Goal: Task Accomplishment & Management: Manage account settings

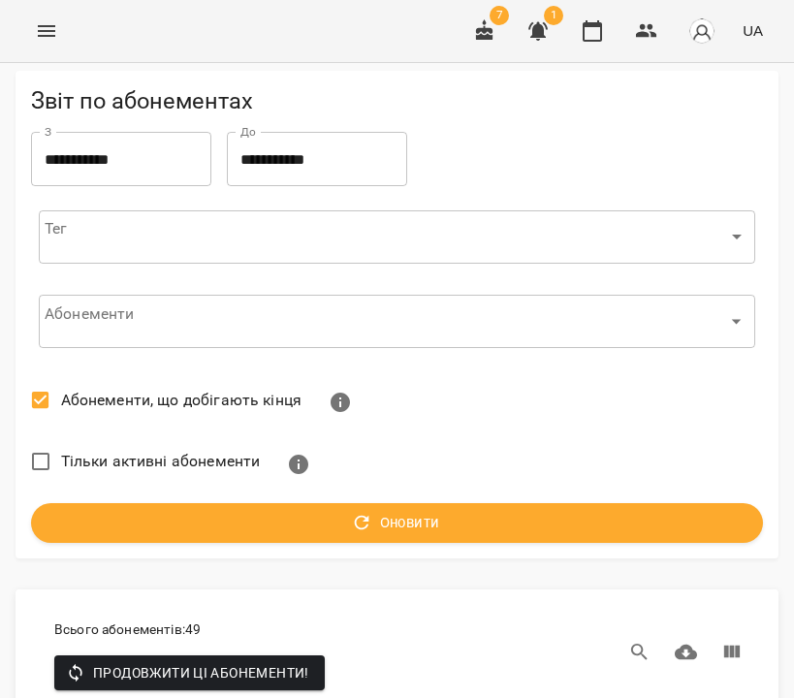
scroll to position [1934, 0]
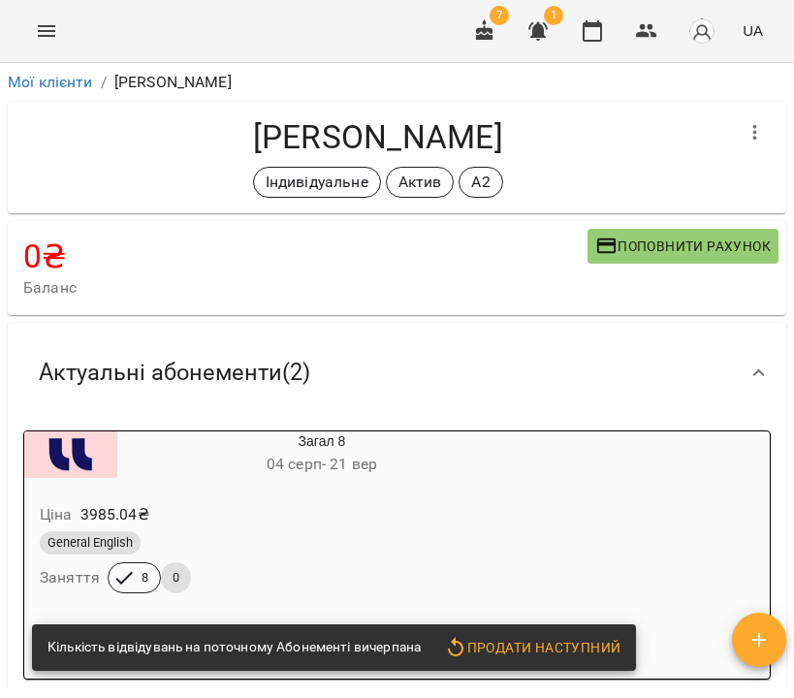
scroll to position [322, 0]
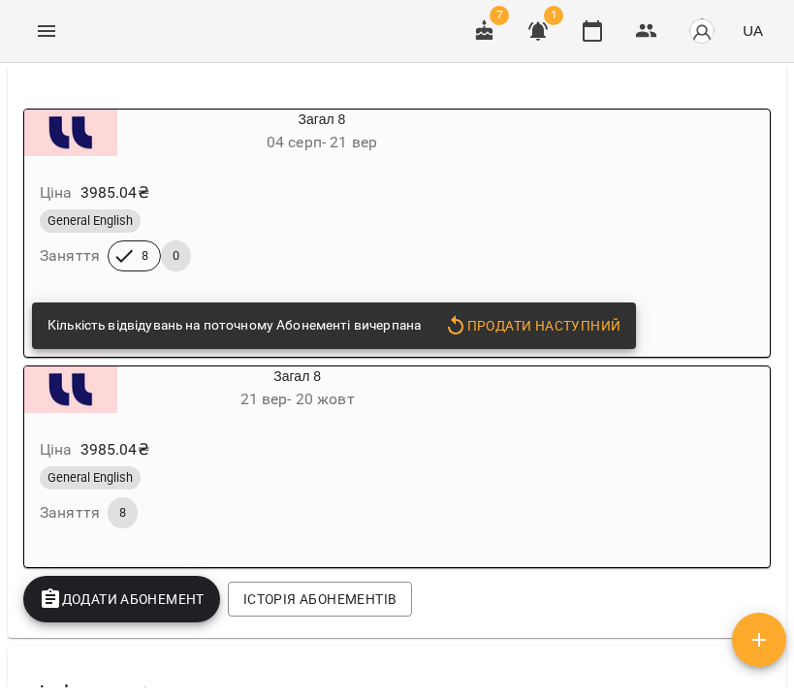
click at [467, 219] on div "General English" at bounding box center [275, 220] width 471 height 23
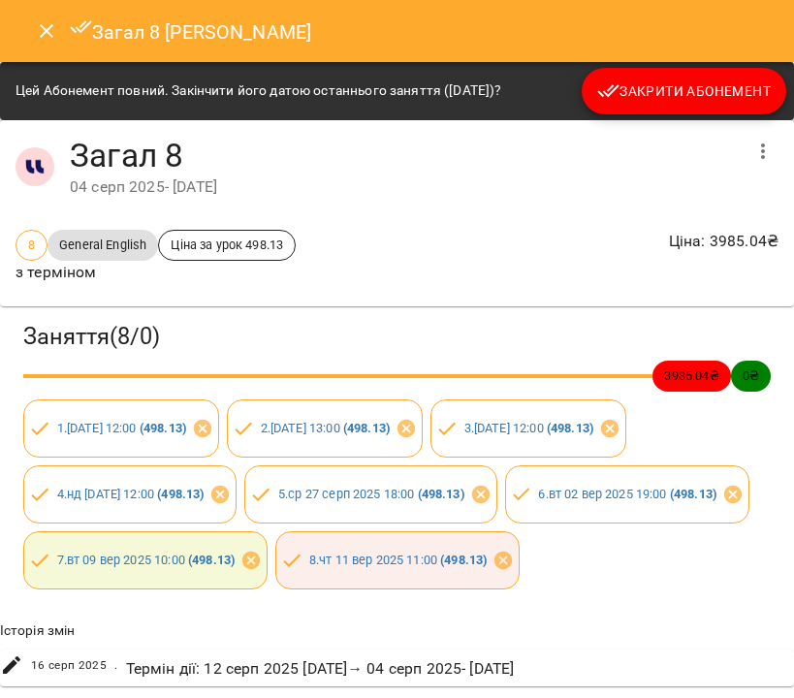
click at [665, 105] on button "Закрити Абонемент" at bounding box center [684, 91] width 205 height 47
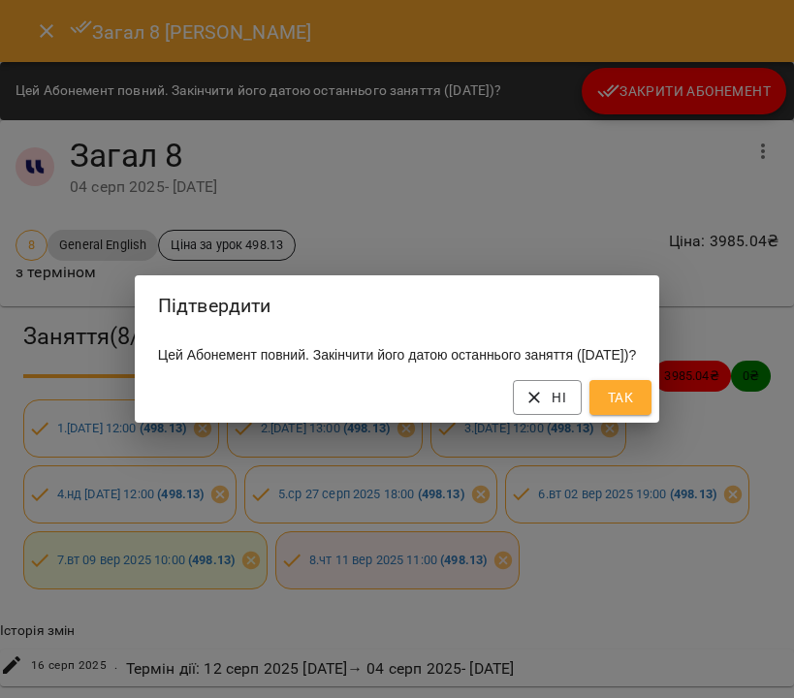
click at [636, 409] on span "Так" at bounding box center [620, 397] width 31 height 23
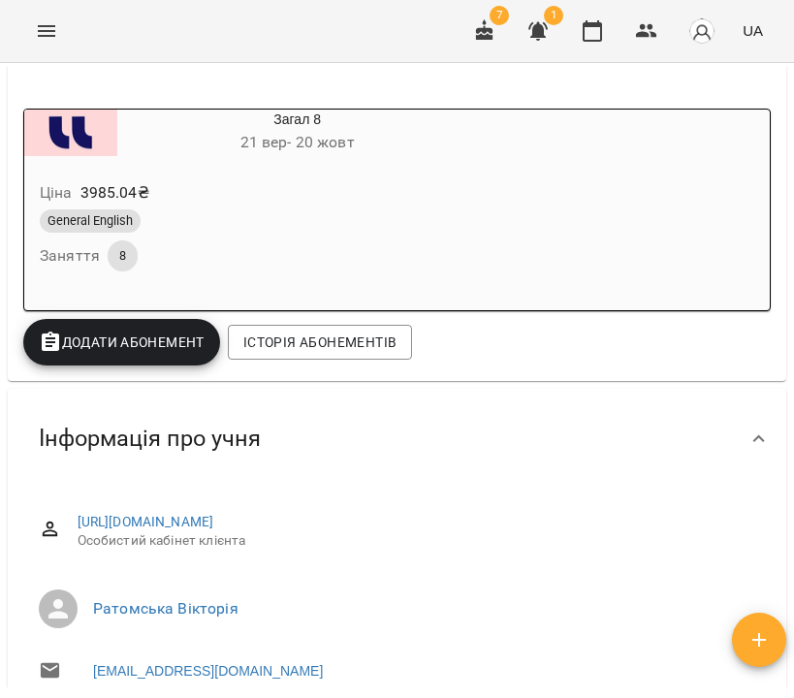
click at [464, 240] on div "General English Заняття 8" at bounding box center [251, 241] width 430 height 70
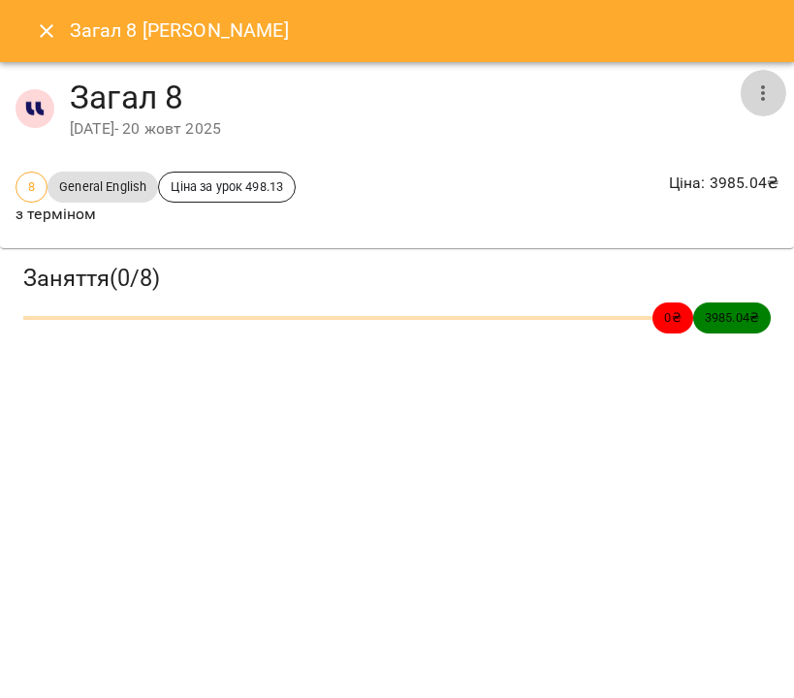
click at [770, 94] on icon "button" at bounding box center [763, 92] width 23 height 23
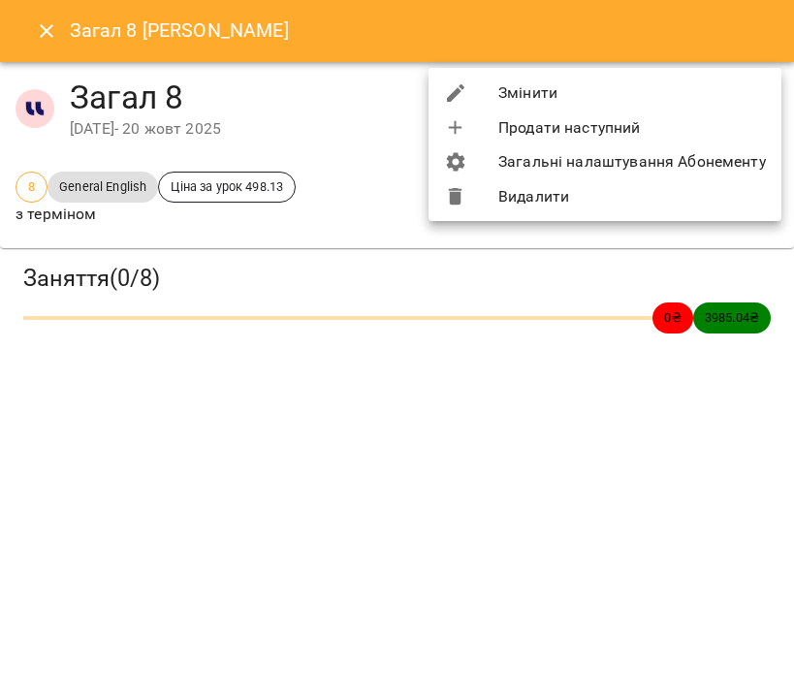
click at [748, 91] on li "Змінити" at bounding box center [605, 93] width 353 height 35
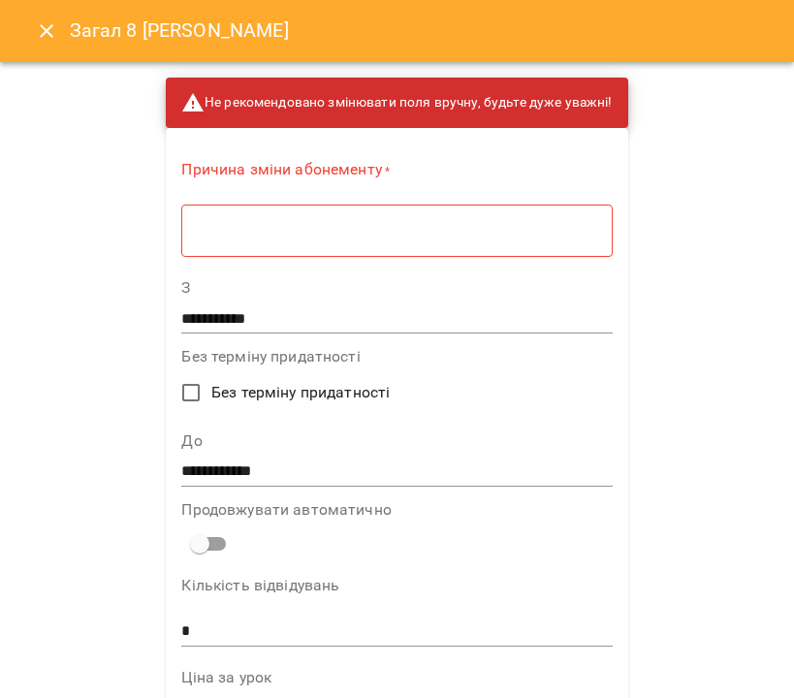
click at [389, 240] on div "* ​" at bounding box center [396, 230] width 431 height 53
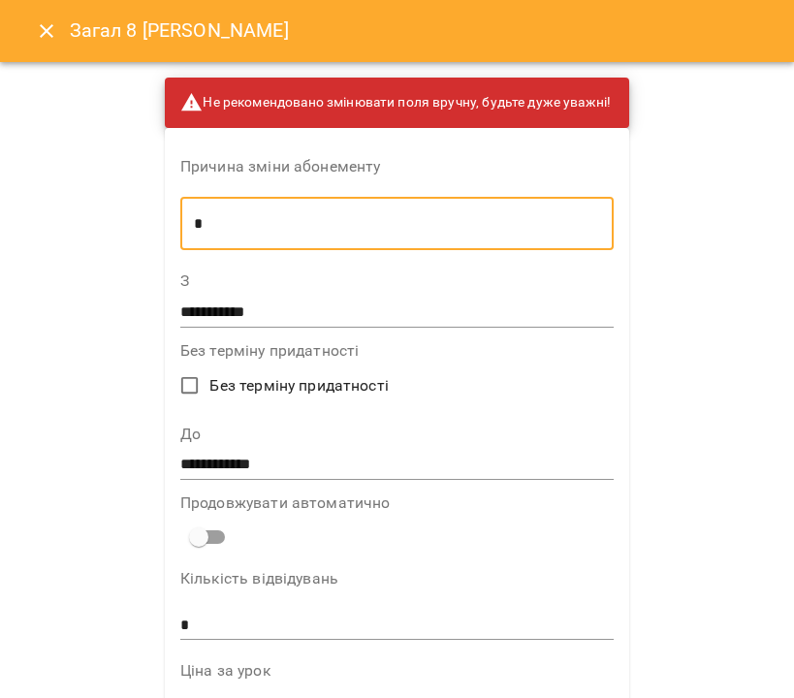
type textarea "*"
click at [319, 317] on input "**********" at bounding box center [397, 312] width 434 height 31
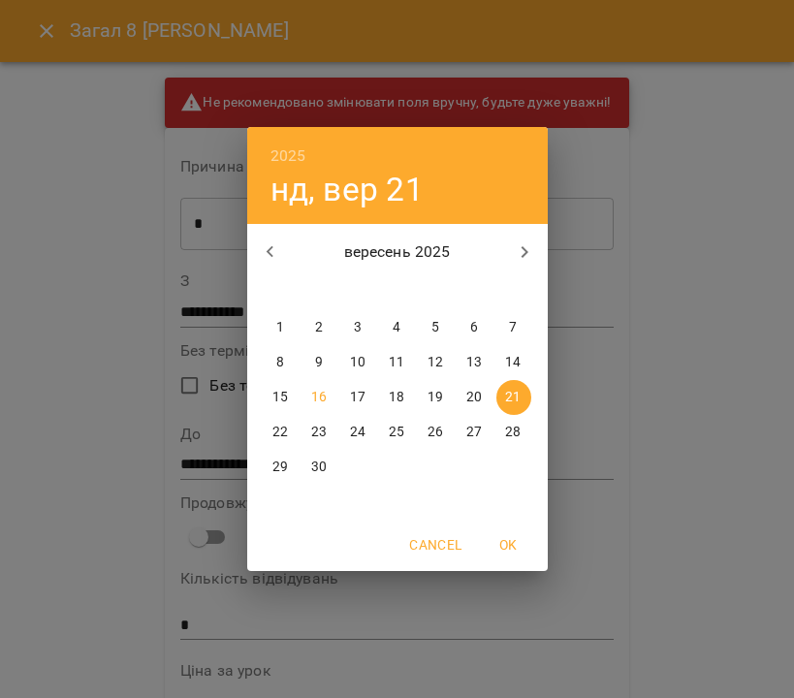
click at [450, 362] on span "12" at bounding box center [436, 362] width 35 height 19
type input "**********"
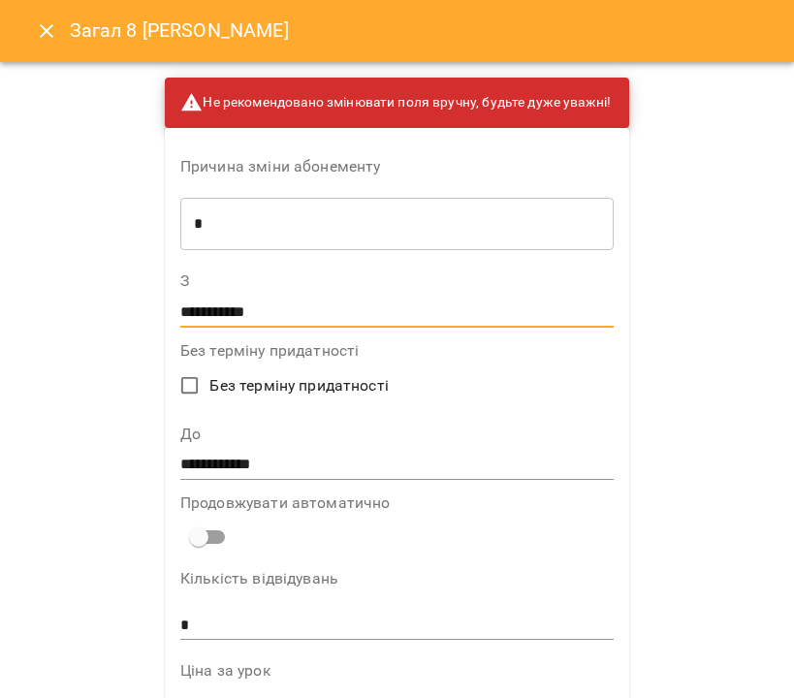
scroll to position [1249, 0]
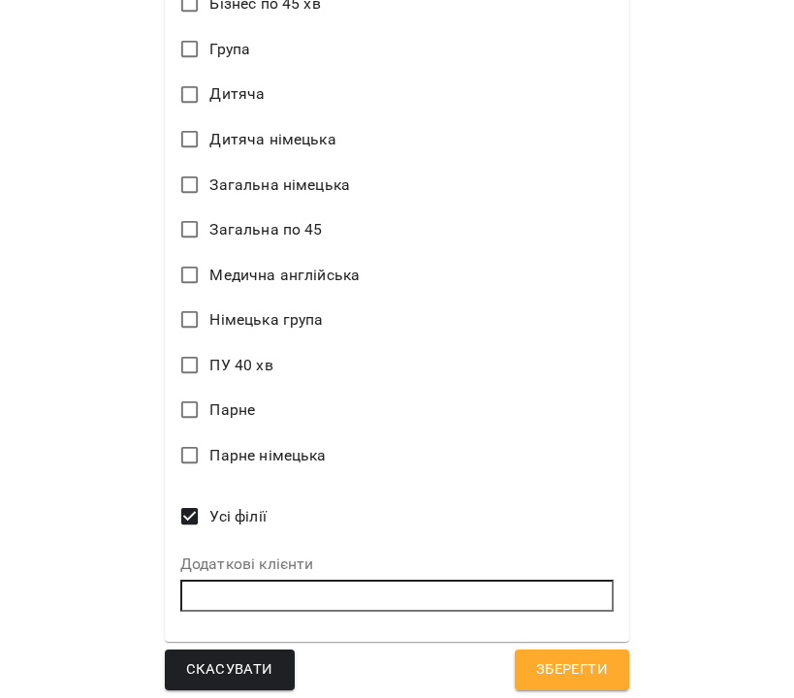
click at [585, 674] on span "Зберегти" at bounding box center [572, 670] width 72 height 25
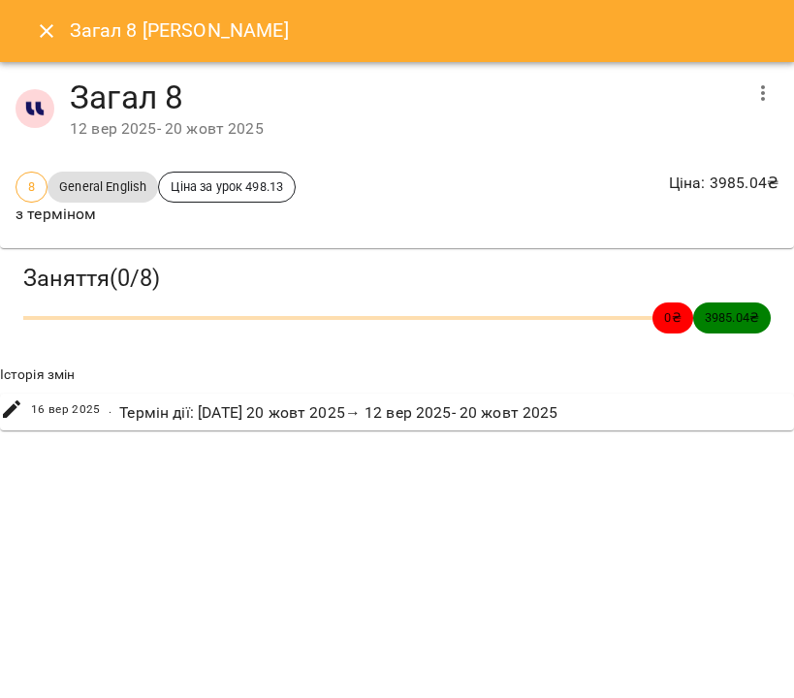
click at [42, 33] on icon "Close" at bounding box center [46, 30] width 23 height 23
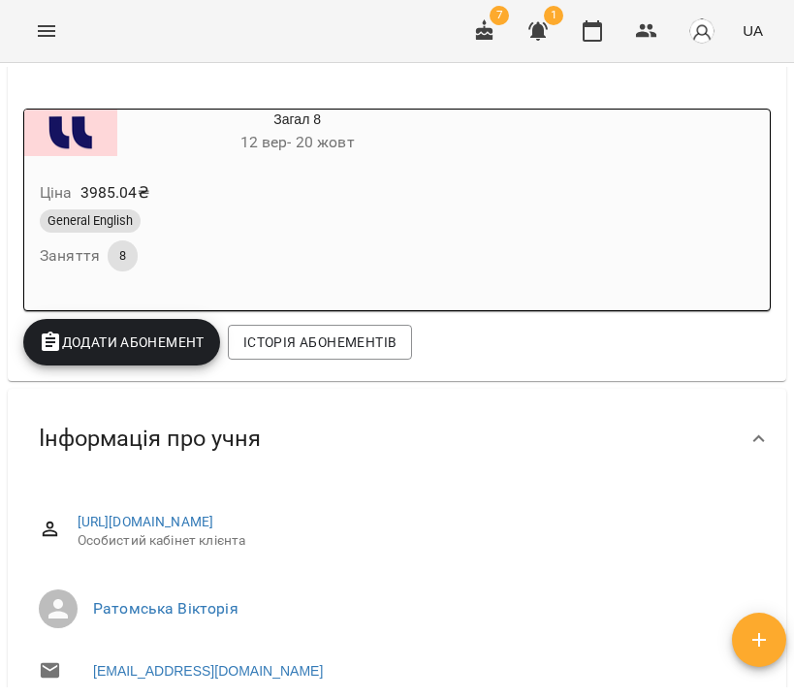
scroll to position [0, 0]
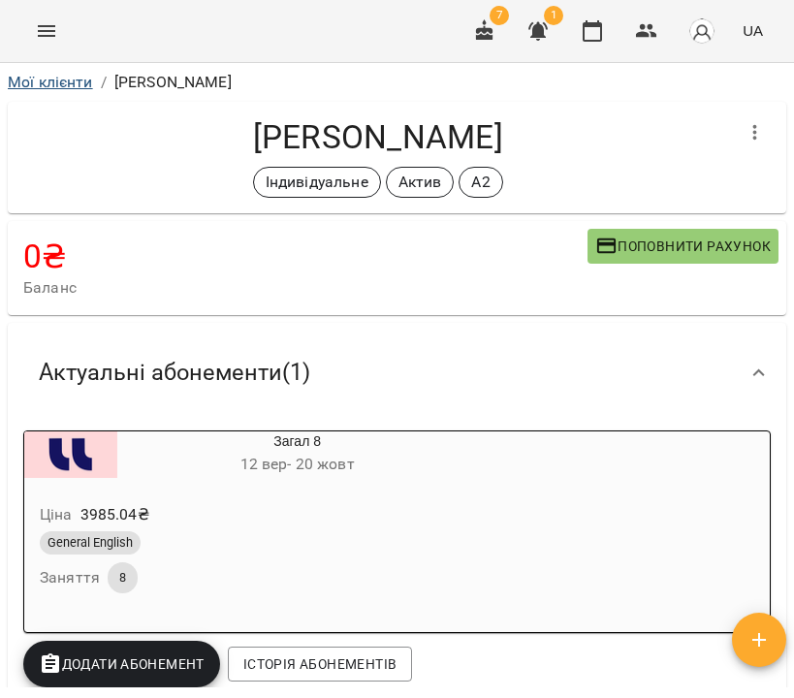
click at [53, 80] on link "Мої клієнти" at bounding box center [50, 82] width 85 height 18
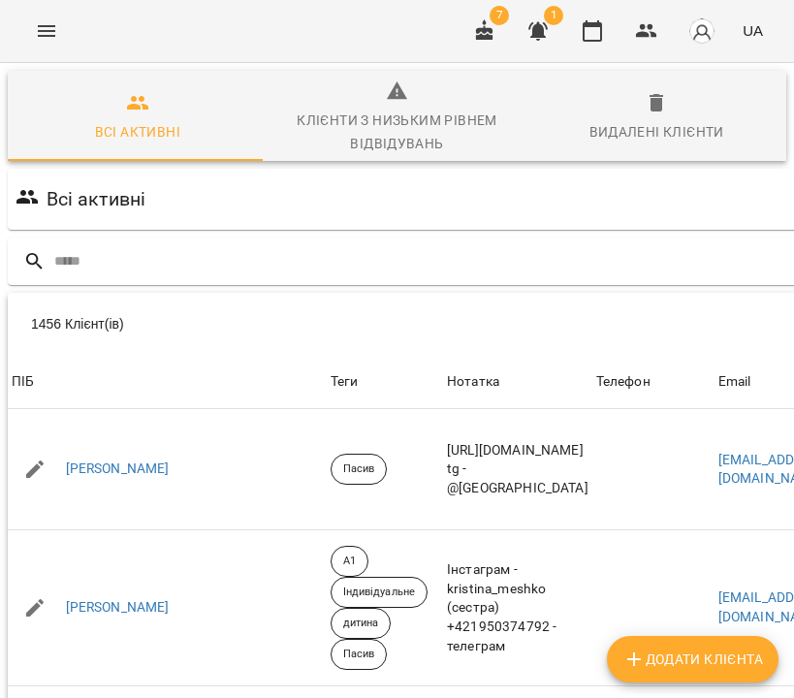
click at [47, 35] on icon "Menu" at bounding box center [46, 31] width 17 height 12
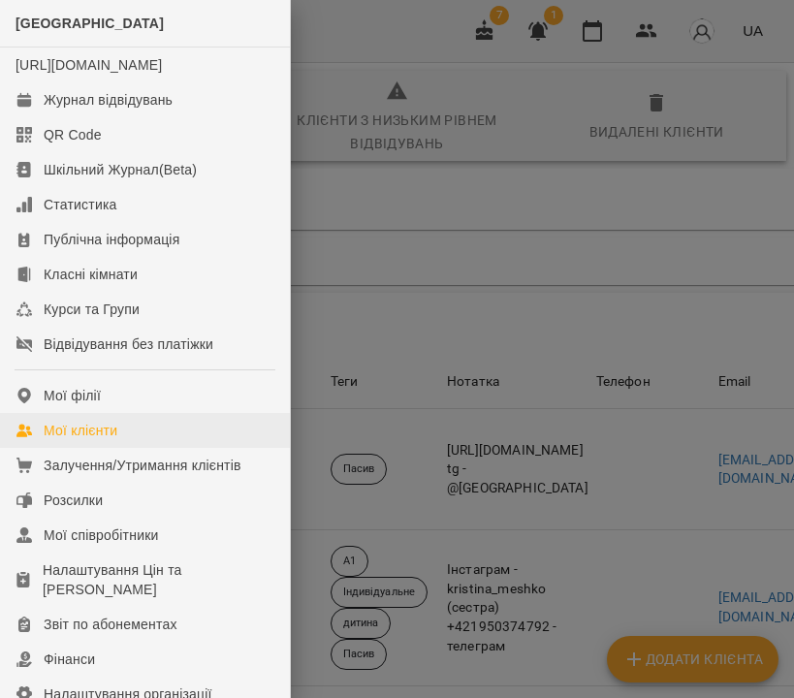
click at [101, 440] on div "Мої клієнти" at bounding box center [81, 430] width 74 height 19
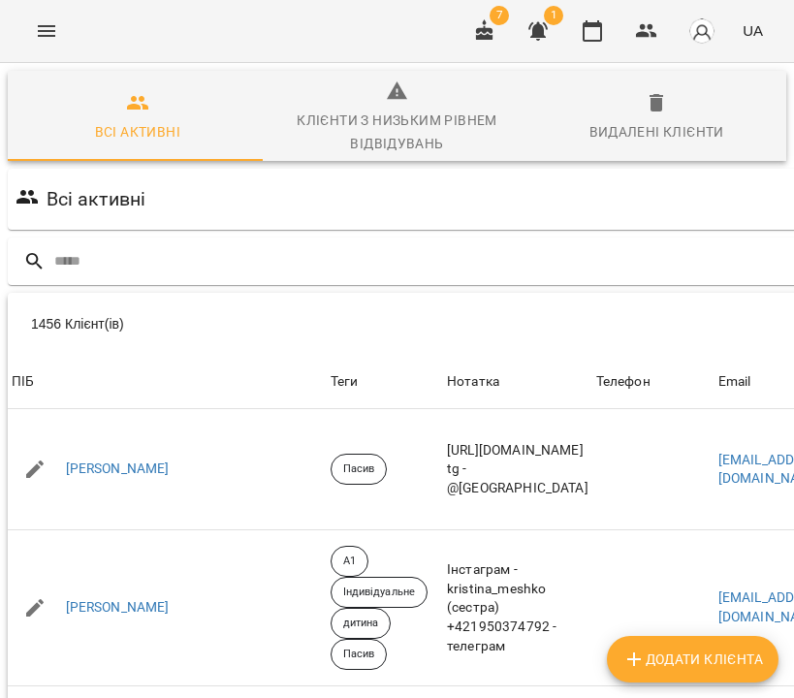
click at [57, 43] on button "Menu" at bounding box center [46, 31] width 47 height 47
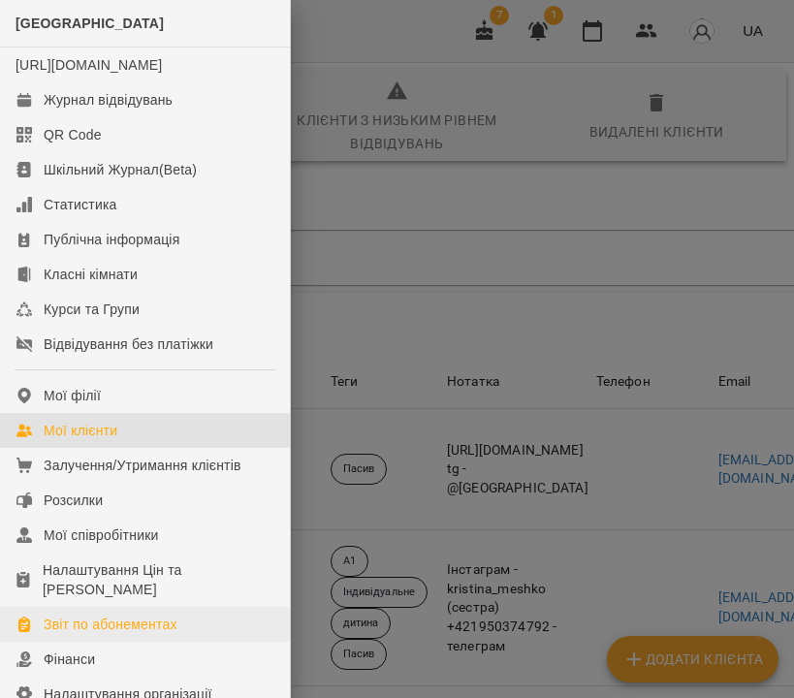
click at [140, 642] on link "Звіт по абонементах" at bounding box center [145, 624] width 290 height 35
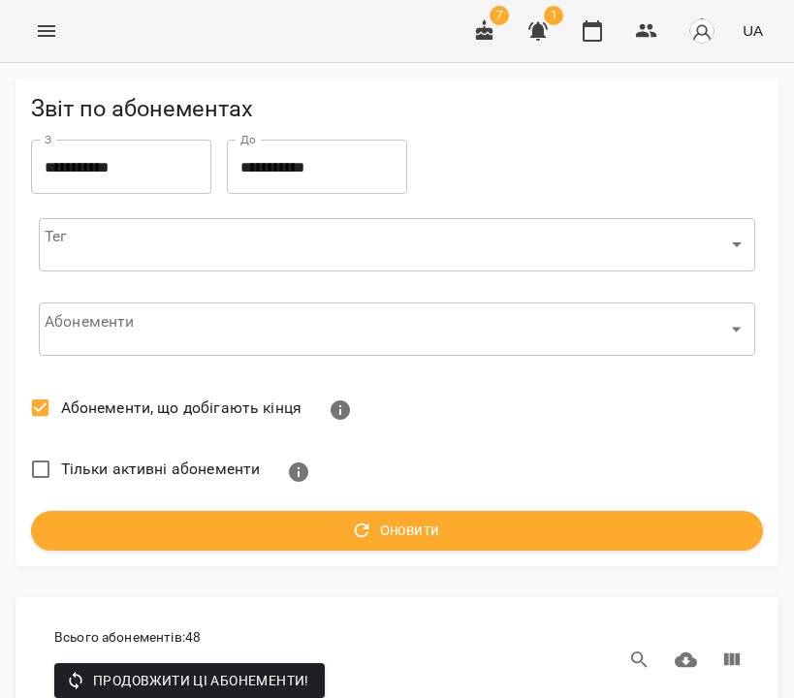
click at [46, 39] on icon "Menu" at bounding box center [46, 30] width 23 height 23
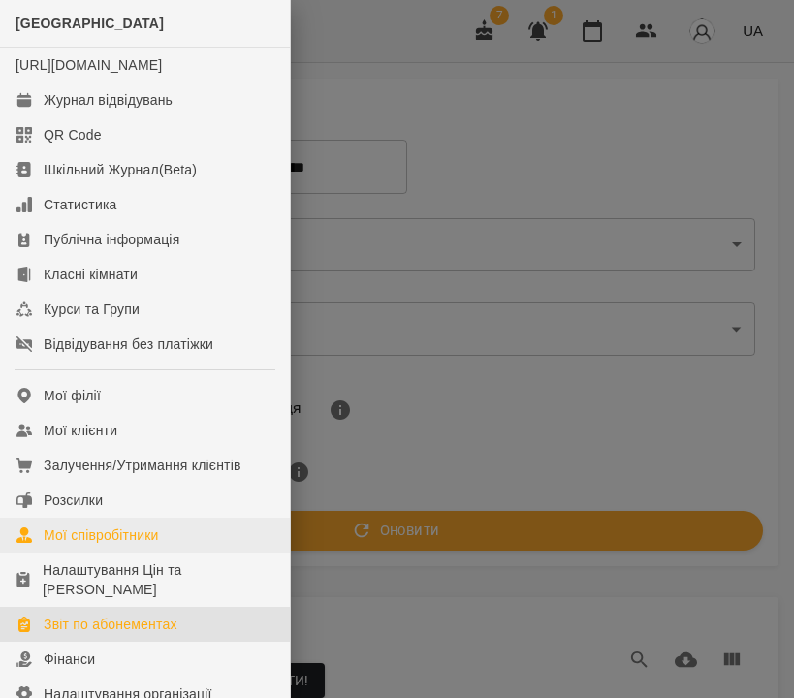
click at [96, 545] on div "Мої співробітники" at bounding box center [101, 535] width 115 height 19
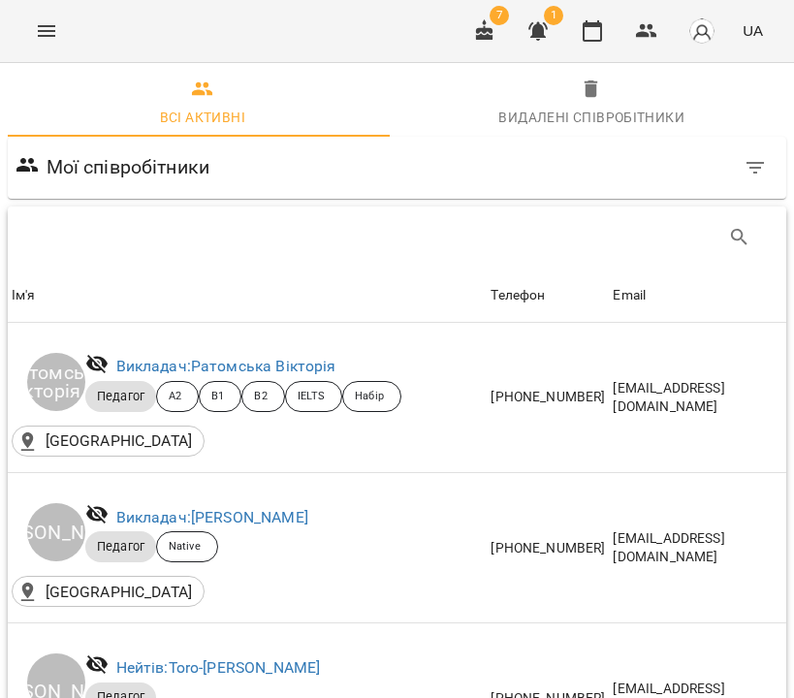
scroll to position [3729, 0]
click at [38, 38] on icon "Menu" at bounding box center [46, 30] width 23 height 23
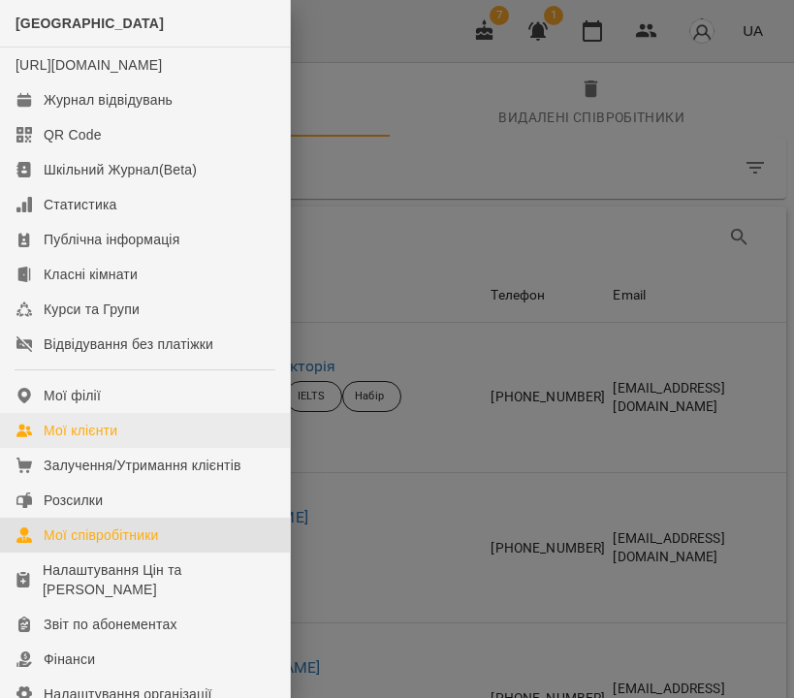
click at [88, 440] on div "Мої клієнти" at bounding box center [81, 430] width 74 height 19
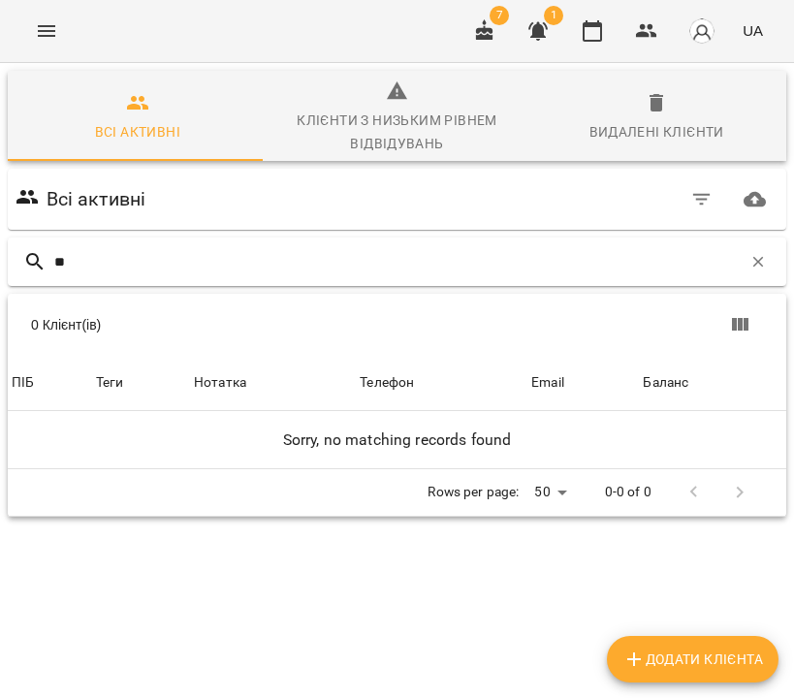
type input "*"
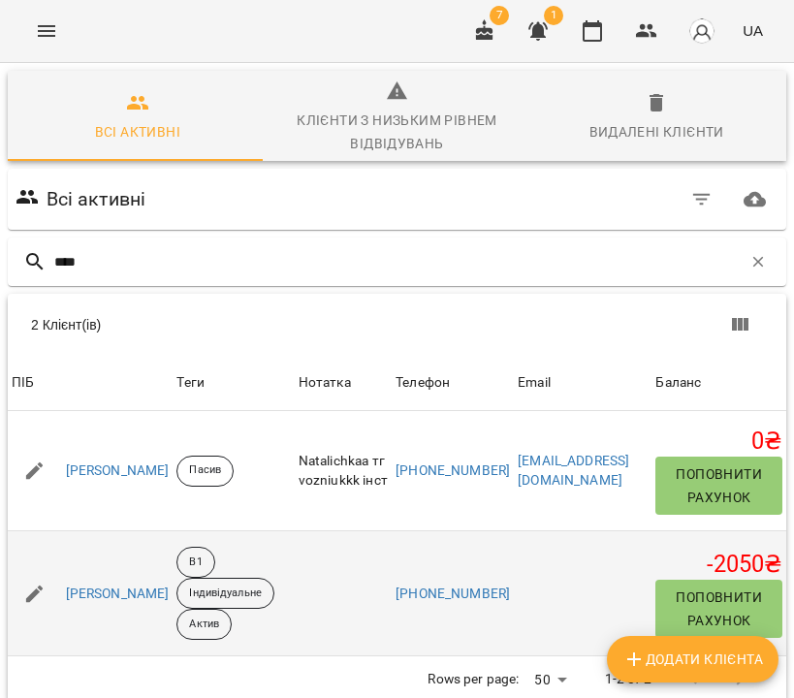
type input "****"
click at [139, 582] on div "[PERSON_NAME]" at bounding box center [118, 594] width 112 height 27
click at [135, 590] on link "[PERSON_NAME]" at bounding box center [118, 594] width 104 height 19
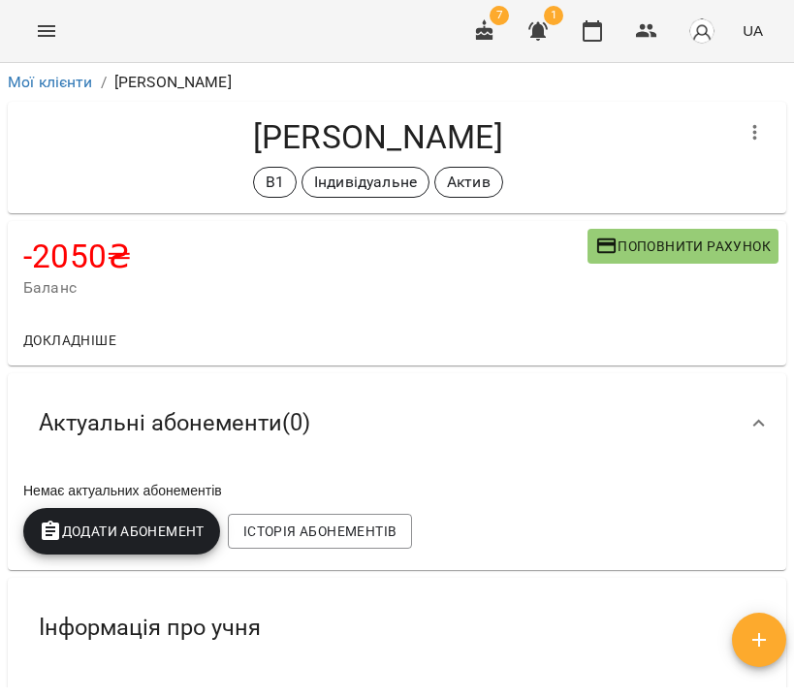
scroll to position [1274, 0]
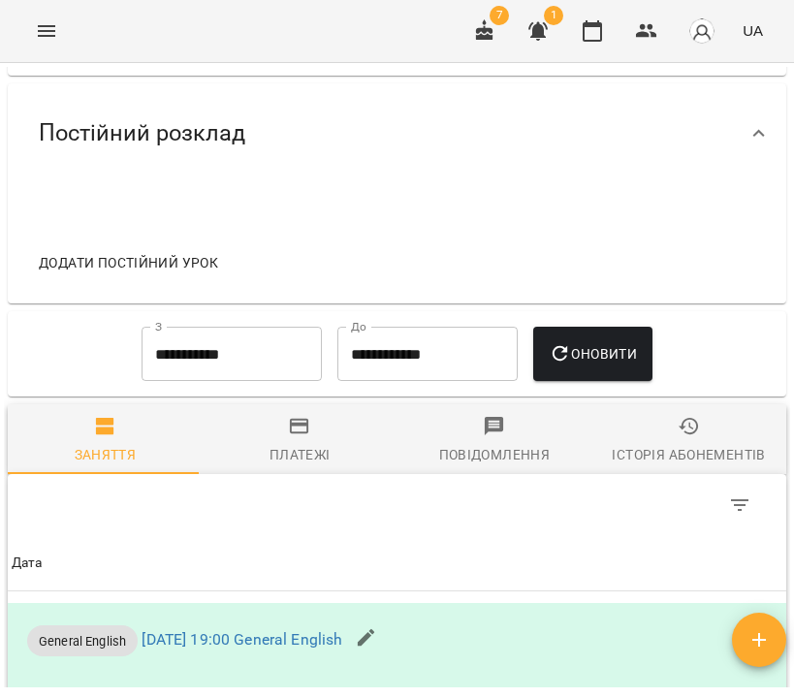
click at [661, 459] on div "Історія абонементів" at bounding box center [688, 454] width 153 height 23
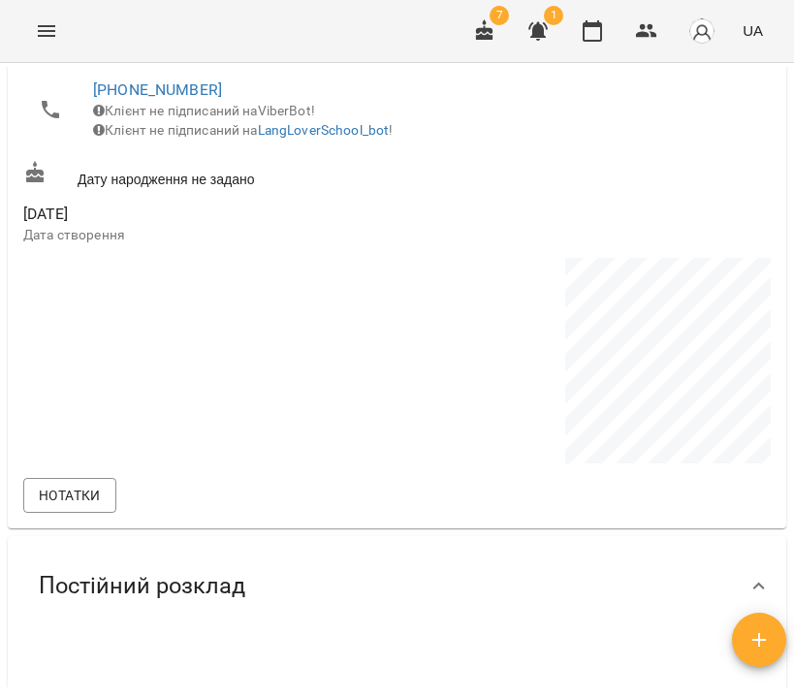
scroll to position [1487, 0]
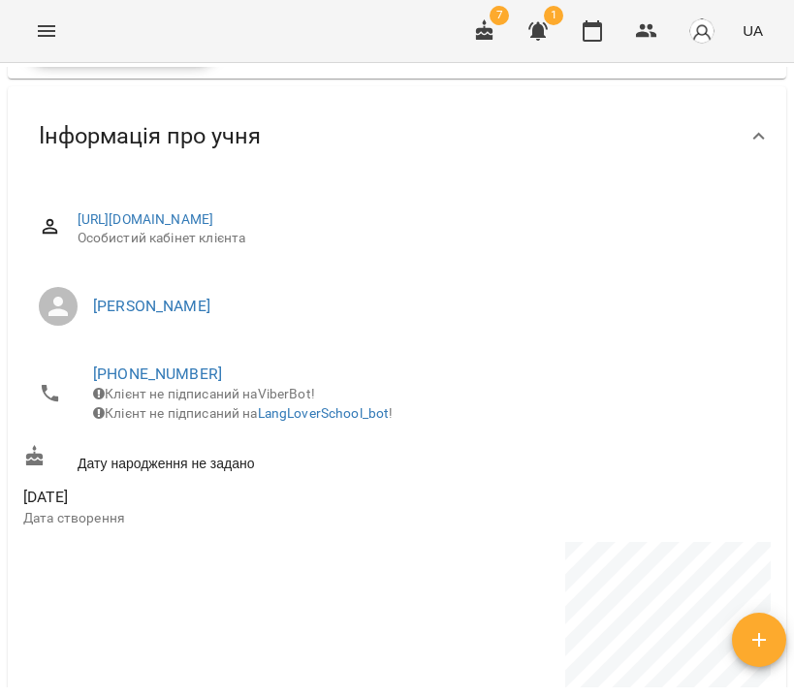
scroll to position [260, 0]
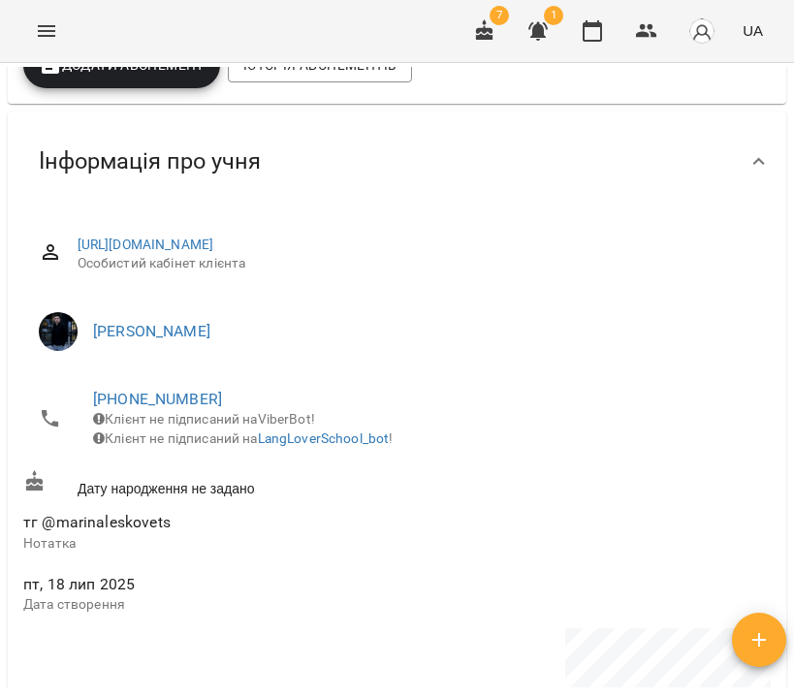
scroll to position [268, 0]
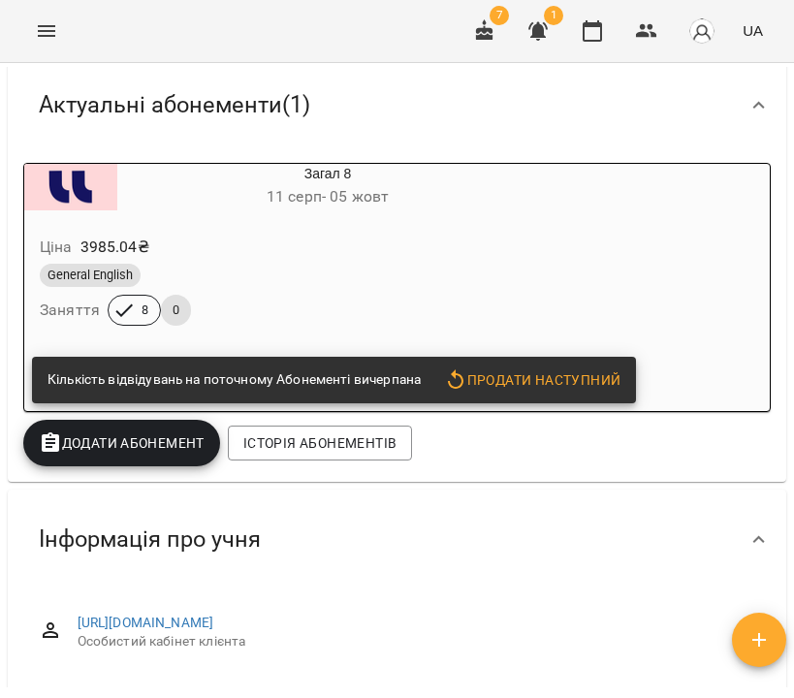
click at [430, 297] on div "General English Заняття 8 0" at bounding box center [281, 295] width 491 height 70
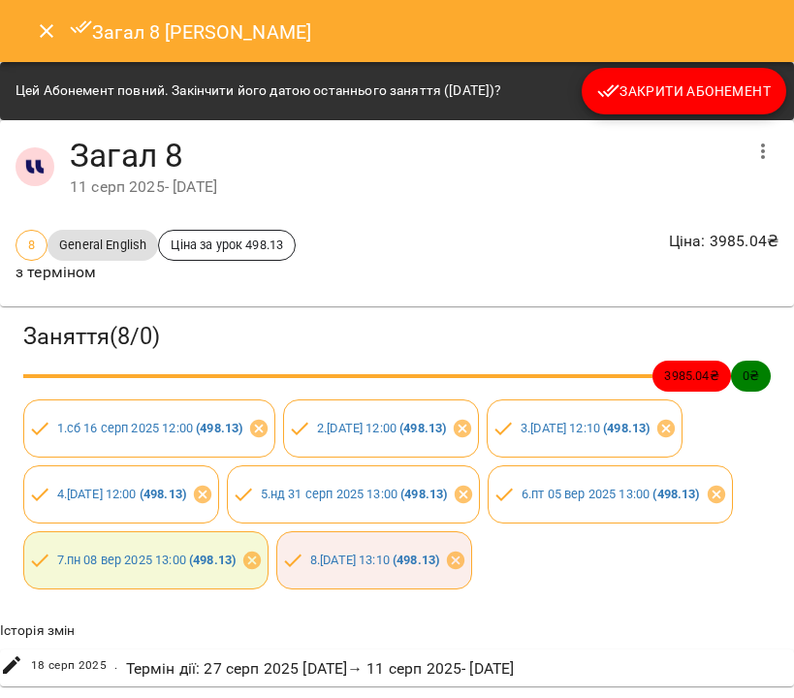
click at [678, 105] on button "Закрити Абонемент" at bounding box center [684, 91] width 205 height 47
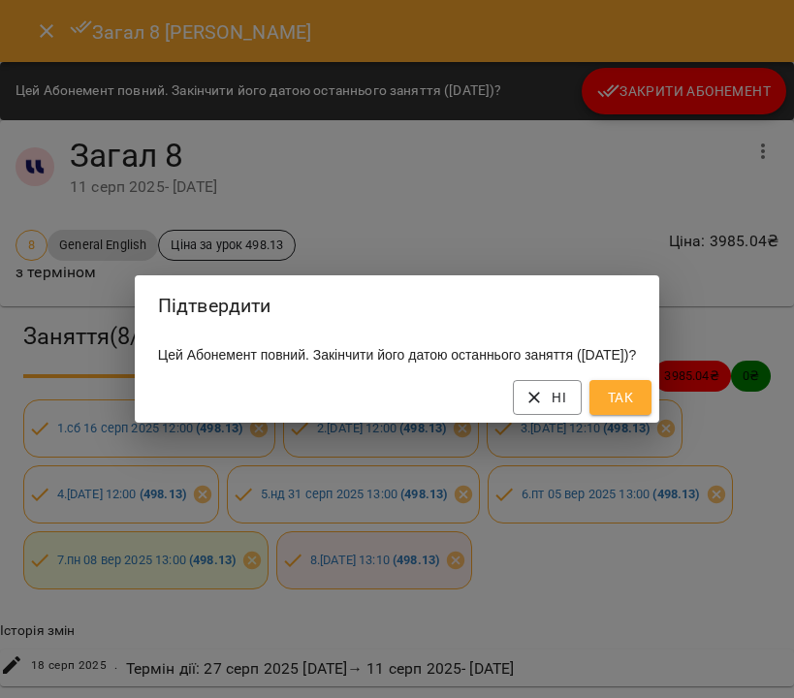
click at [636, 405] on span "Так" at bounding box center [620, 397] width 31 height 23
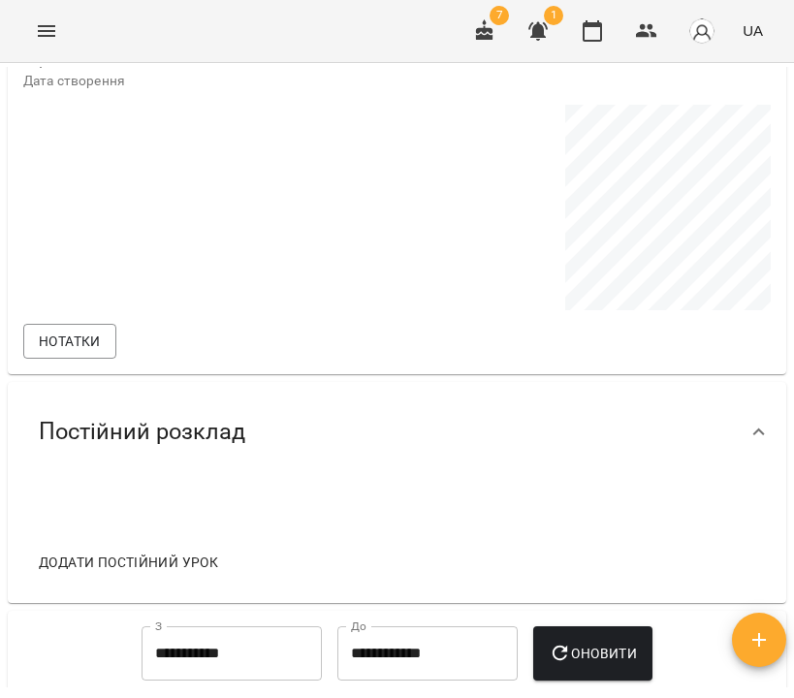
scroll to position [1591, 0]
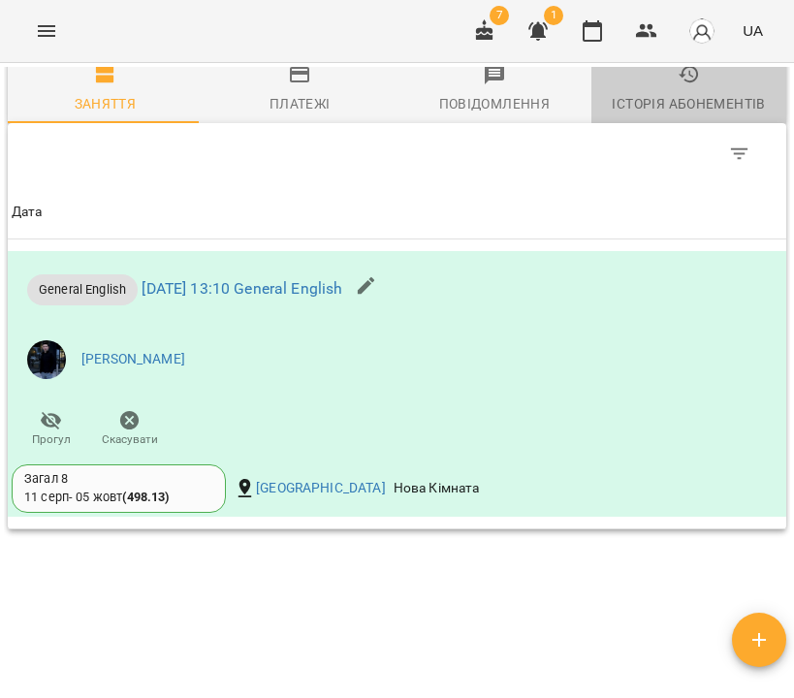
click at [677, 113] on div "Історія абонементів" at bounding box center [688, 103] width 153 height 23
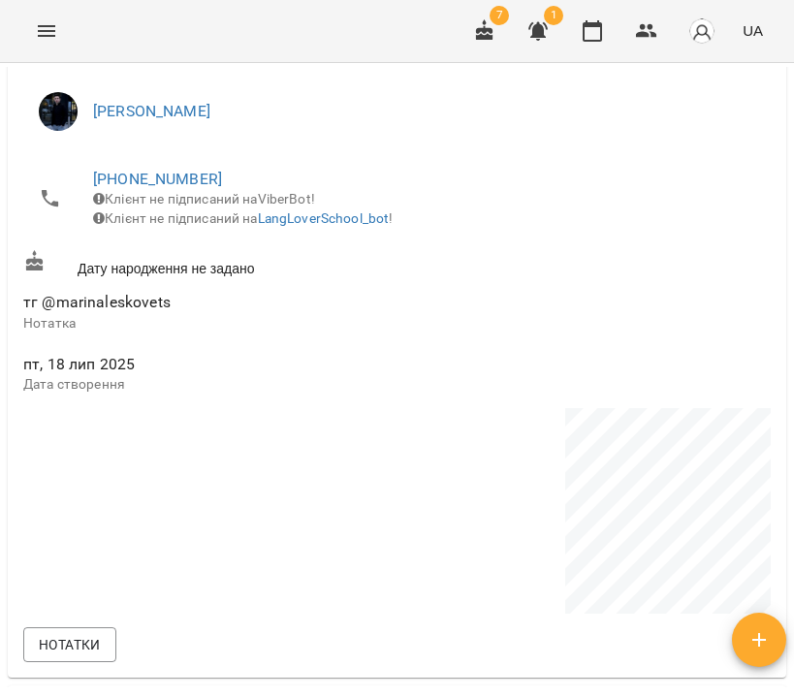
scroll to position [0, 0]
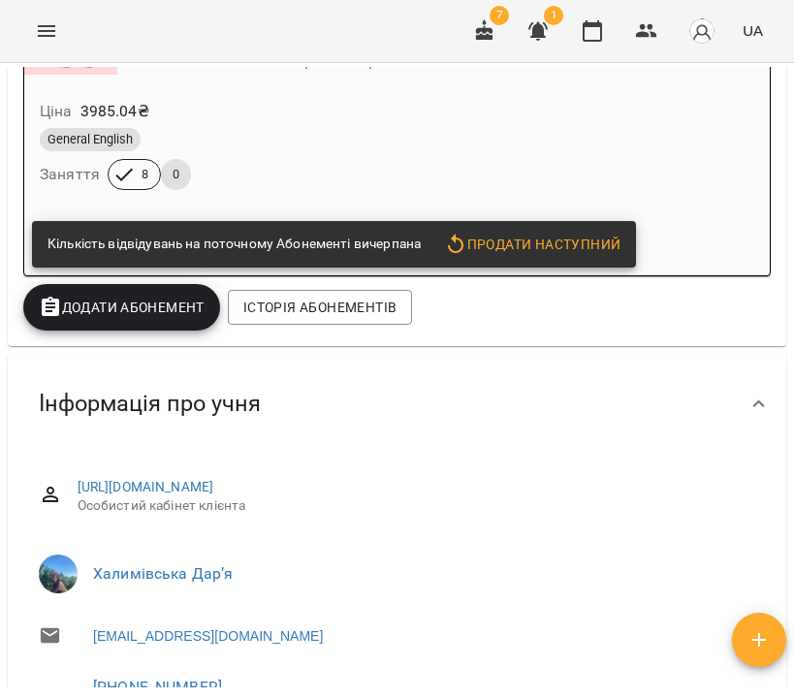
scroll to position [192, 0]
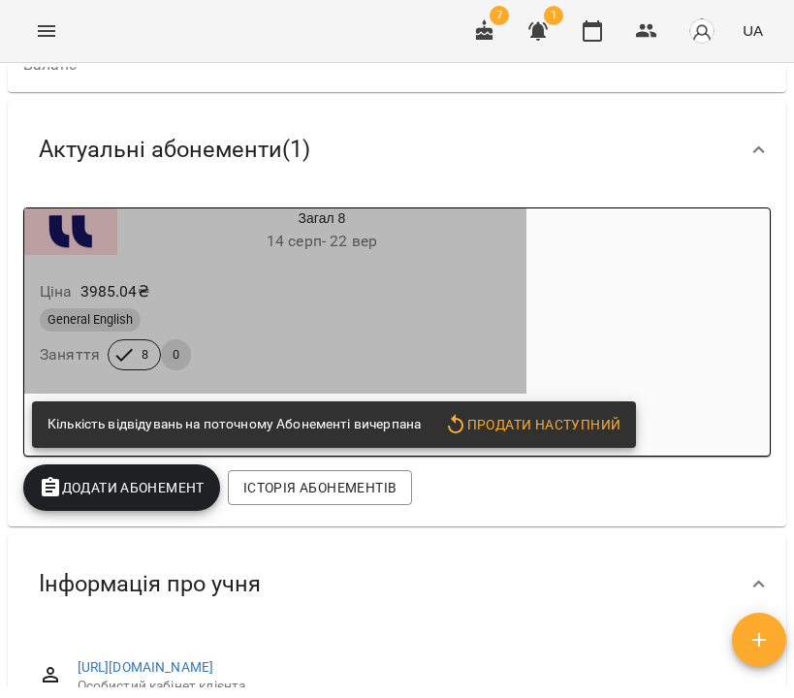
click at [510, 305] on div "General English" at bounding box center [275, 320] width 479 height 31
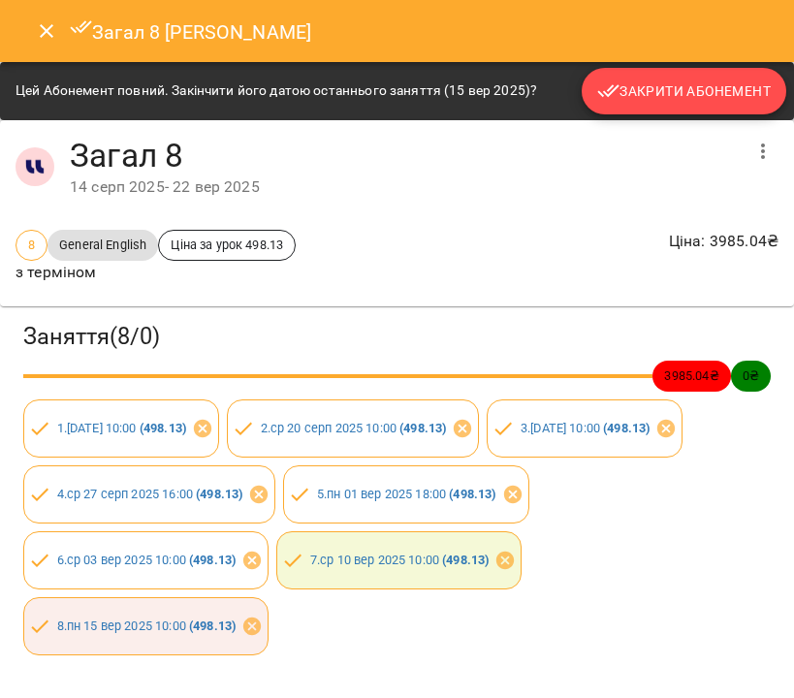
click at [678, 99] on span "Закрити Абонемент" at bounding box center [684, 91] width 174 height 23
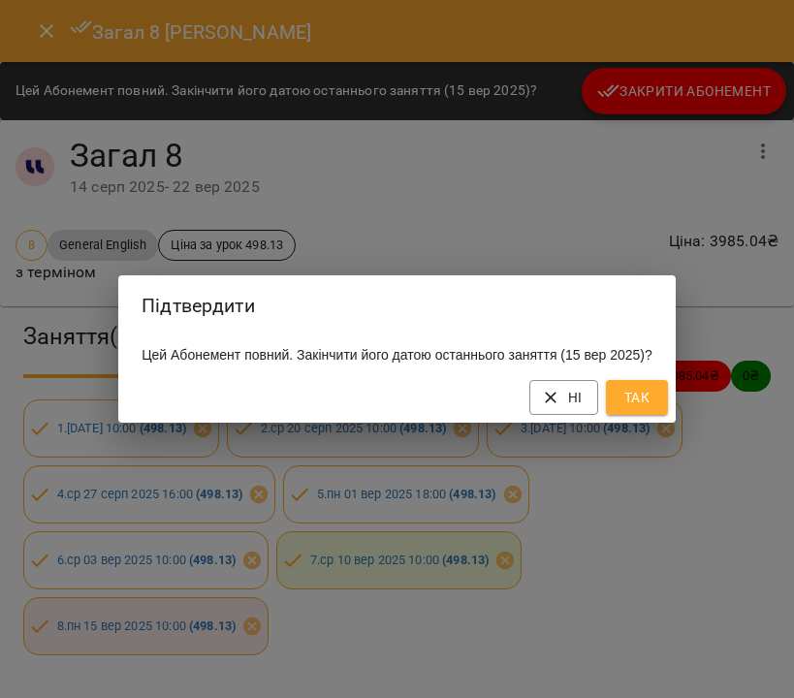
click at [651, 409] on span "Так" at bounding box center [637, 397] width 31 height 23
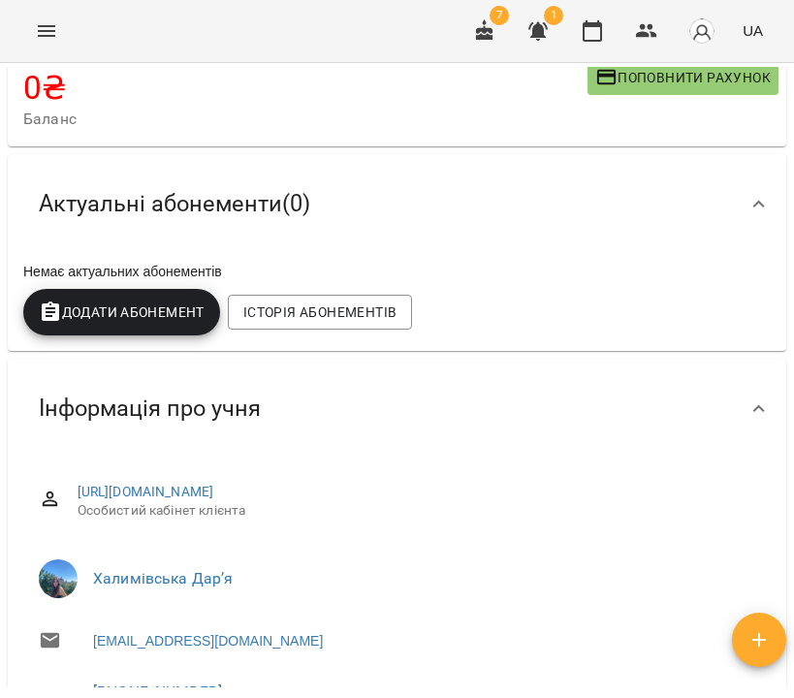
scroll to position [0, 0]
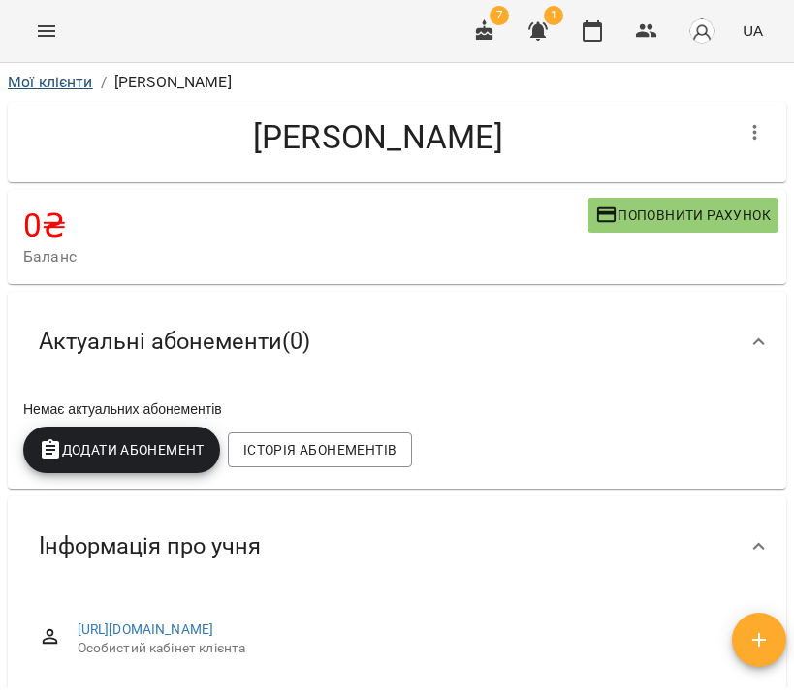
click at [61, 83] on link "Мої клієнти" at bounding box center [50, 82] width 85 height 18
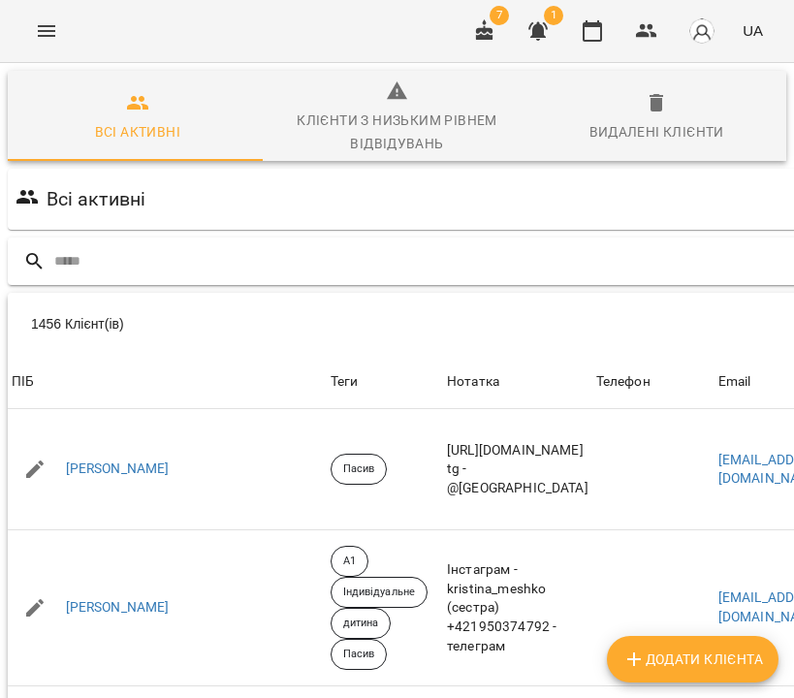
click at [322, 253] on input "text" at bounding box center [497, 261] width 886 height 32
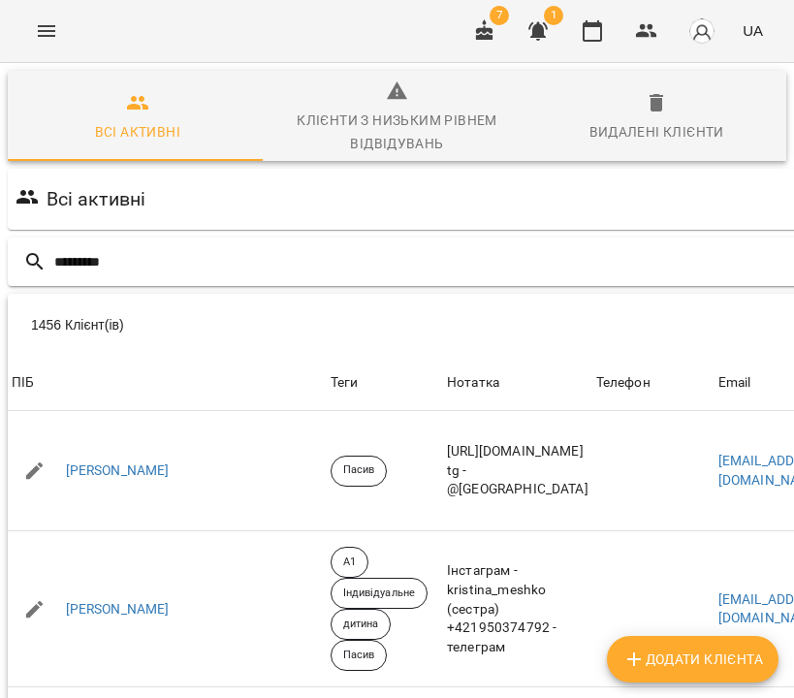
type input "*********"
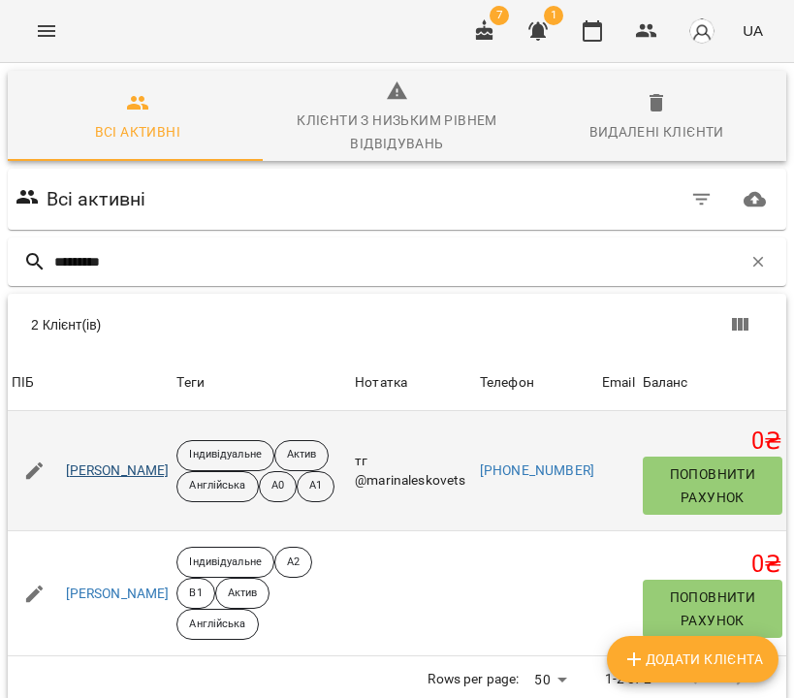
click at [159, 481] on link "Лесковець Марина Володимирівна" at bounding box center [118, 471] width 104 height 19
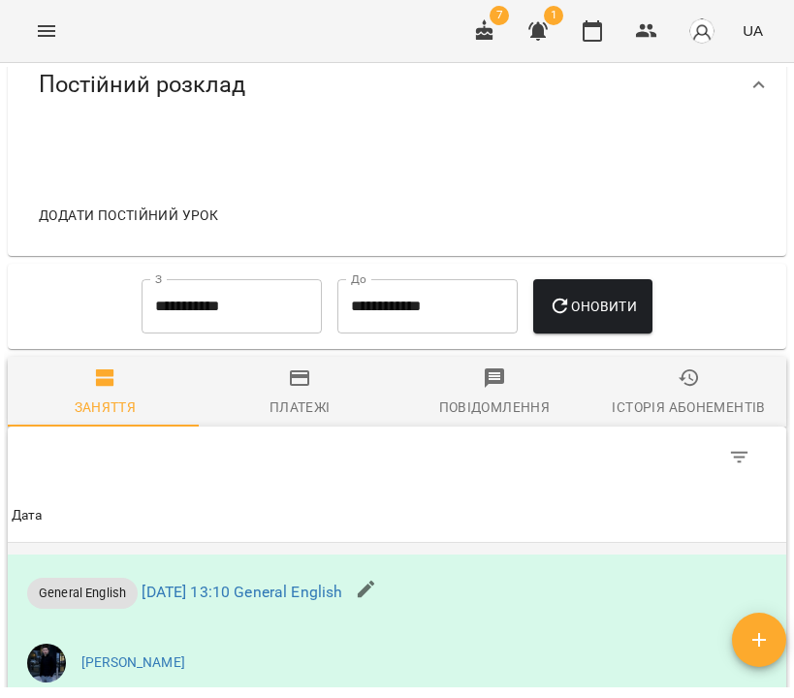
scroll to position [1536, 0]
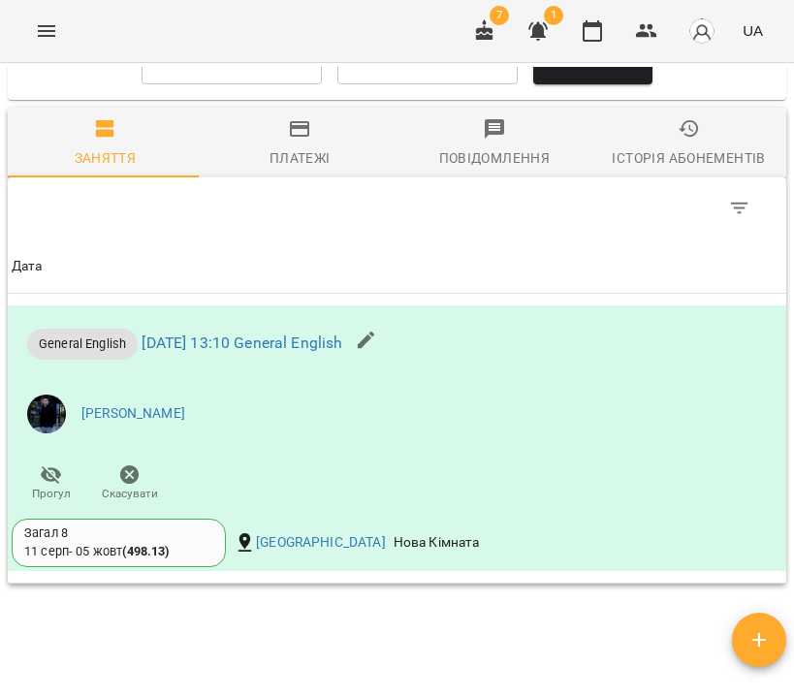
click at [678, 135] on icon "button" at bounding box center [689, 128] width 23 height 23
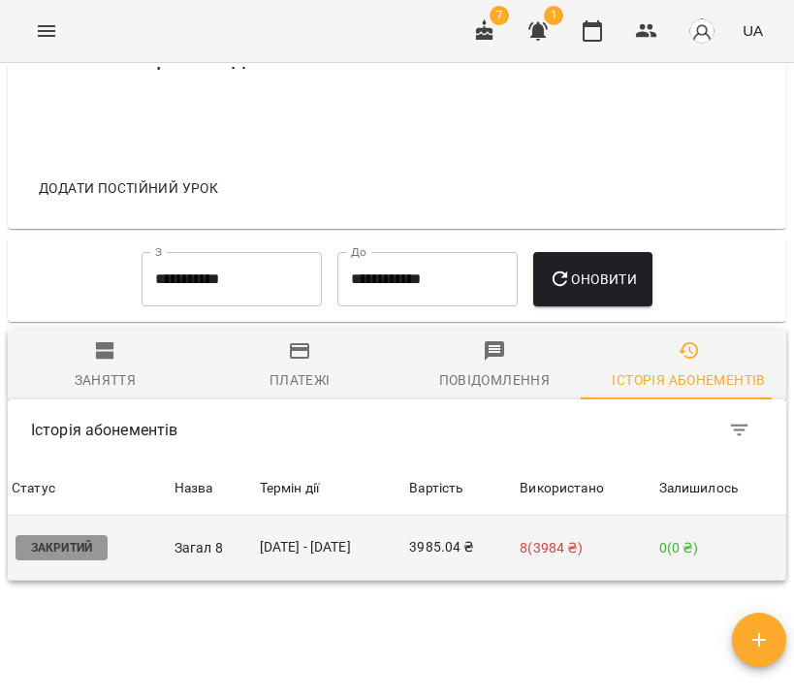
click at [676, 371] on button "Історія абонементів" at bounding box center [689, 365] width 195 height 70
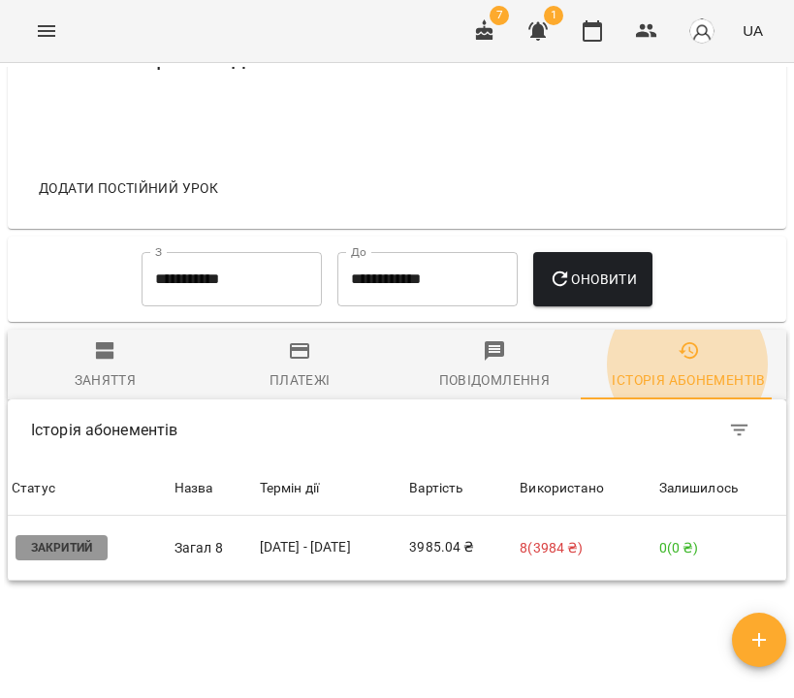
scroll to position [0, 0]
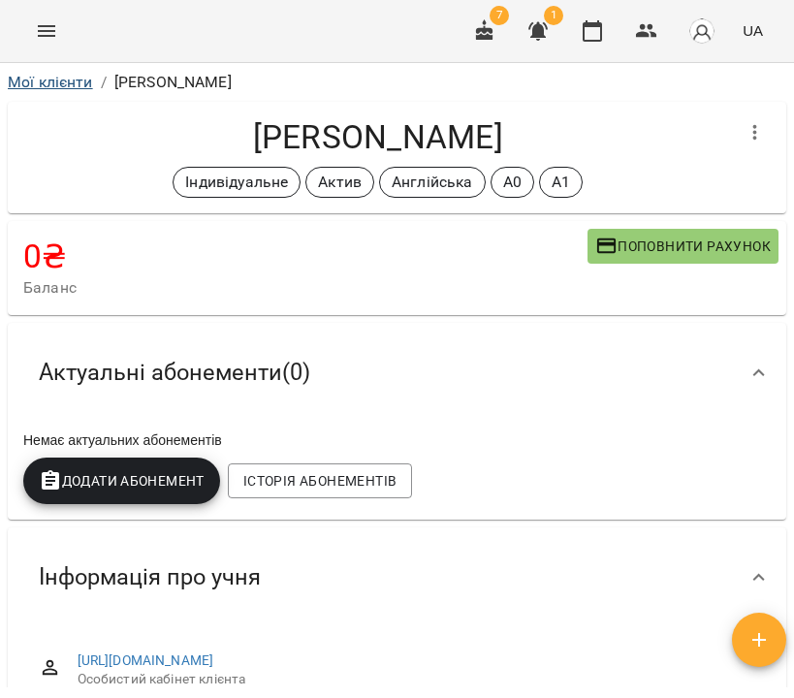
click at [73, 79] on link "Мої клієнти" at bounding box center [50, 82] width 85 height 18
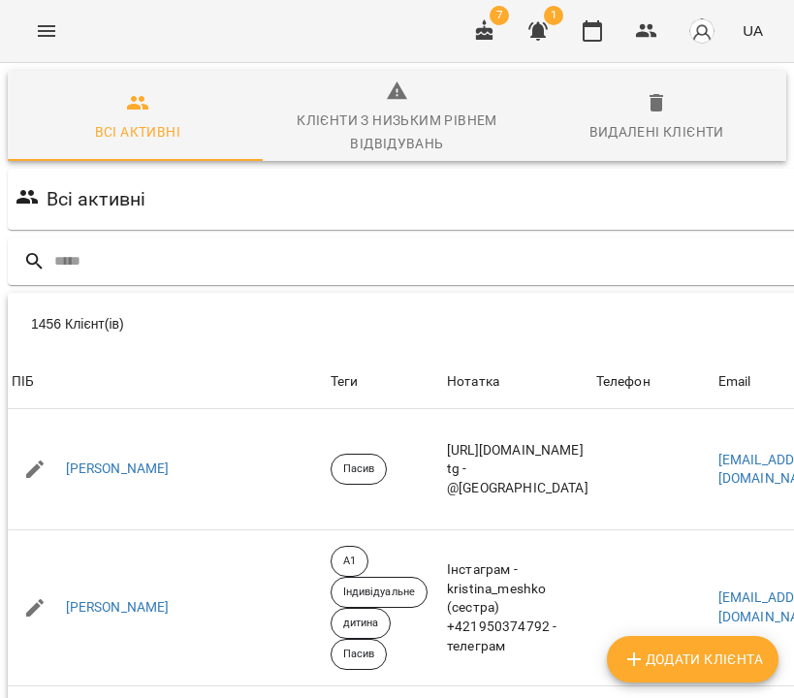
click at [332, 285] on div at bounding box center [478, 261] width 949 height 55
click at [327, 259] on input "text" at bounding box center [497, 261] width 886 height 32
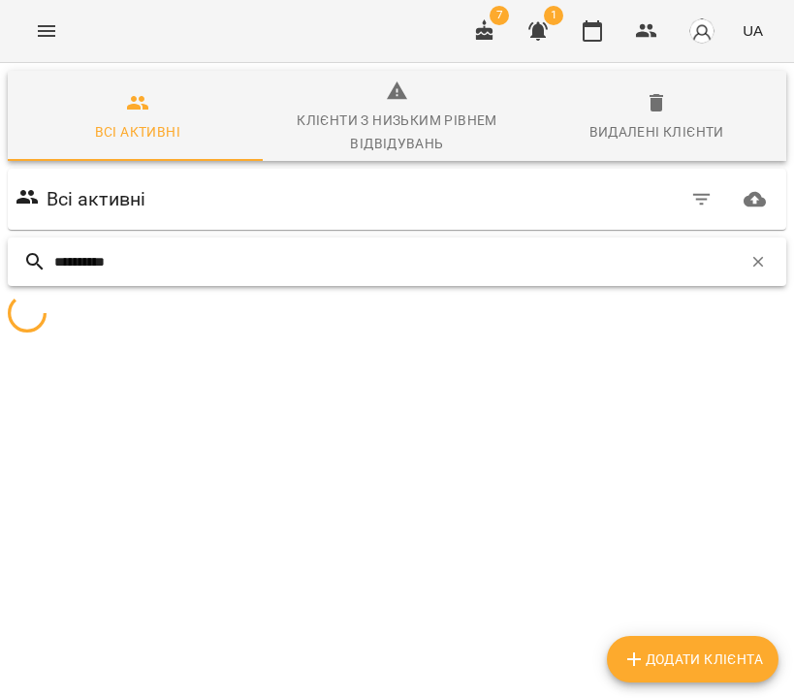
type input "**********"
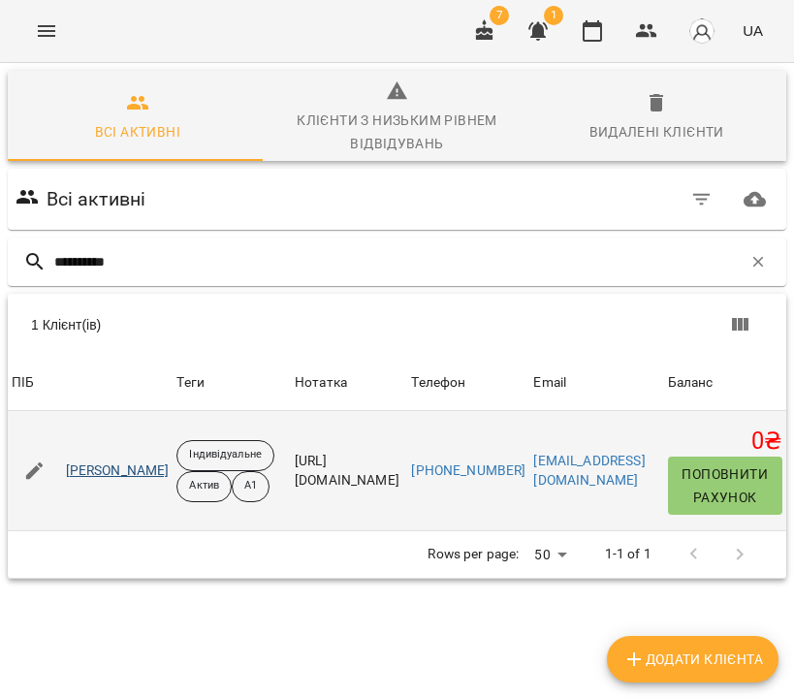
click at [170, 474] on link "Сідорченко Арина Андріївна" at bounding box center [118, 471] width 104 height 19
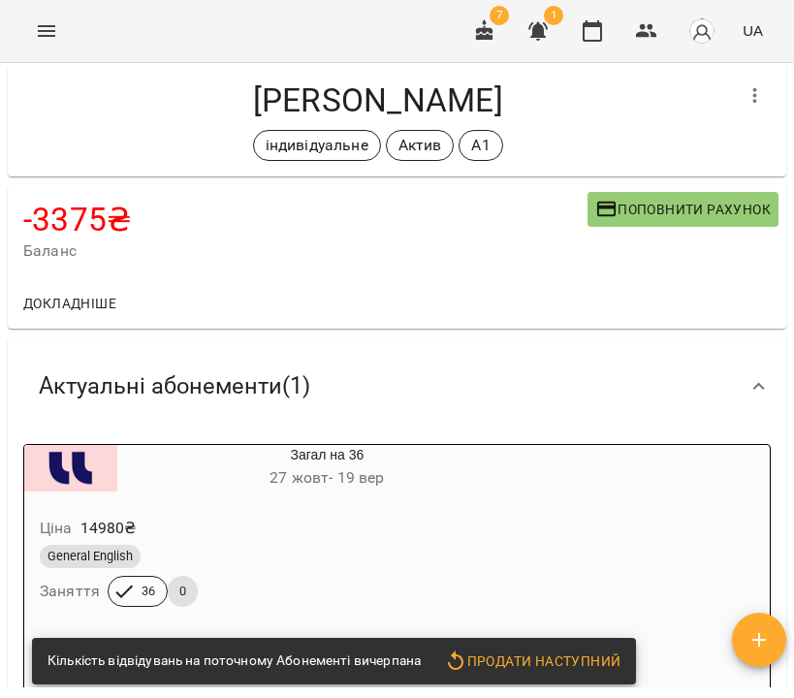
scroll to position [373, 0]
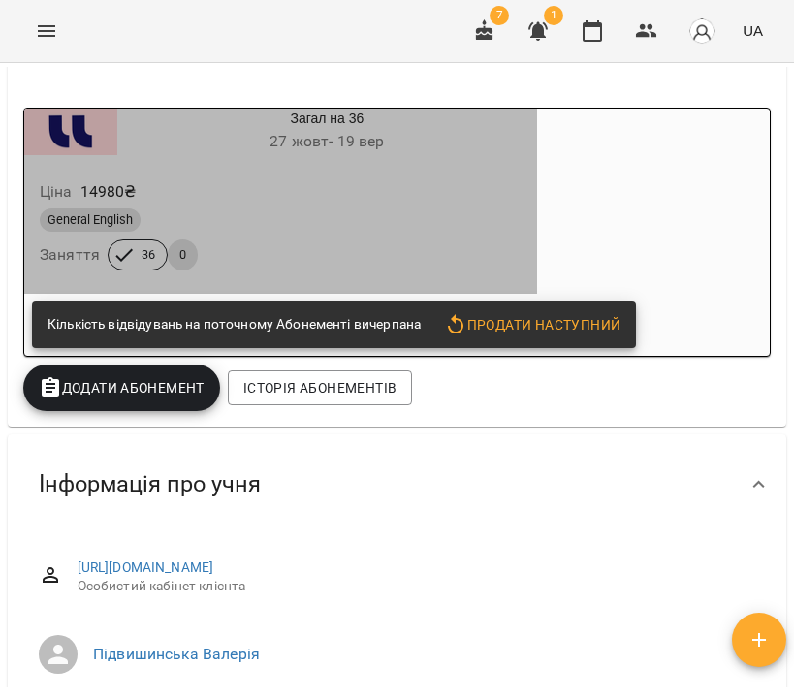
click at [400, 202] on div "Ціна 14980 ₴" at bounding box center [281, 192] width 490 height 35
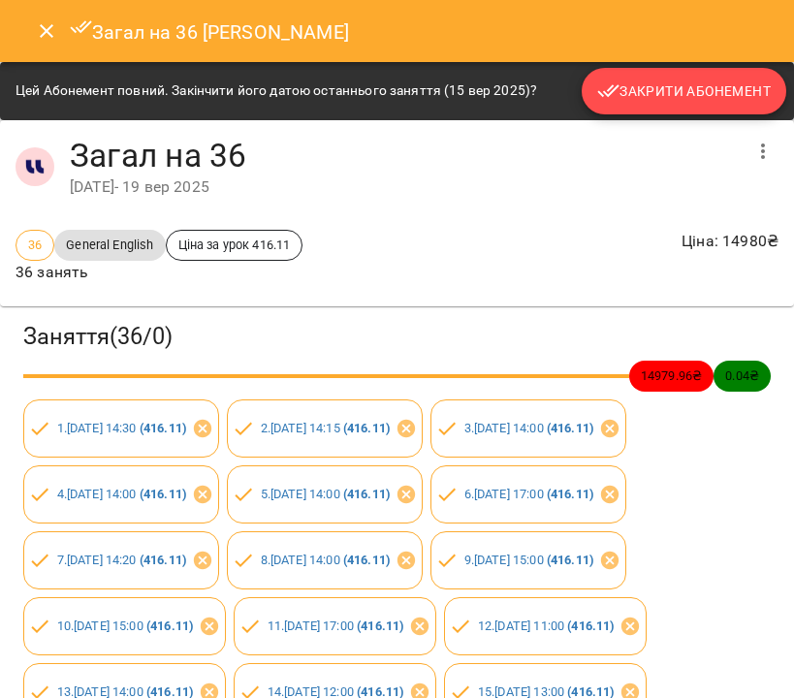
click at [709, 95] on span "Закрити Абонемент" at bounding box center [684, 91] width 174 height 23
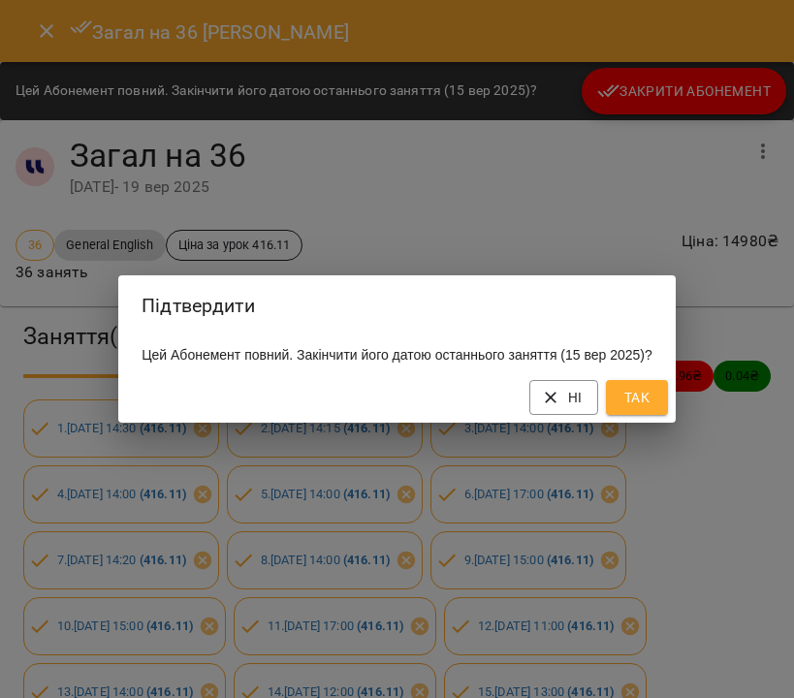
click at [653, 401] on span "Так" at bounding box center [637, 397] width 31 height 23
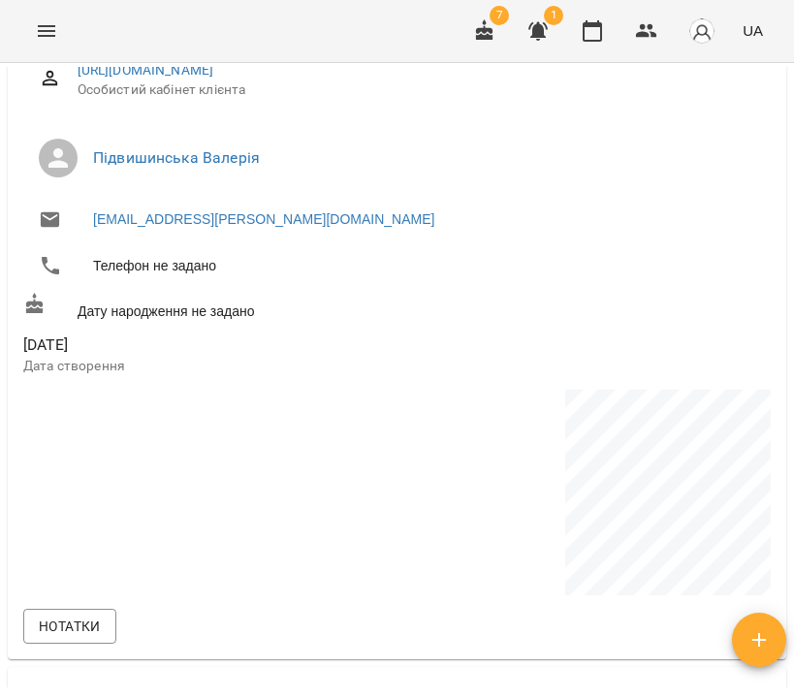
scroll to position [0, 0]
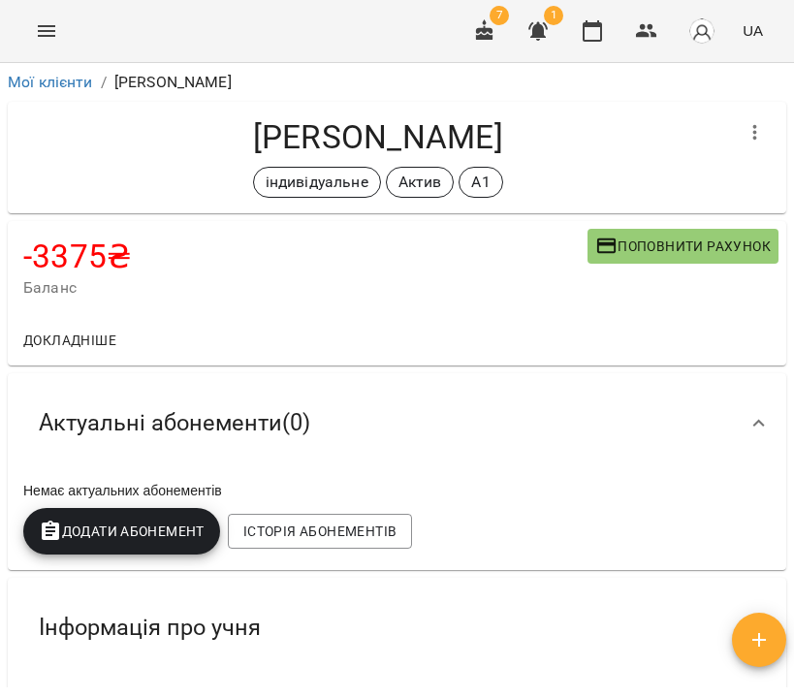
click at [141, 530] on span "Додати Абонемент" at bounding box center [122, 531] width 166 height 23
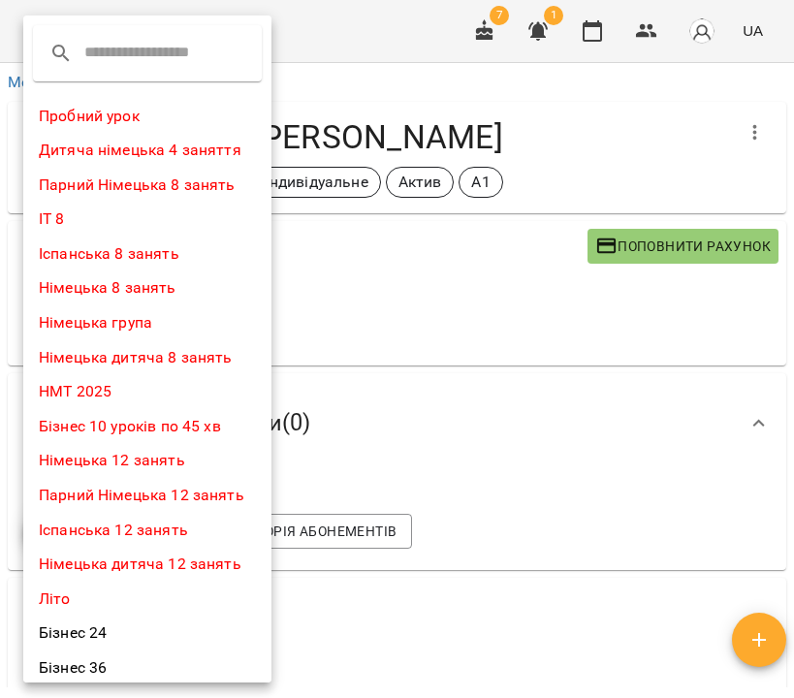
scroll to position [611, 0]
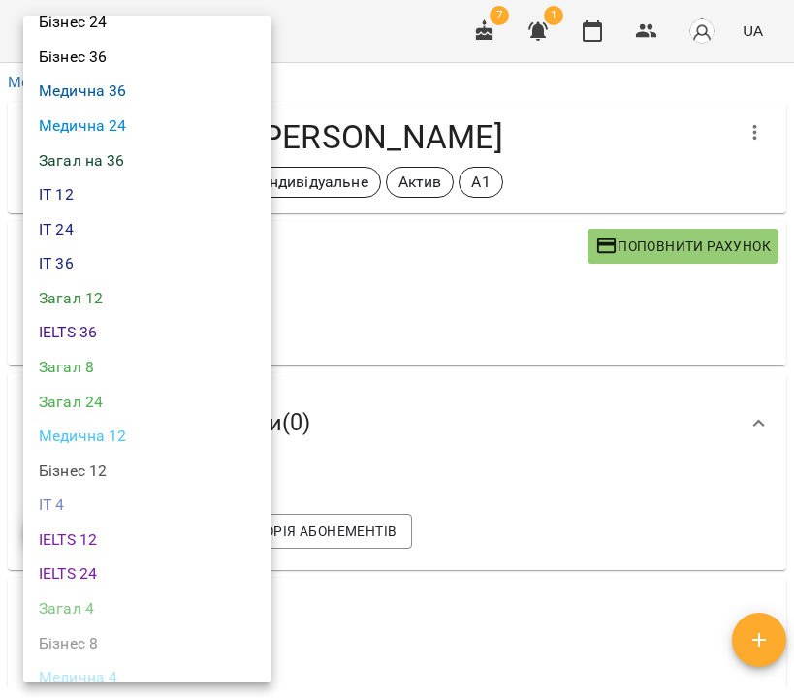
click at [125, 144] on li "Загал на 36" at bounding box center [147, 161] width 248 height 35
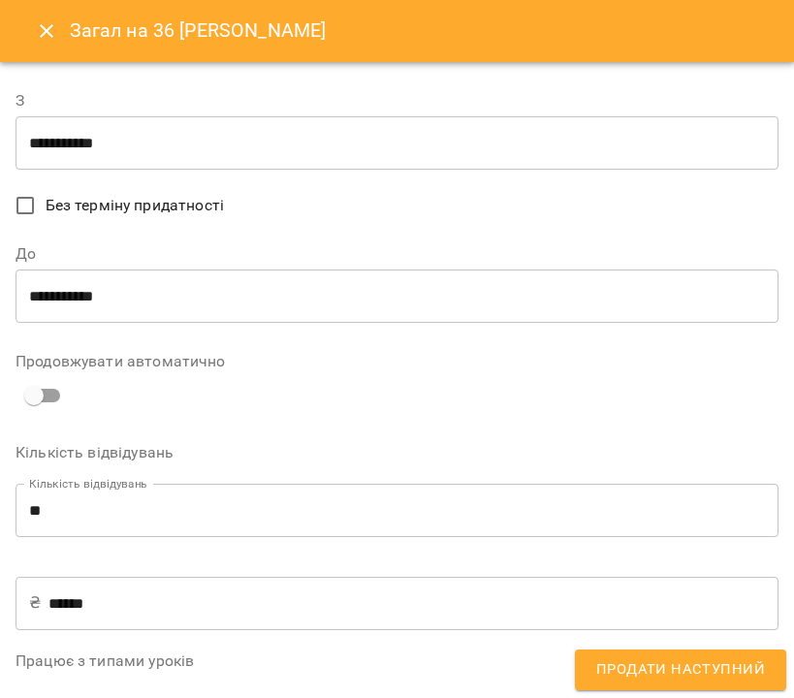
scroll to position [578, 0]
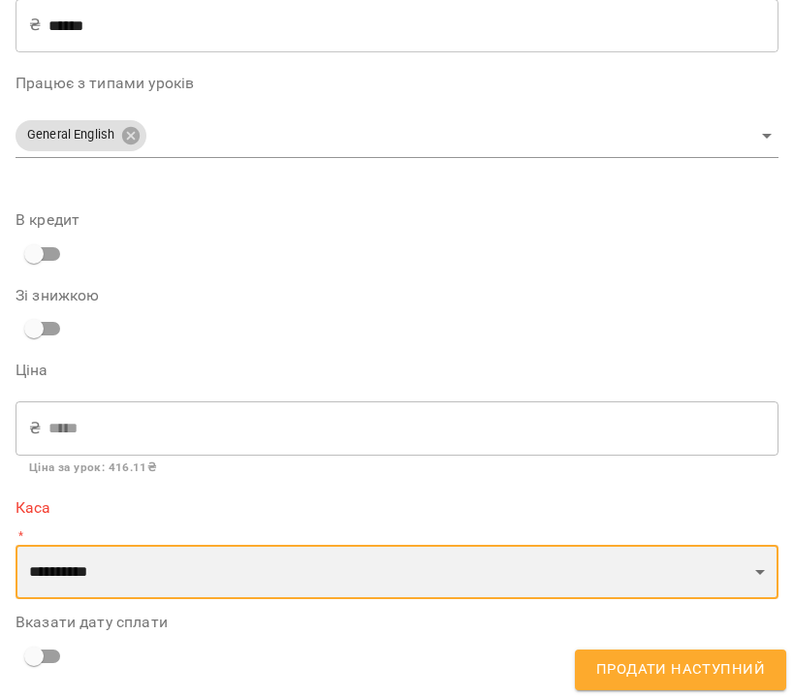
select select "****"
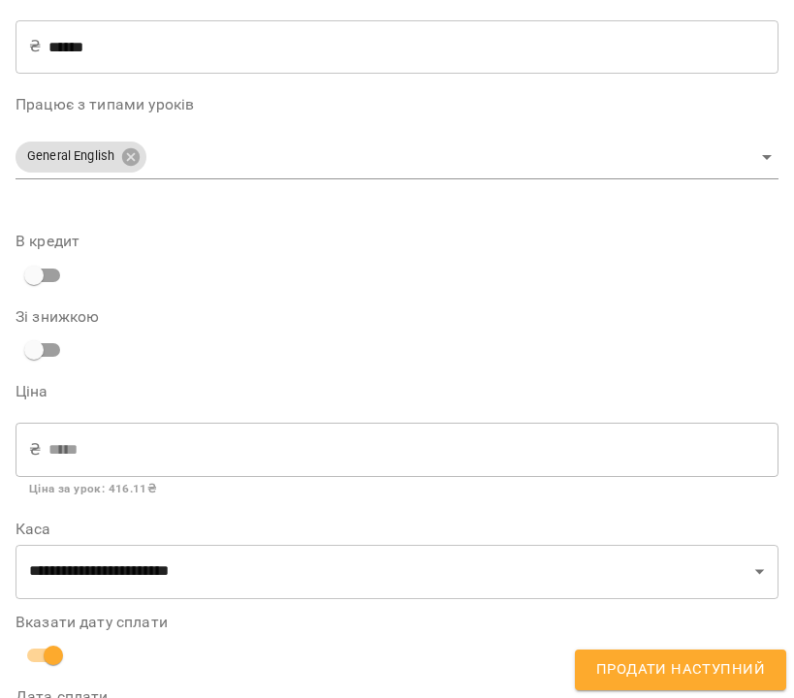
scroll to position [648, 0]
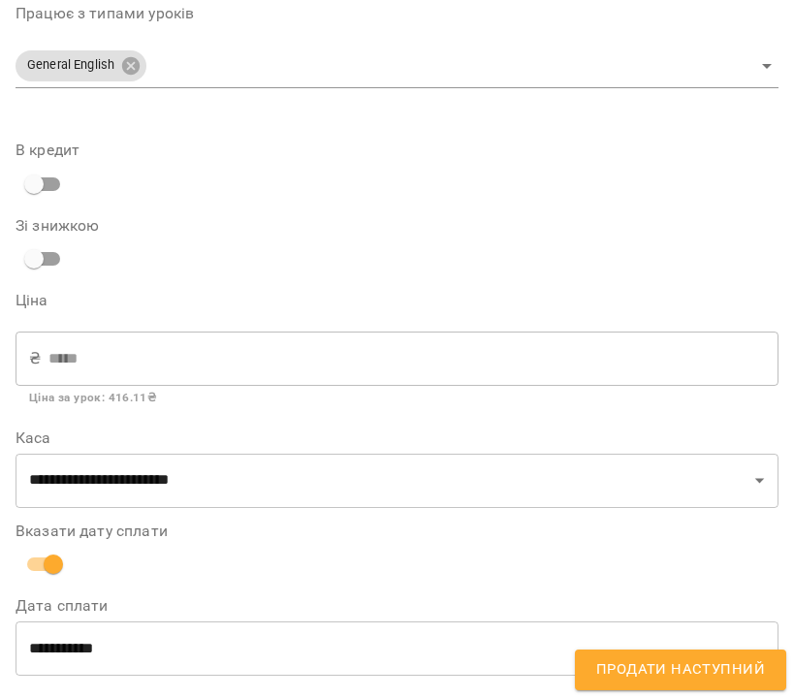
click at [98, 645] on input "**********" at bounding box center [397, 649] width 763 height 54
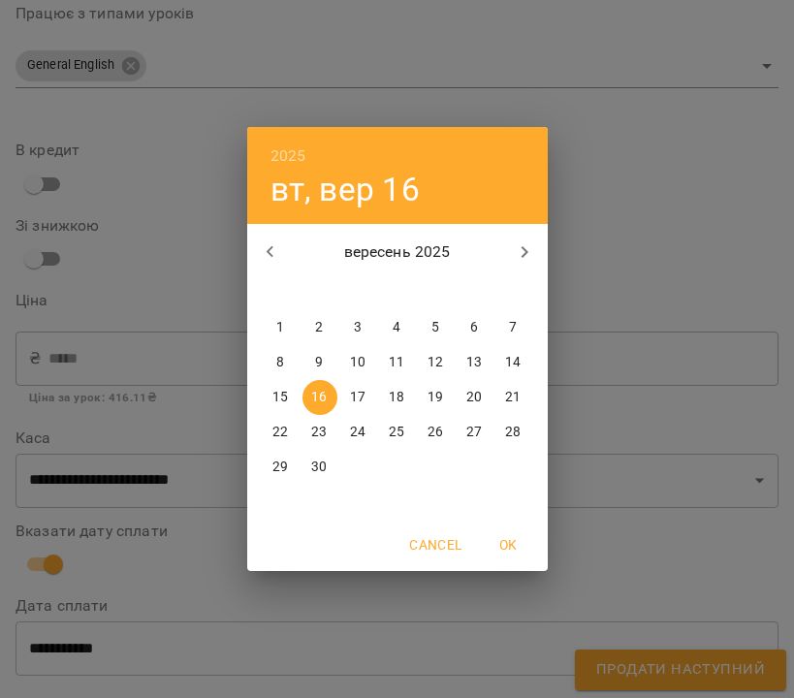
click at [283, 413] on button "15" at bounding box center [281, 397] width 35 height 35
type input "**********"
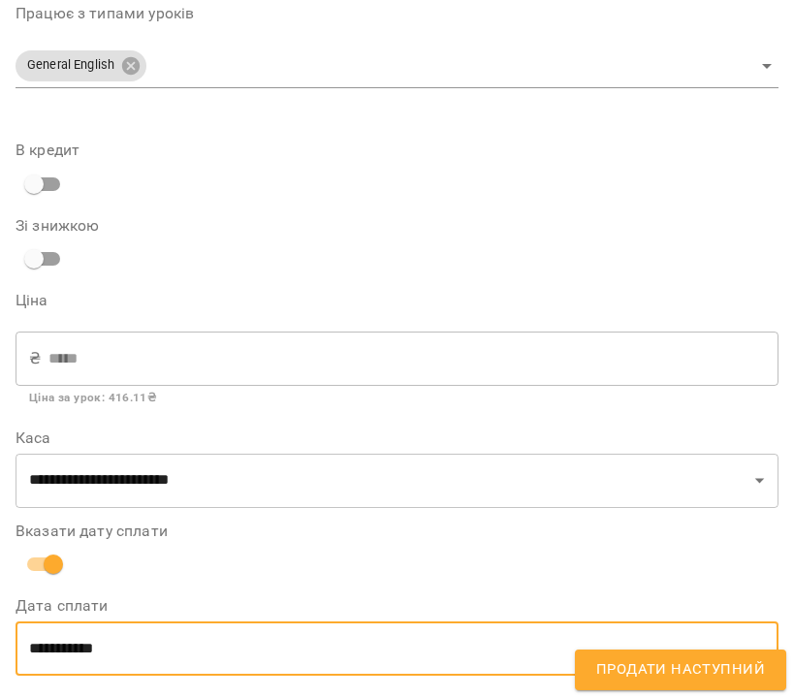
click at [660, 659] on span "Продати наступний" at bounding box center [680, 670] width 169 height 25
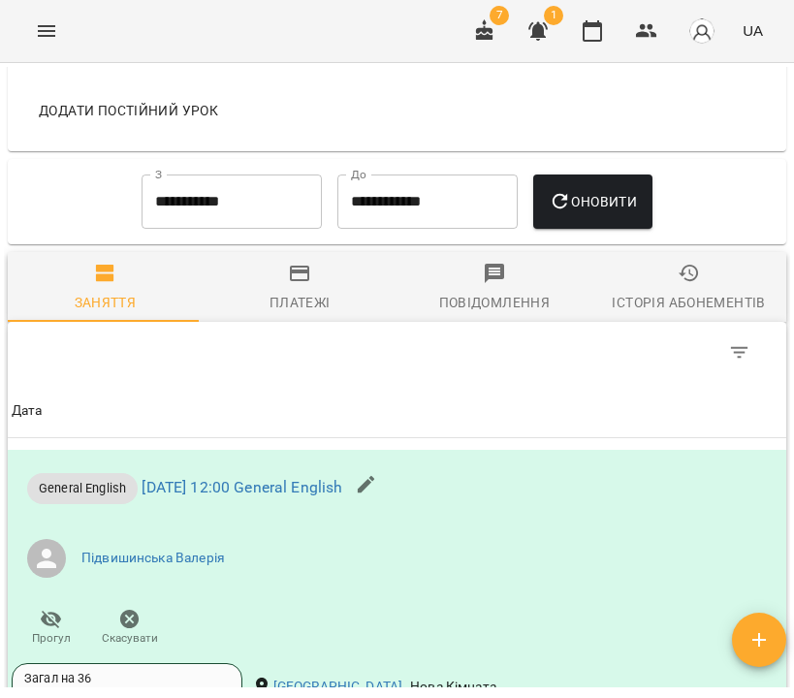
scroll to position [0, 0]
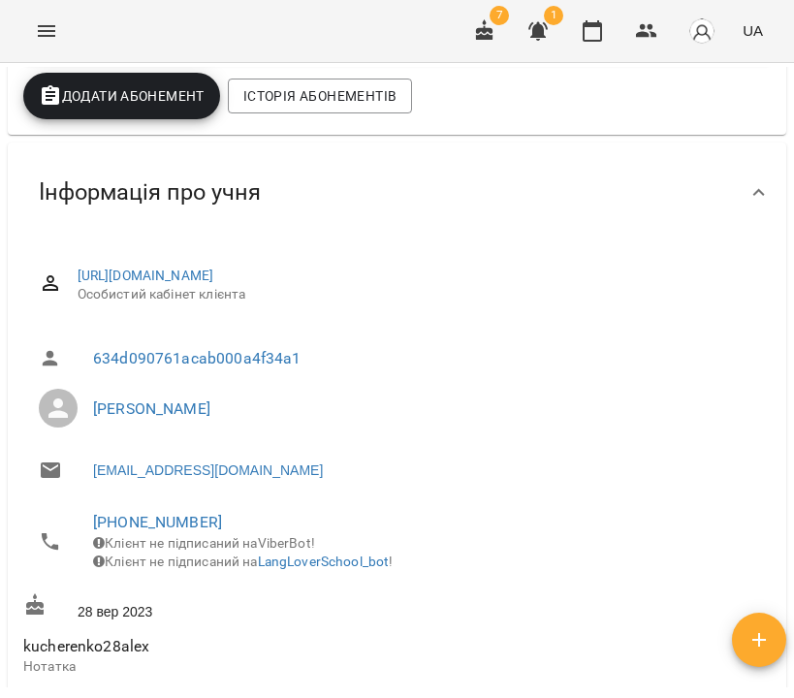
scroll to position [207, 0]
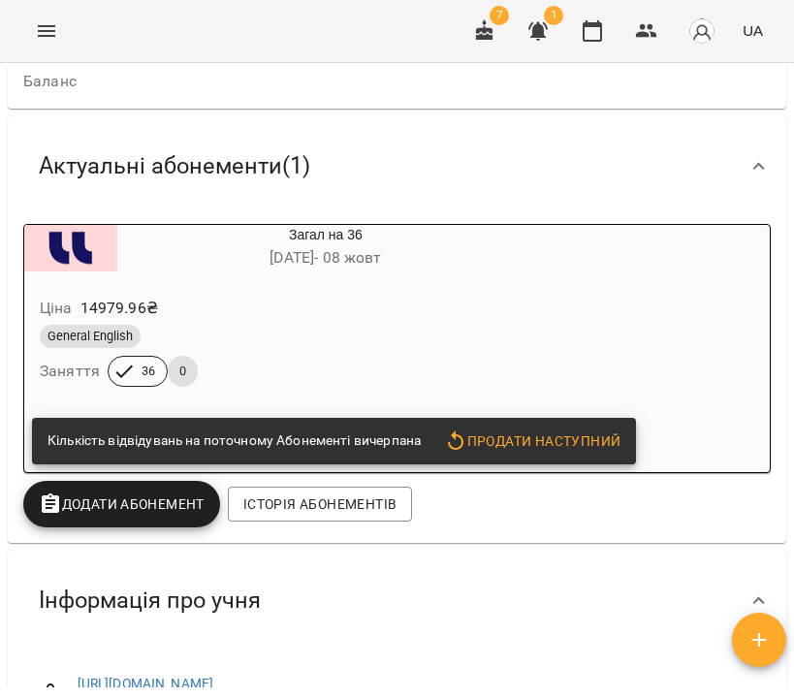
click at [432, 333] on div "General English" at bounding box center [279, 336] width 479 height 23
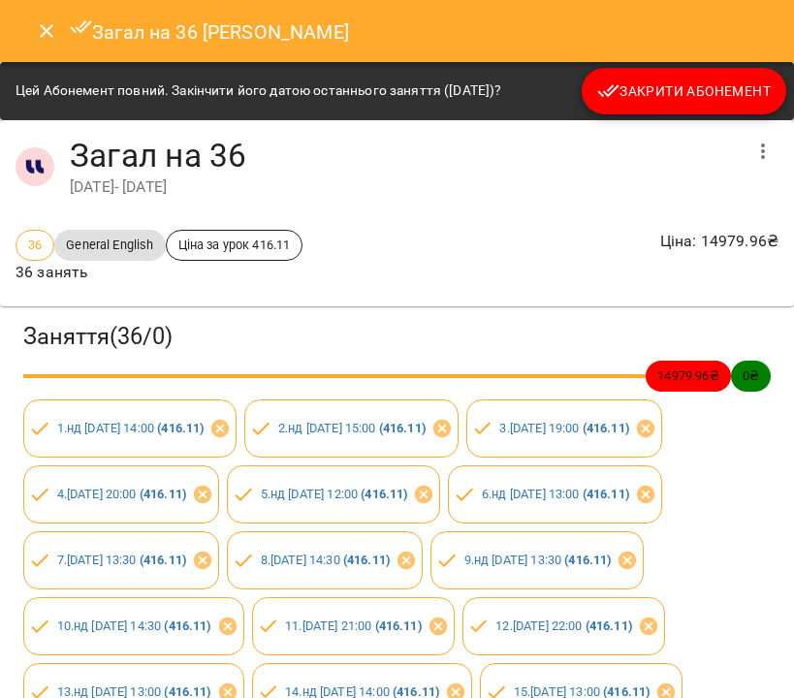
click at [582, 94] on button "Закрити Абонемент" at bounding box center [684, 91] width 205 height 47
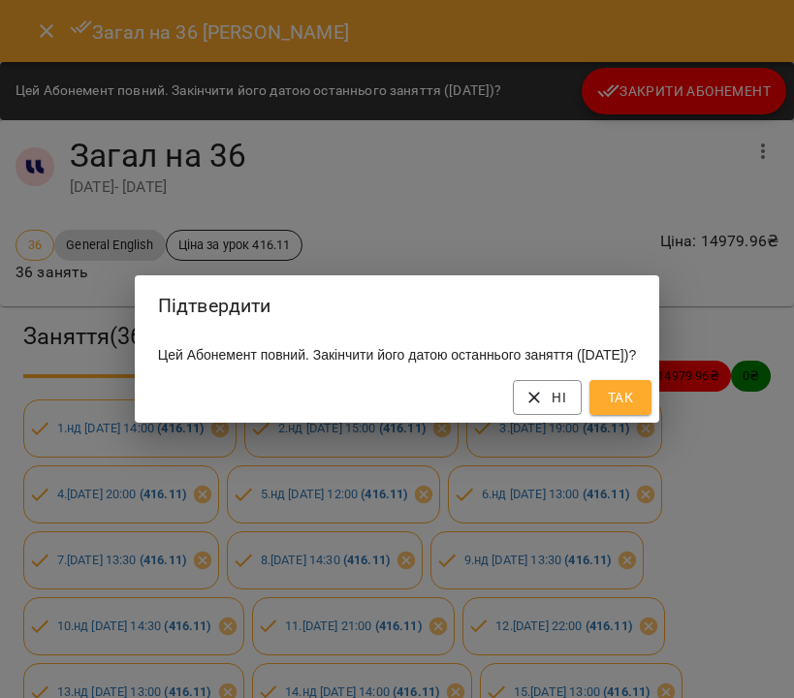
click at [636, 407] on span "Так" at bounding box center [620, 397] width 31 height 23
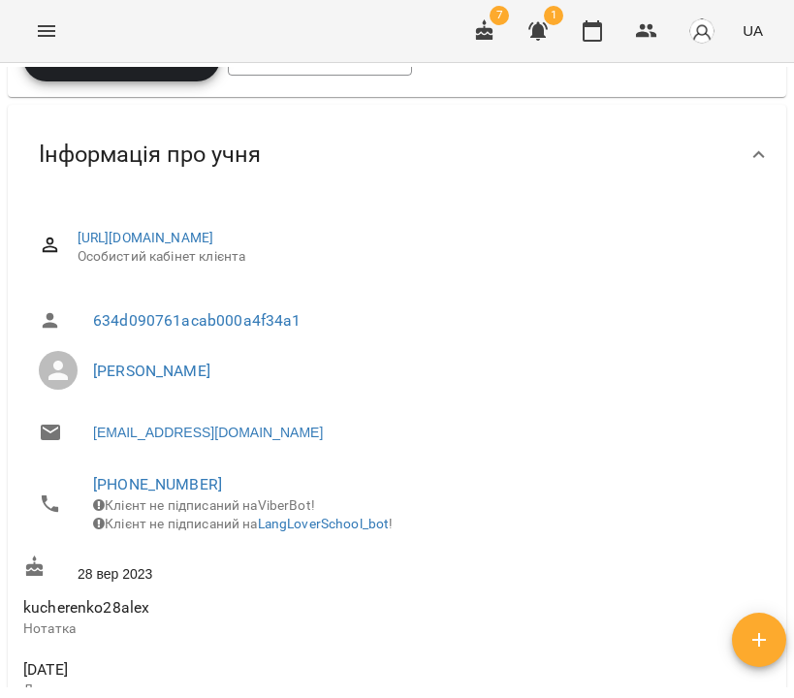
scroll to position [0, 0]
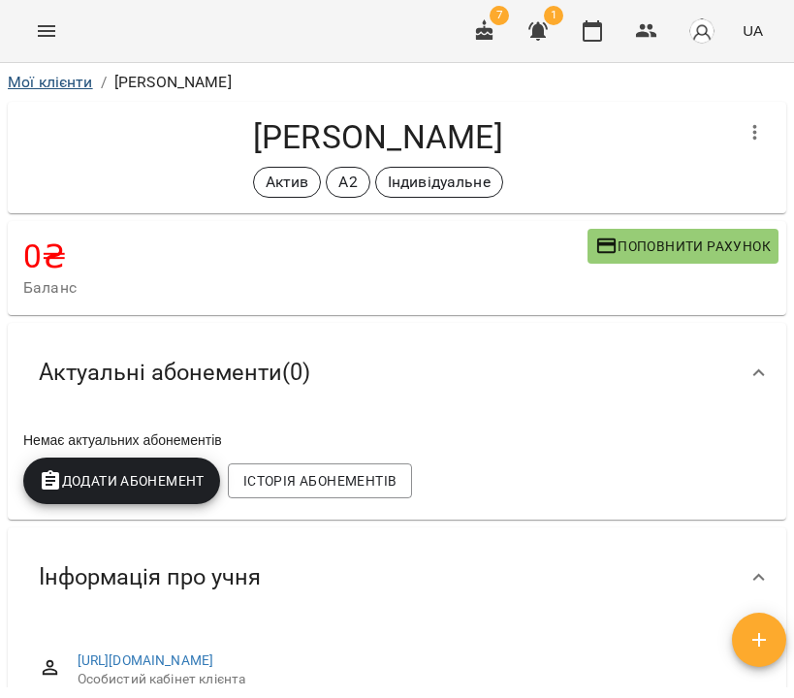
click at [58, 86] on link "Мої клієнти" at bounding box center [50, 82] width 85 height 18
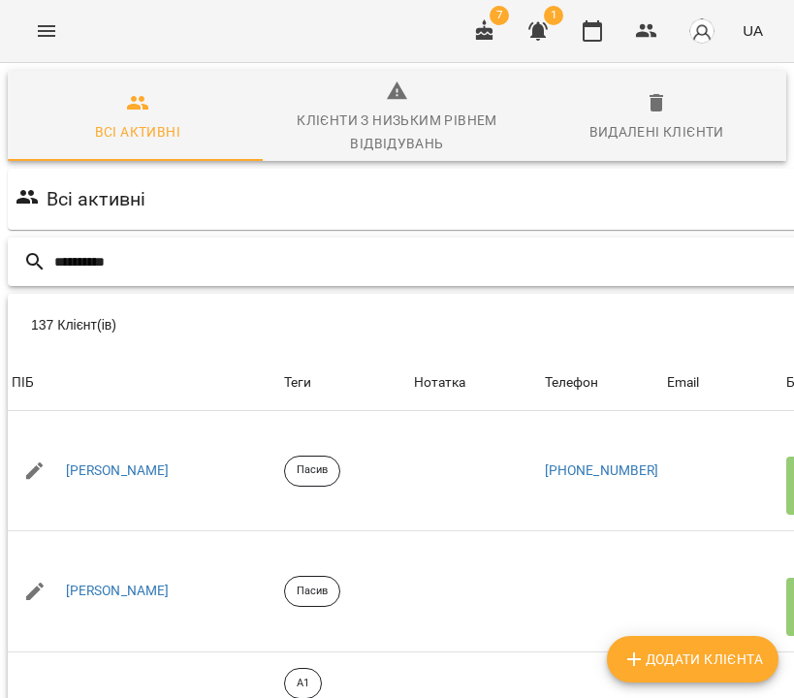
type input "**********"
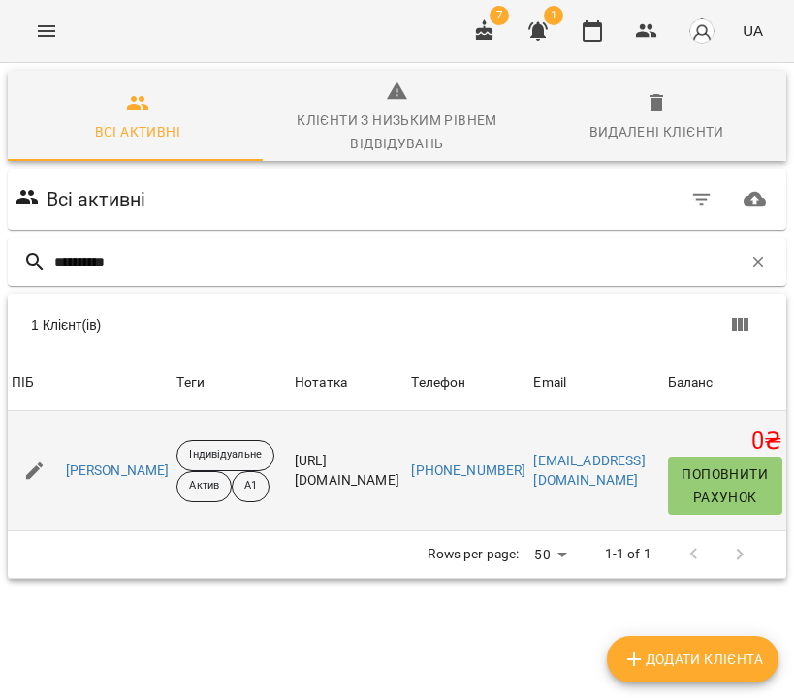
click at [174, 460] on div "Сідорченко Арина Андріївна" at bounding box center [118, 471] width 112 height 27
click at [170, 464] on link "Сідорченко Арина Андріївна" at bounding box center [118, 471] width 104 height 19
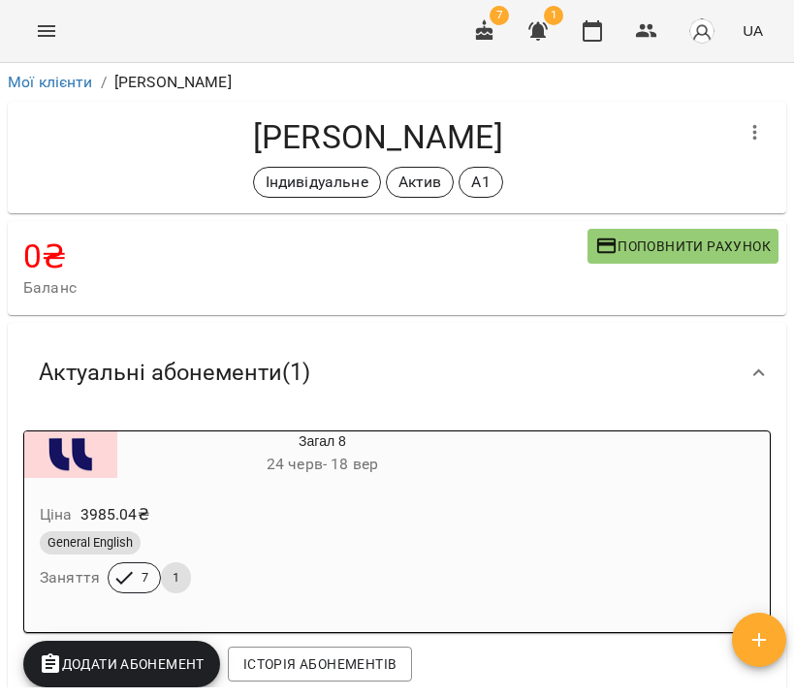
drag, startPoint x: 153, startPoint y: 135, endPoint x: 605, endPoint y: 154, distance: 452.4
click at [605, 154] on h4 "Сідорченко Арина Андріївна" at bounding box center [377, 137] width 709 height 40
copy h4 "Сідорченко Арина Андріївна"
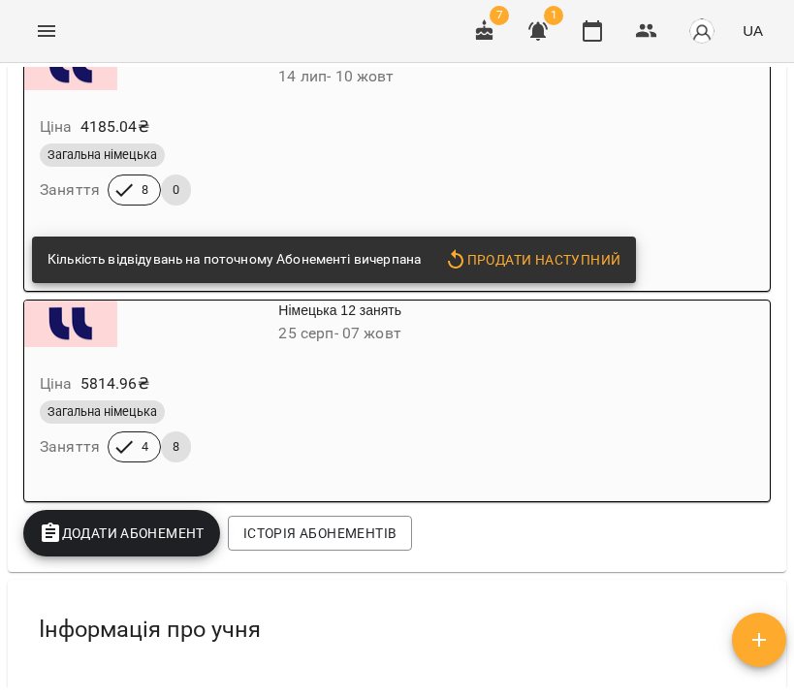
scroll to position [273, 0]
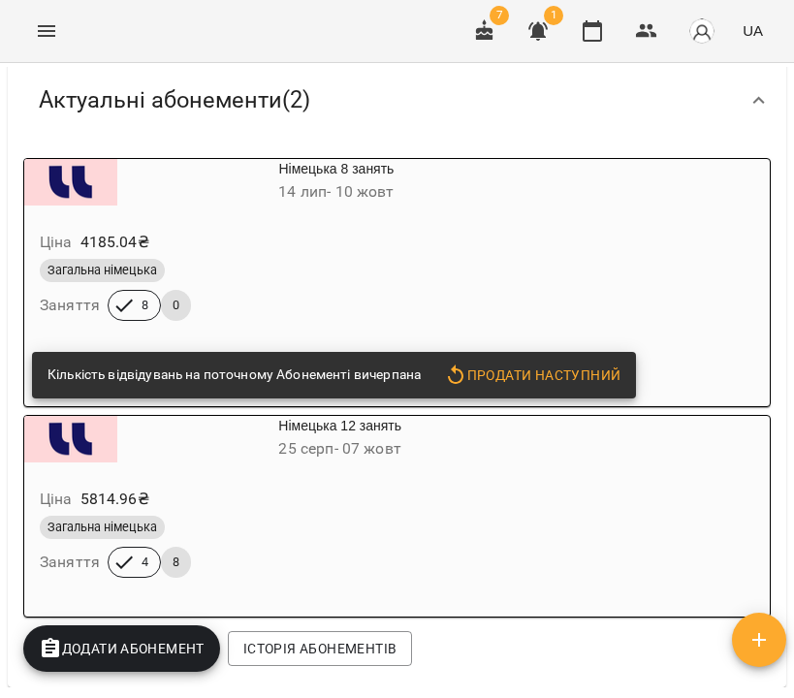
click at [423, 255] on div "Загальна німецька" at bounding box center [290, 270] width 508 height 31
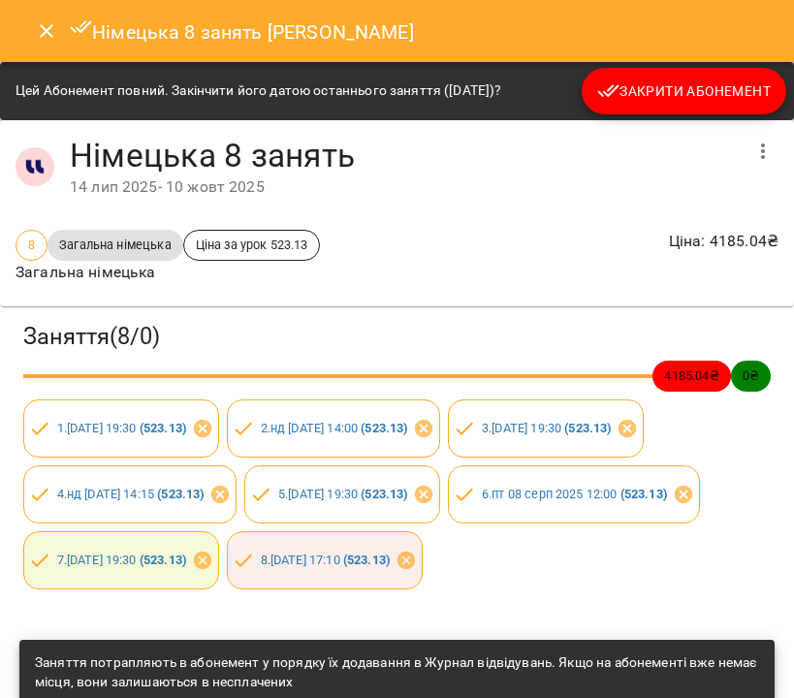
click at [665, 99] on span "Закрити Абонемент" at bounding box center [684, 91] width 174 height 23
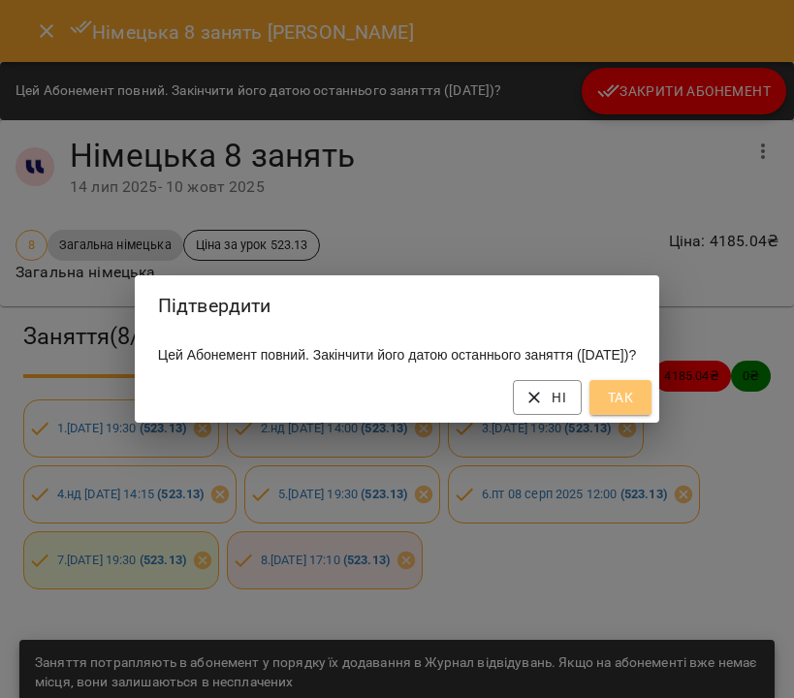
click at [652, 396] on button "Так" at bounding box center [621, 397] width 62 height 35
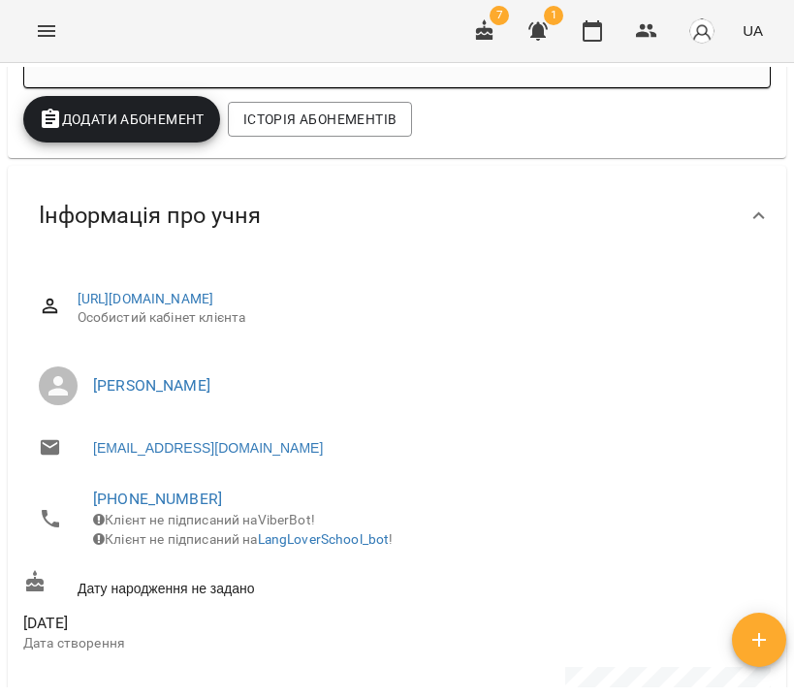
scroll to position [0, 0]
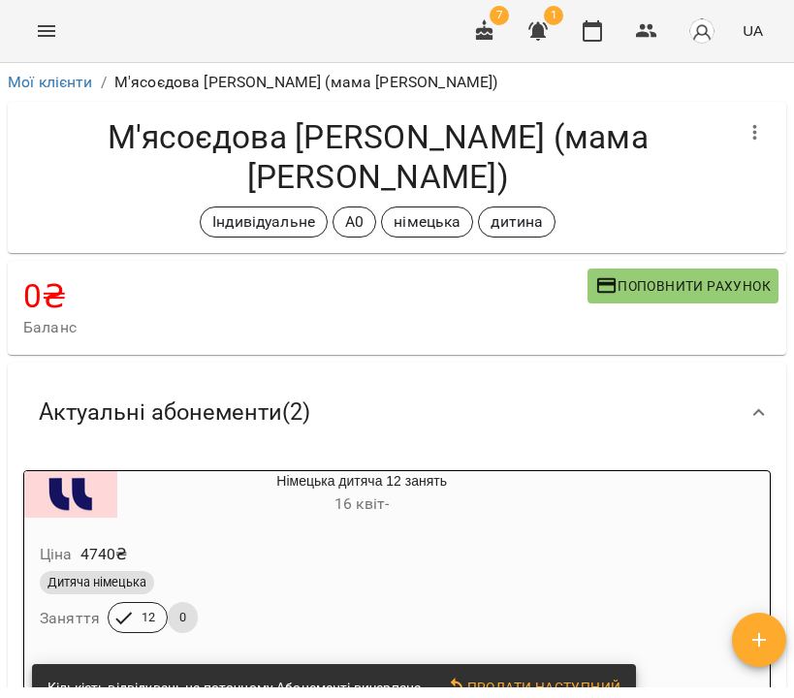
scroll to position [367, 0]
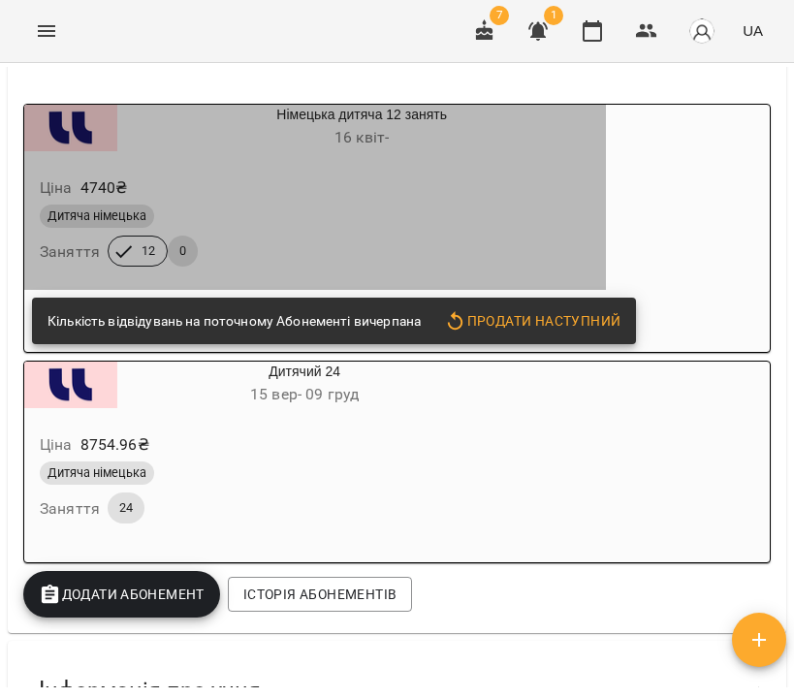
click at [395, 222] on div "Дитяча німецька" at bounding box center [315, 216] width 551 height 23
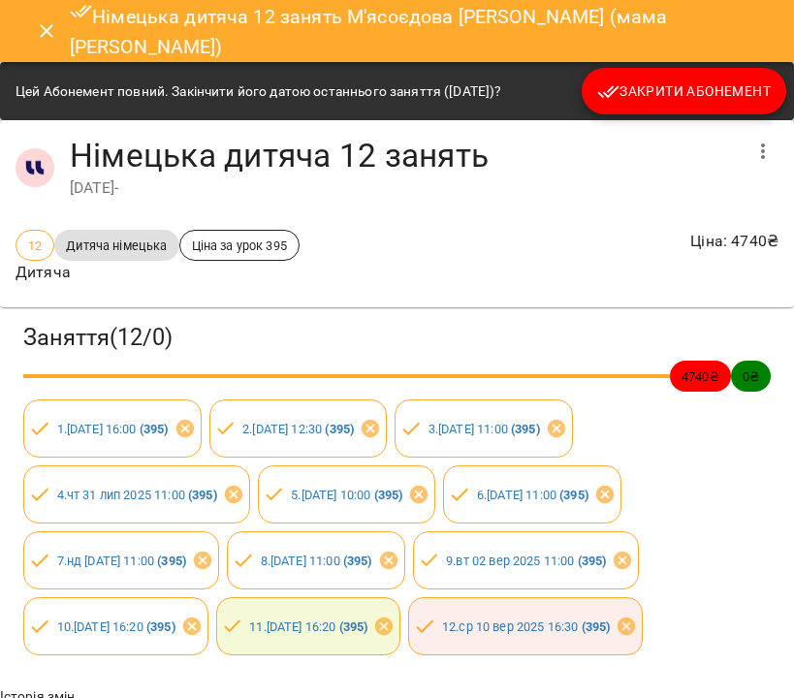
click at [676, 92] on span "Закрити Абонемент" at bounding box center [684, 91] width 174 height 23
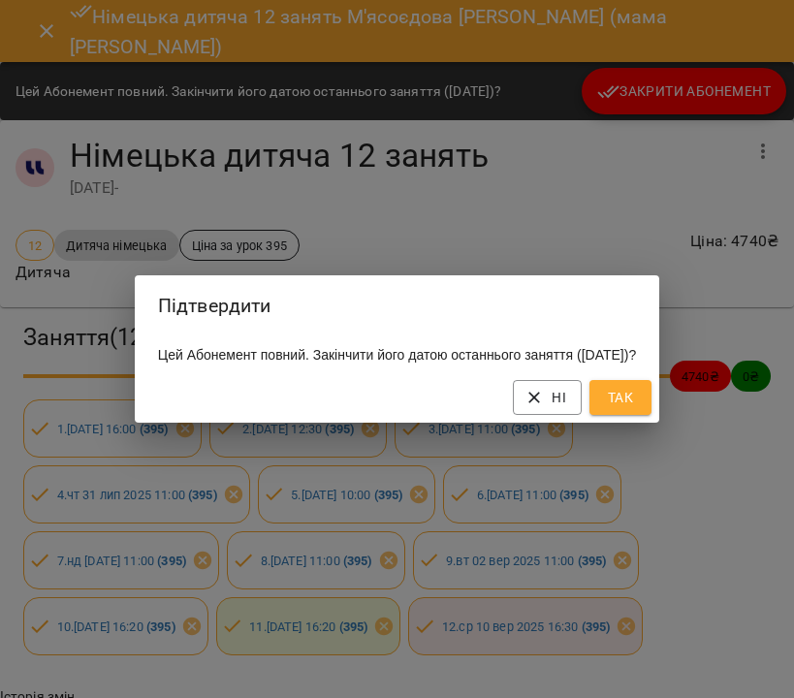
click at [636, 408] on span "Так" at bounding box center [620, 397] width 31 height 23
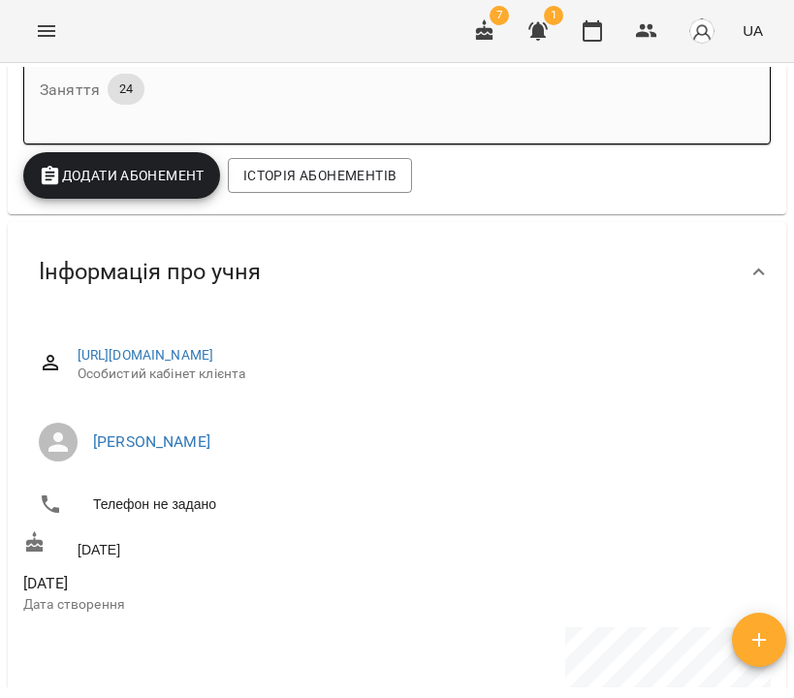
scroll to position [0, 0]
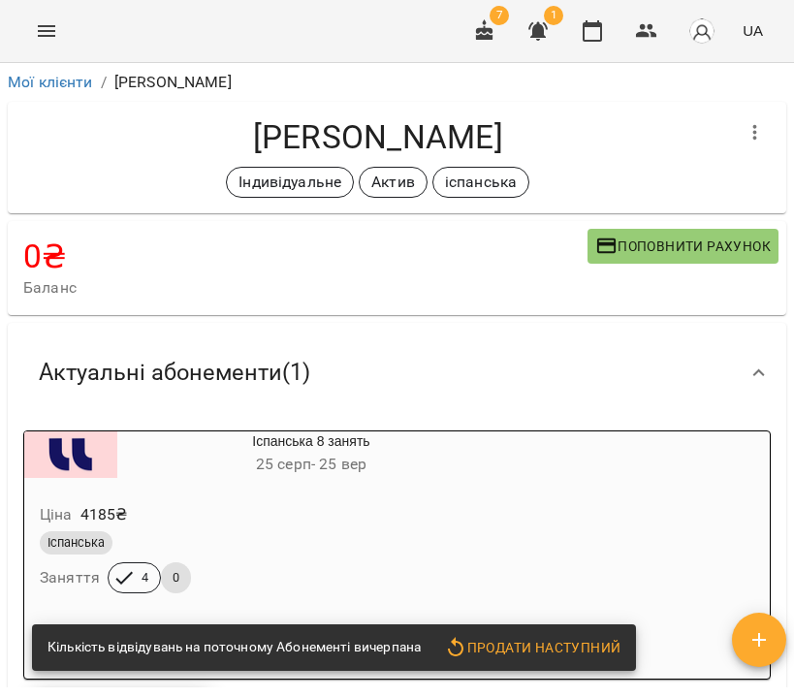
click at [466, 518] on div "Ціна 4185 ₴" at bounding box center [265, 515] width 458 height 35
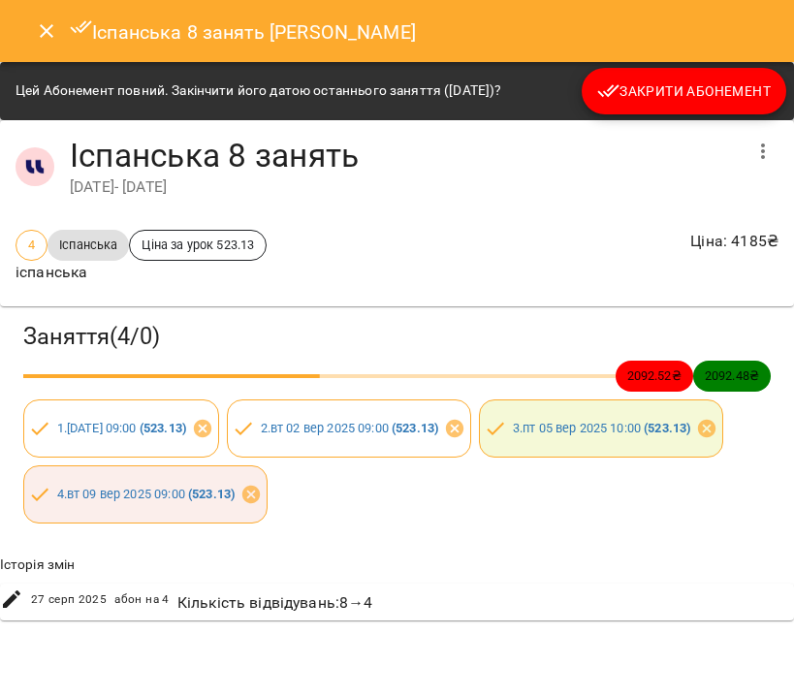
click at [689, 99] on span "Закрити Абонемент" at bounding box center [684, 91] width 174 height 23
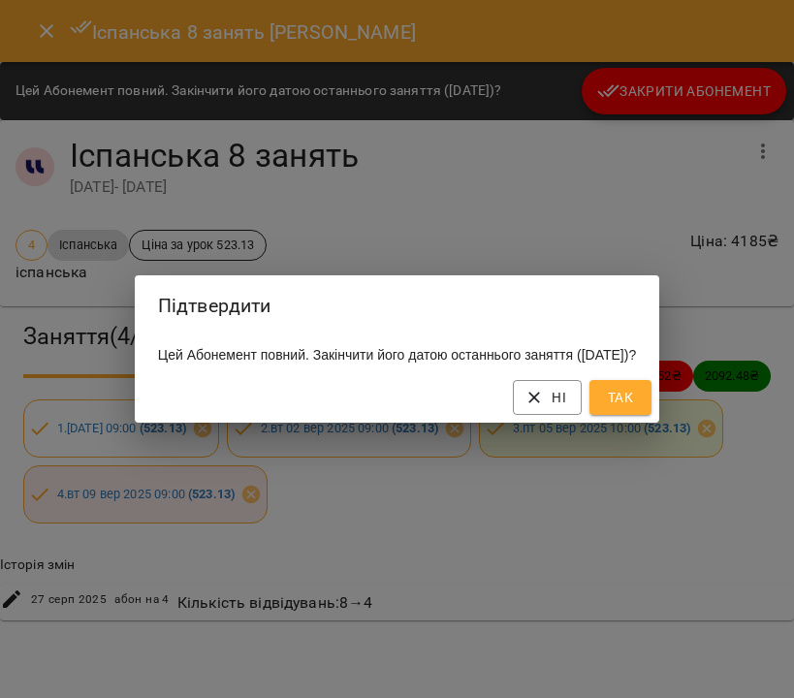
click at [652, 395] on button "Так" at bounding box center [621, 397] width 62 height 35
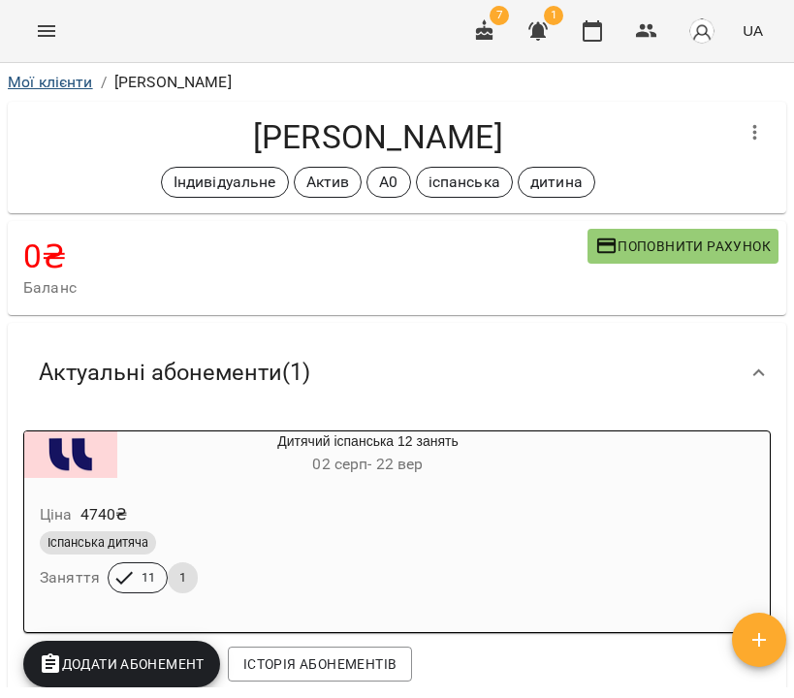
click at [61, 84] on link "Мої клієнти" at bounding box center [50, 82] width 85 height 18
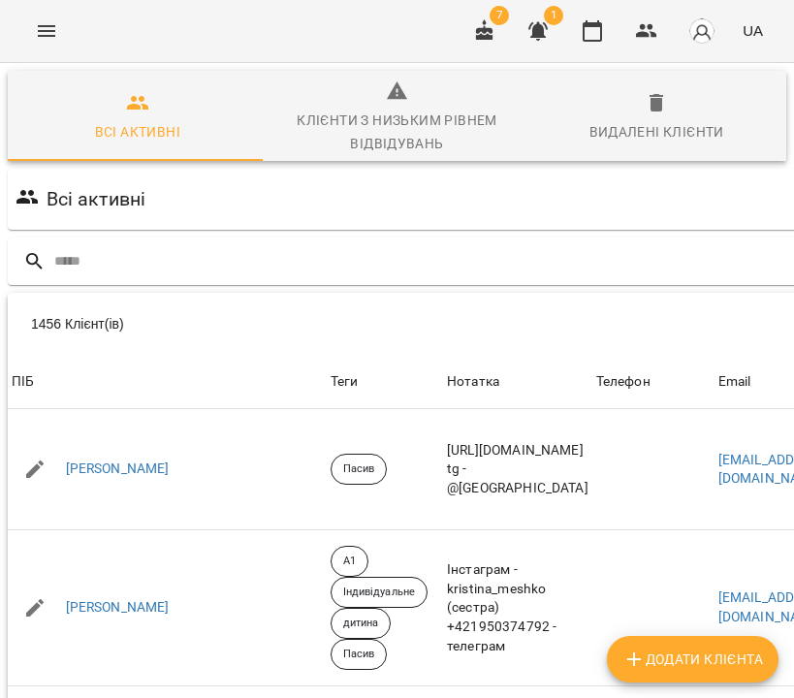
click at [539, 26] on icon "button" at bounding box center [538, 31] width 19 height 18
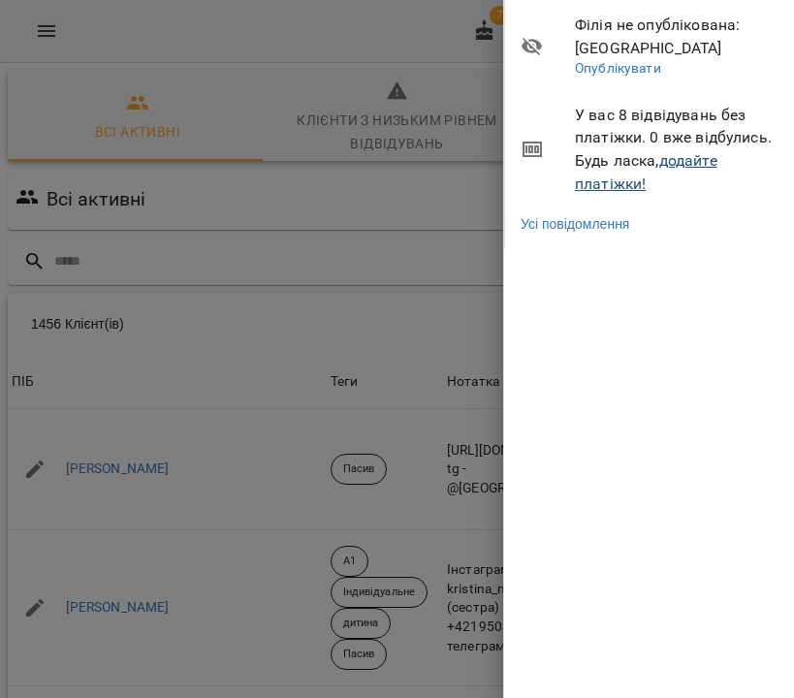
click at [684, 155] on link "додайте платіжки!" at bounding box center [646, 172] width 143 height 42
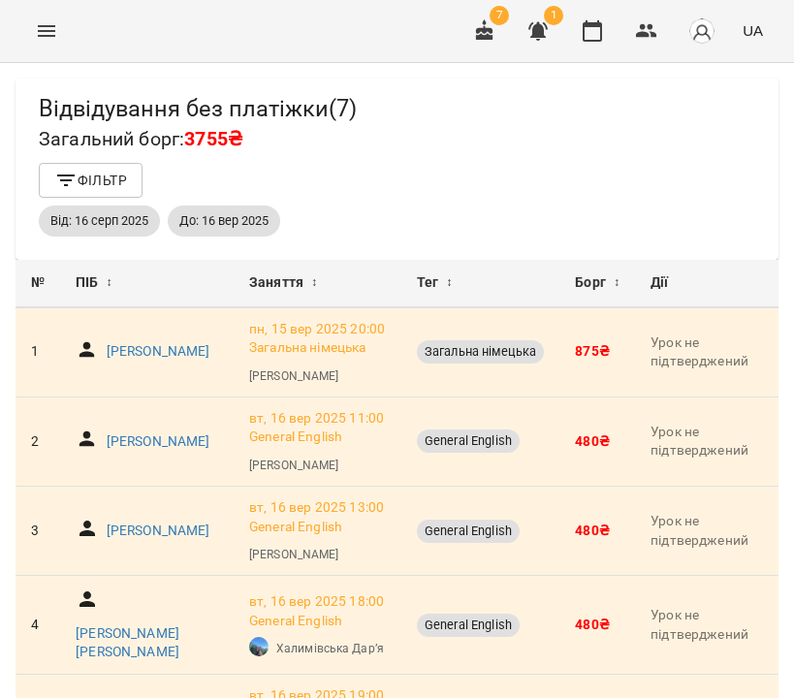
click at [43, 23] on icon "Menu" at bounding box center [46, 30] width 23 height 23
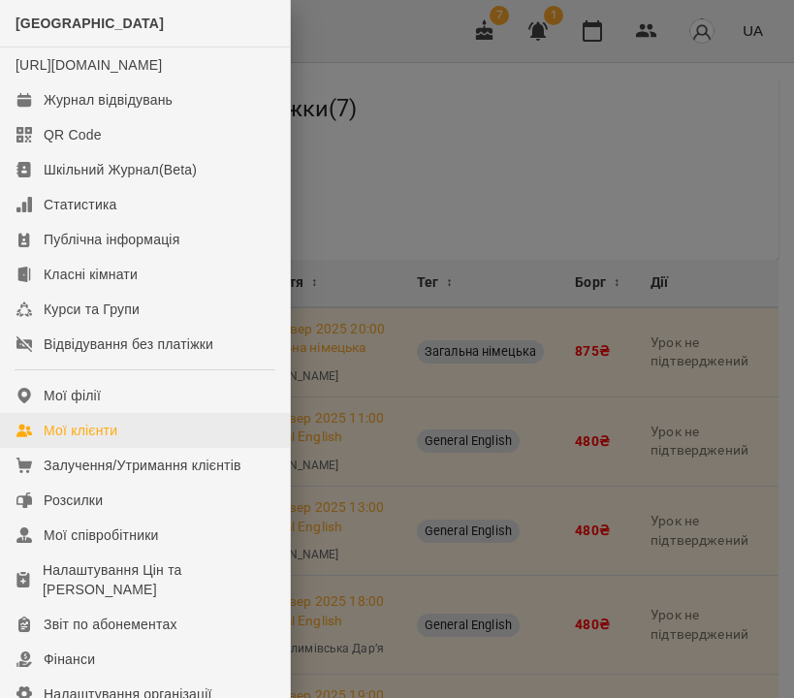
click at [84, 440] on div "Мої клієнти" at bounding box center [81, 430] width 74 height 19
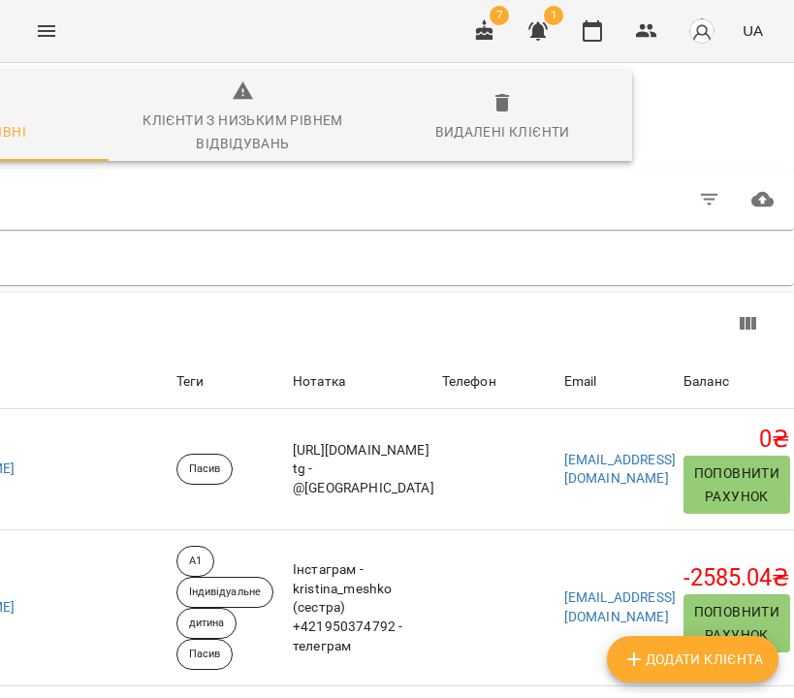
scroll to position [1, 363]
click at [698, 199] on icon "button" at bounding box center [709, 199] width 23 height 23
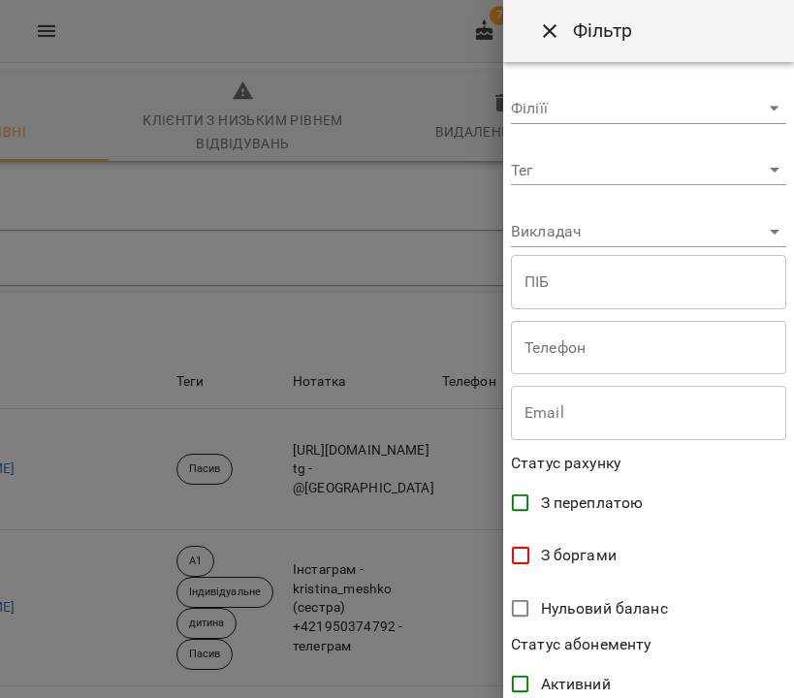
click at [561, 176] on body "For Business 7 1 UA Всі активні Клієнти з низьким рівнем відвідувань Видалені к…" at bounding box center [397, 514] width 794 height 1029
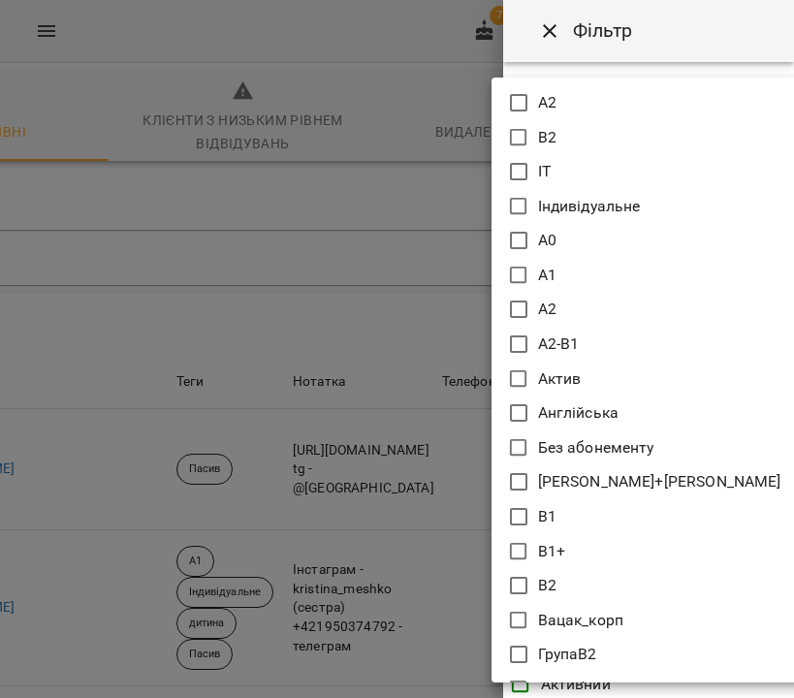
click at [527, 380] on icon at bounding box center [518, 378] width 17 height 17
type input "*****"
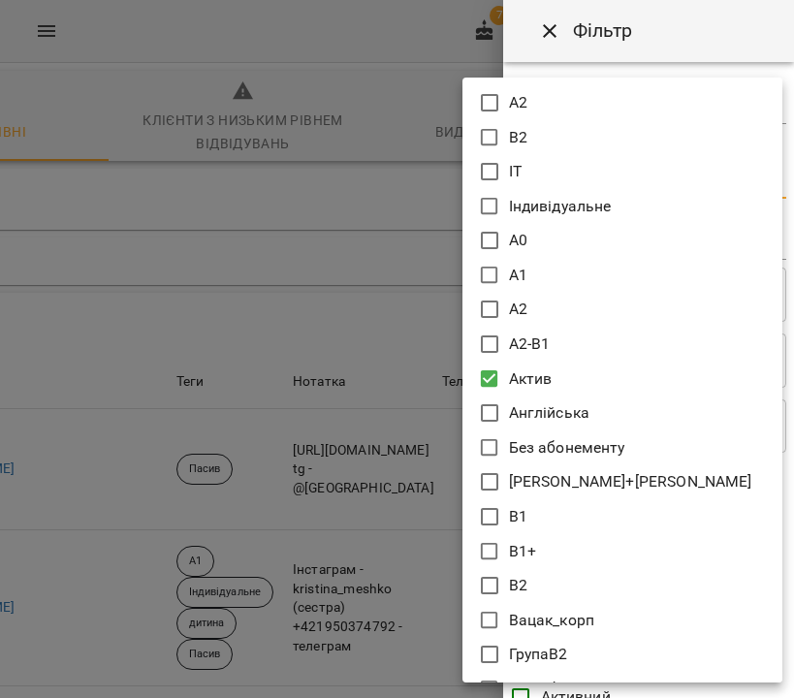
click at [710, 22] on div at bounding box center [397, 349] width 794 height 698
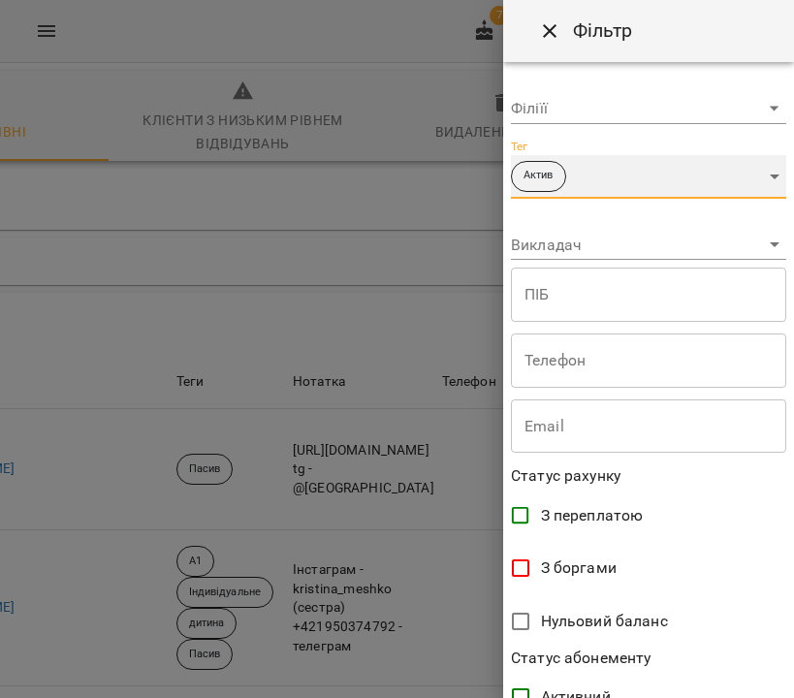
scroll to position [393, 0]
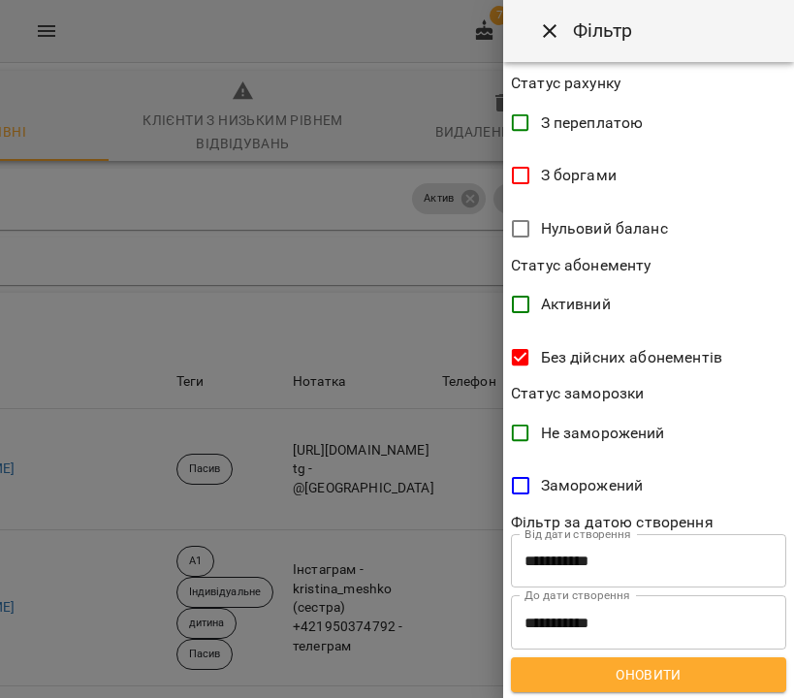
click at [656, 669] on span "Оновити" at bounding box center [649, 674] width 244 height 23
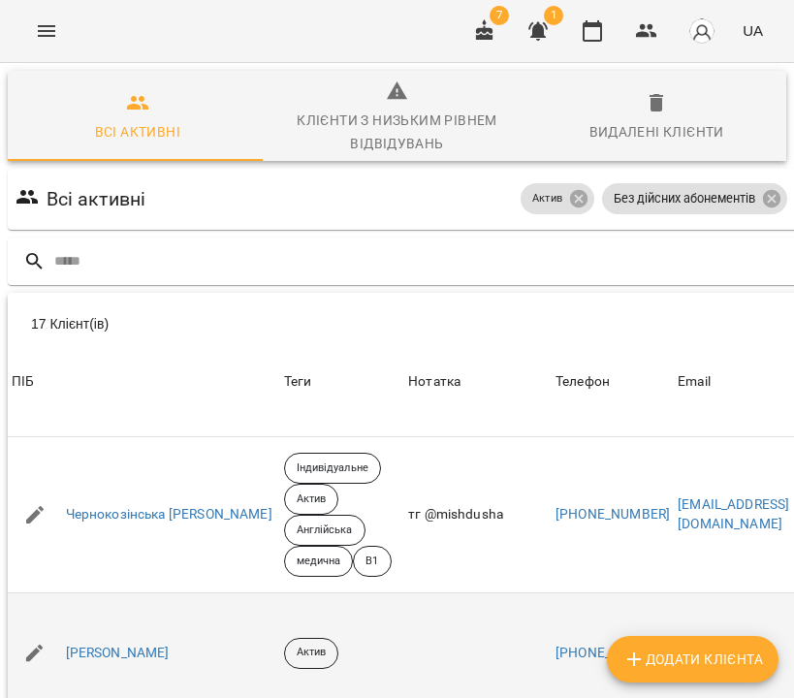
scroll to position [1828, 0]
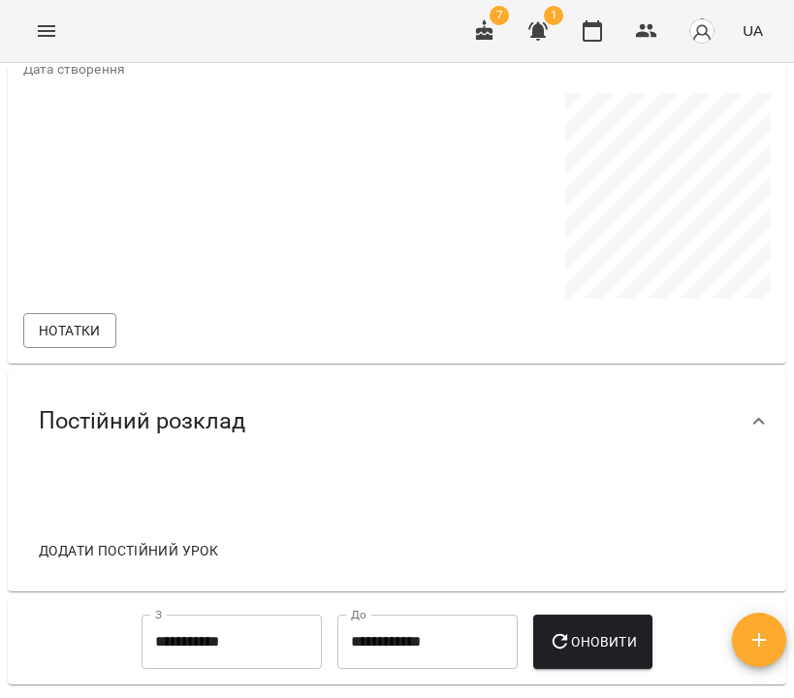
scroll to position [1353, 0]
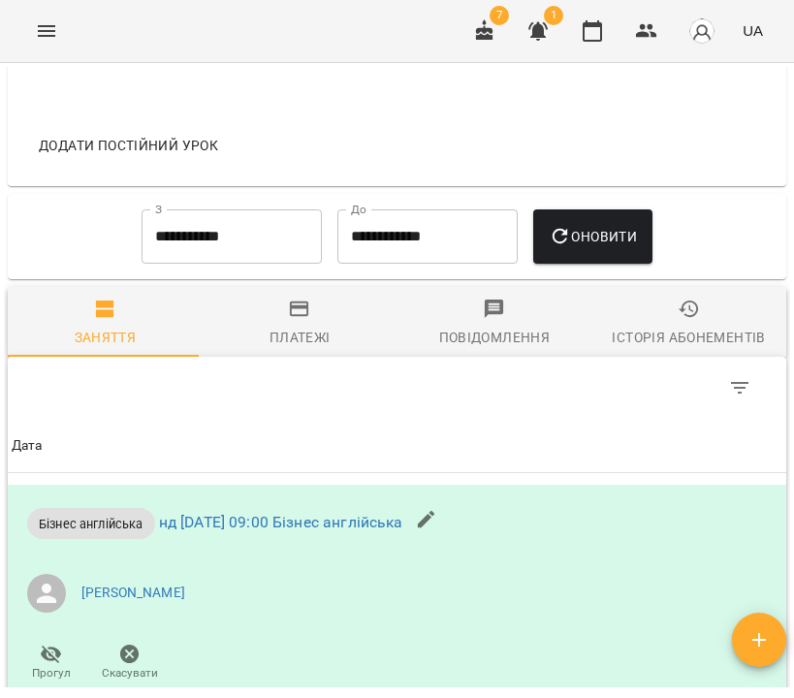
click at [668, 329] on div "Історія абонементів" at bounding box center [688, 337] width 153 height 23
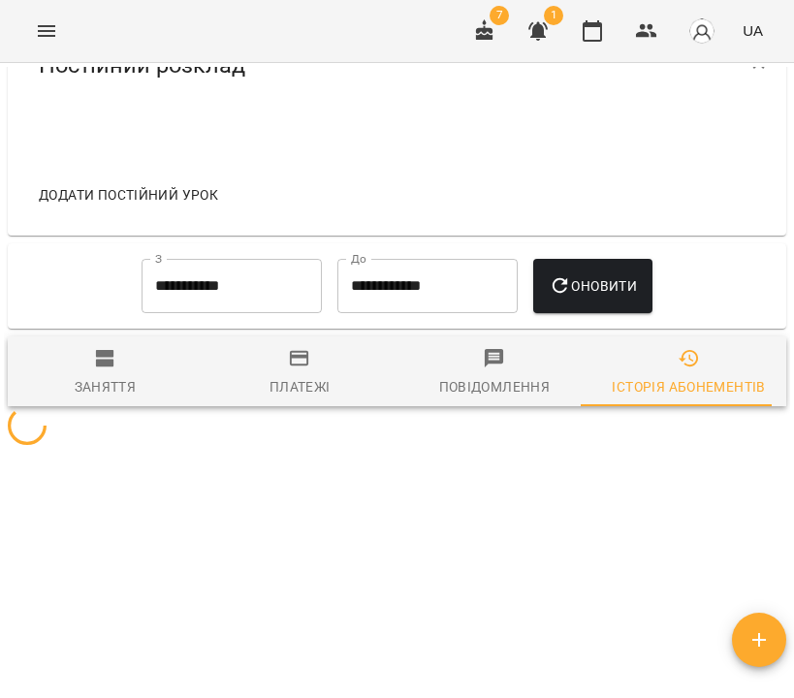
scroll to position [1299, 0]
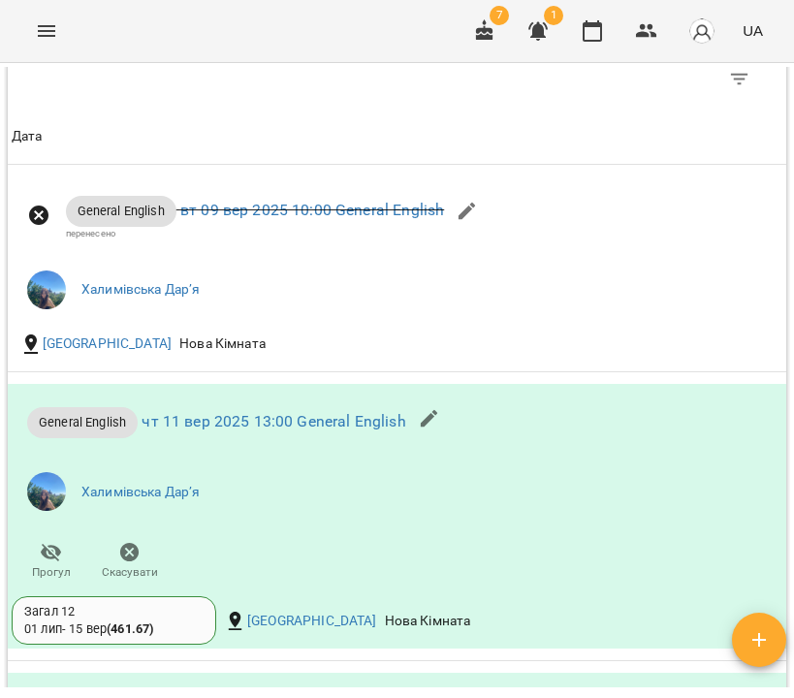
scroll to position [1204, 0]
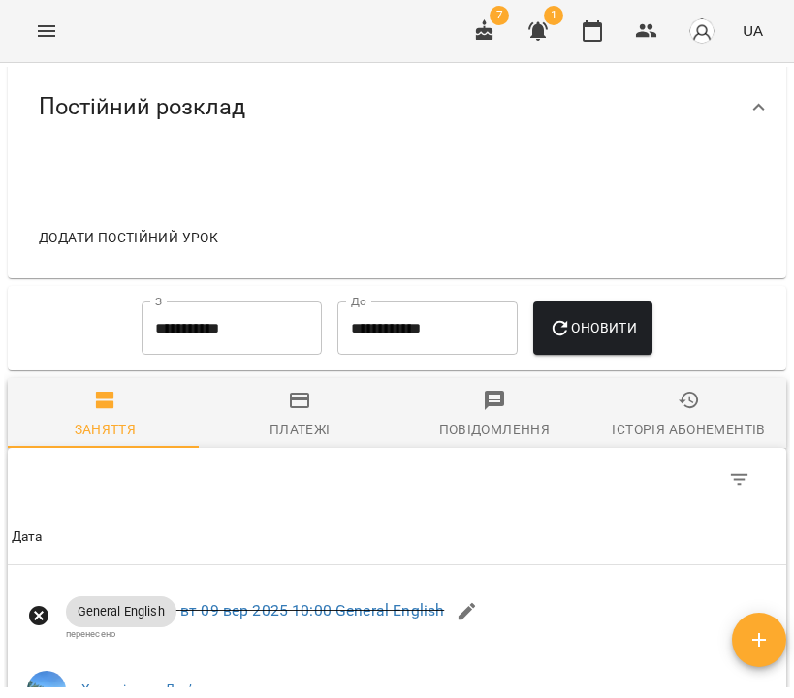
click at [709, 415] on span "Історія абонементів" at bounding box center [689, 415] width 172 height 52
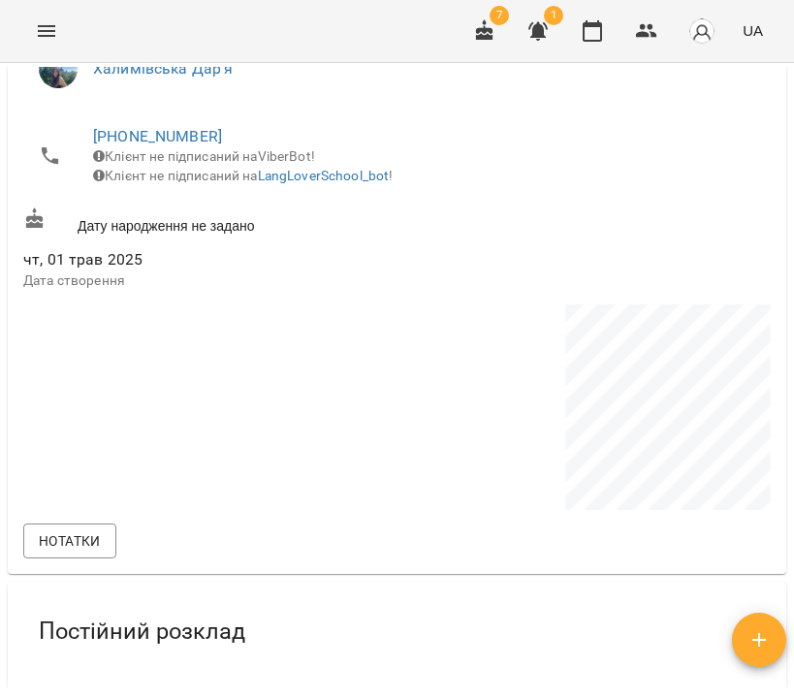
scroll to position [0, 0]
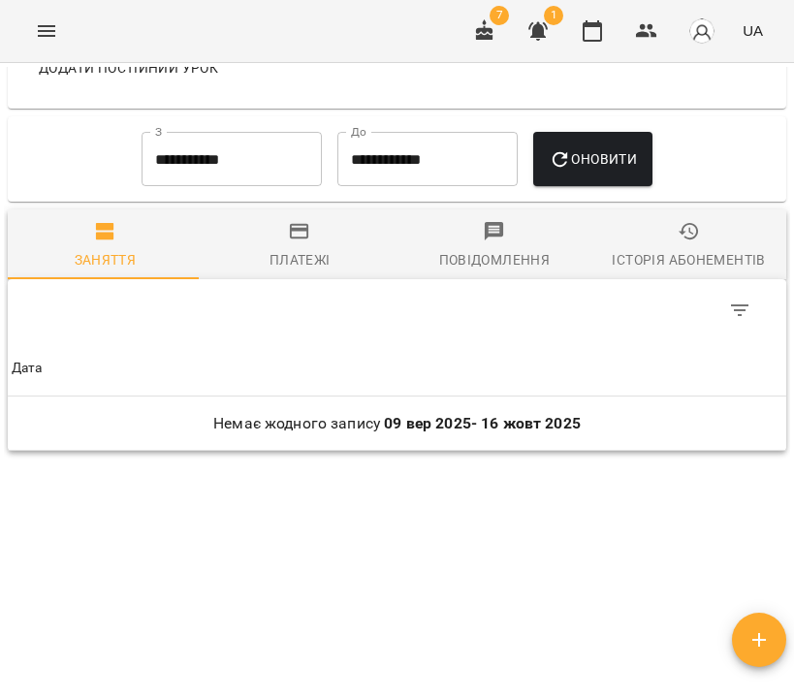
click at [665, 252] on div "Історія абонементів" at bounding box center [688, 259] width 153 height 23
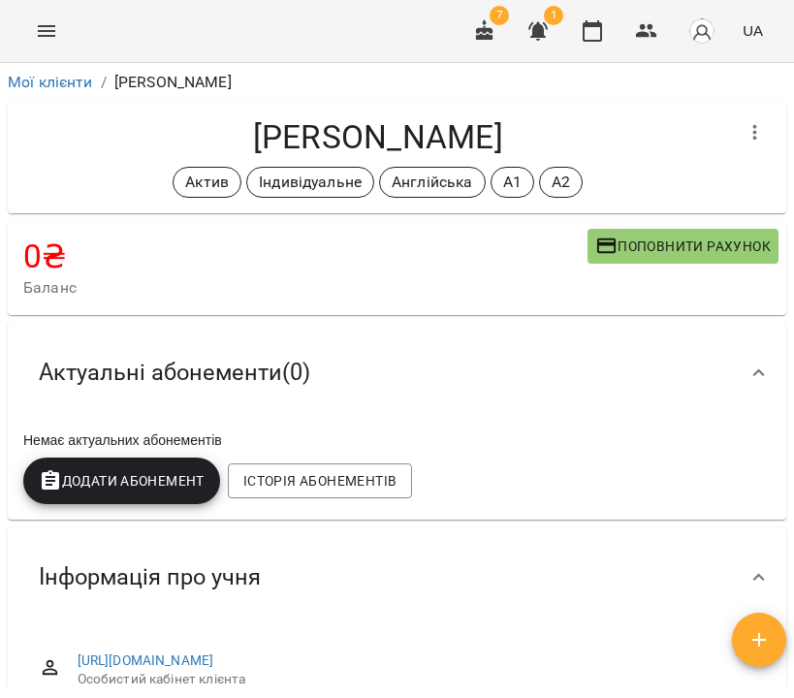
click at [744, 134] on icon "button" at bounding box center [755, 132] width 23 height 23
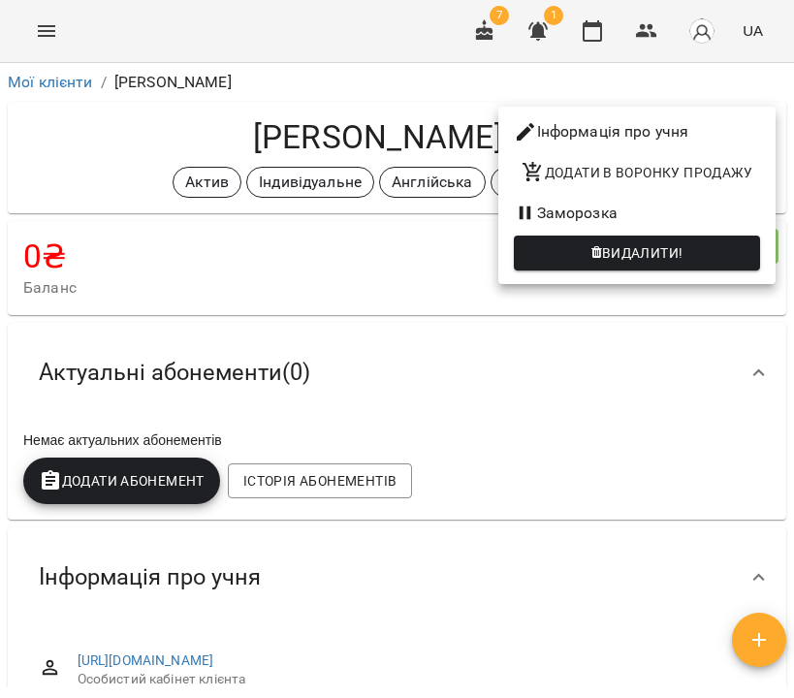
click at [714, 136] on li "Інформація про учня" at bounding box center [637, 131] width 277 height 35
select select "**"
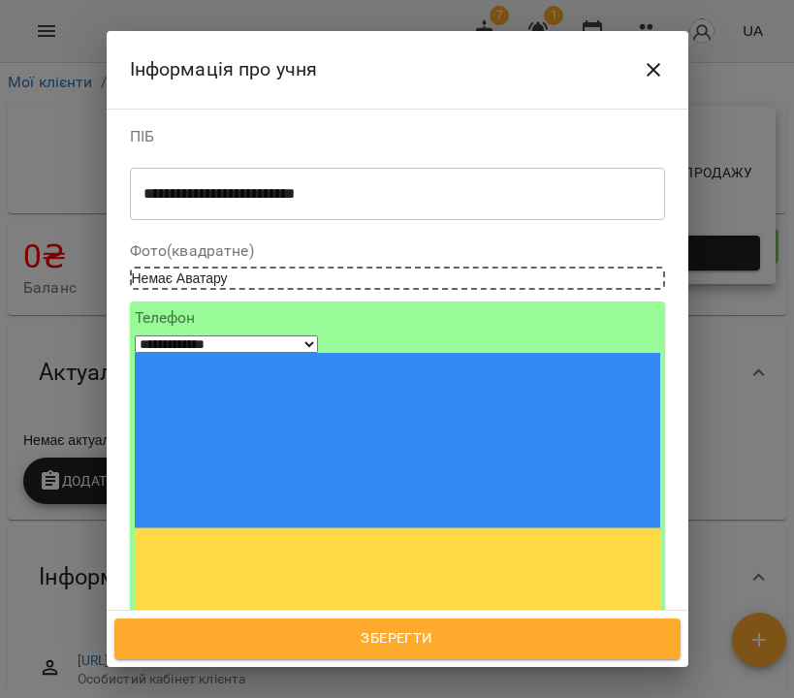
scroll to position [141, 0]
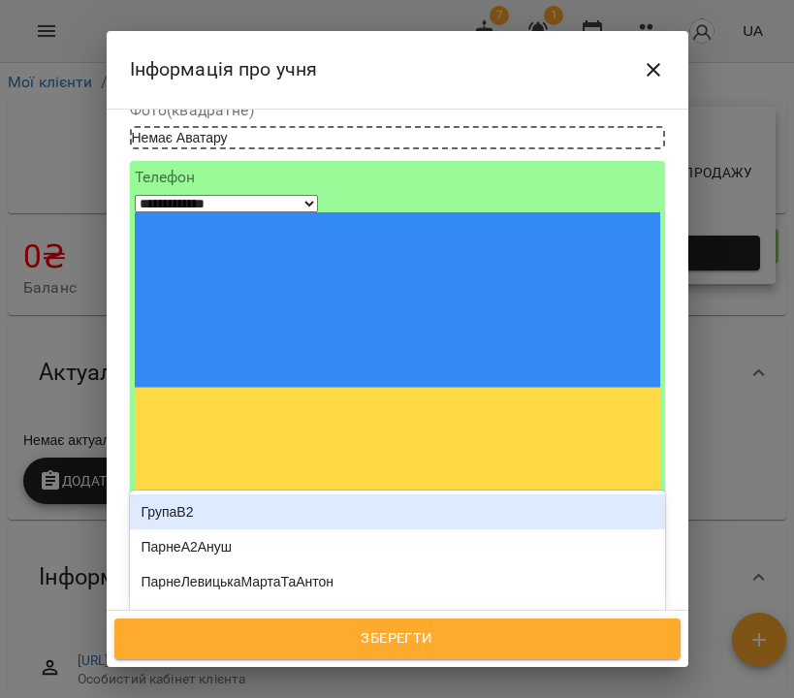
type input "***"
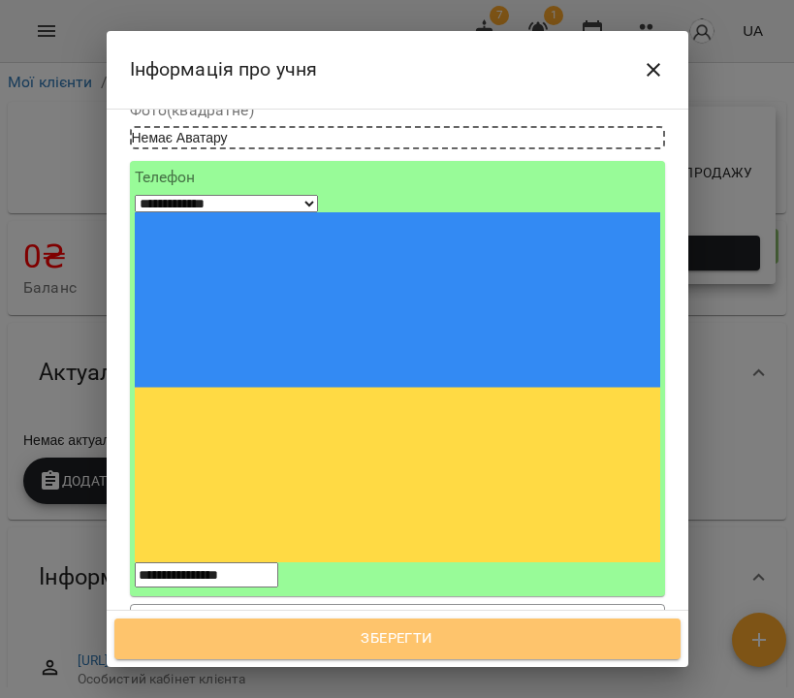
click at [453, 645] on span "Зберегти" at bounding box center [398, 639] width 524 height 25
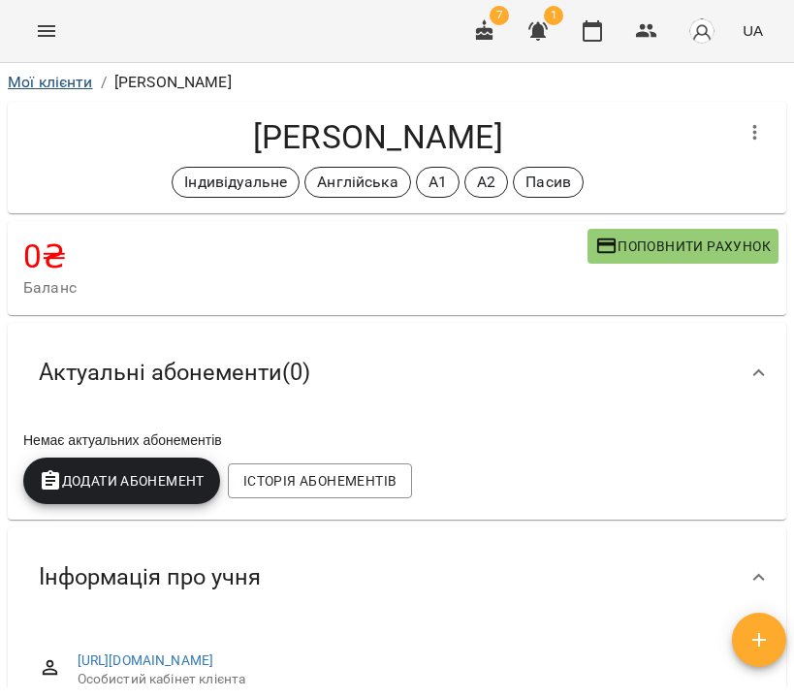
click at [60, 82] on link "Мої клієнти" at bounding box center [50, 82] width 85 height 18
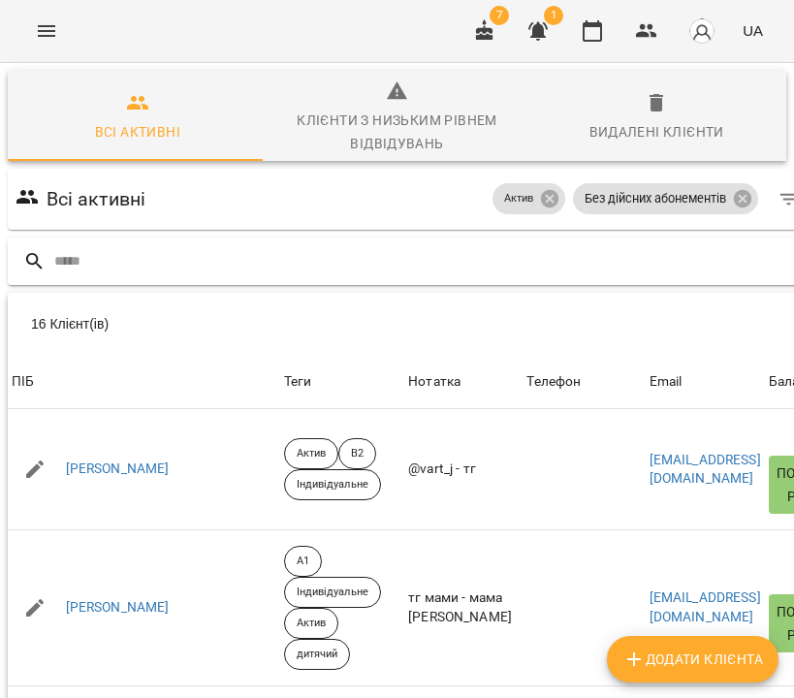
click at [306, 279] on div at bounding box center [441, 262] width 866 height 48
click at [304, 271] on input "text" at bounding box center [460, 261] width 813 height 32
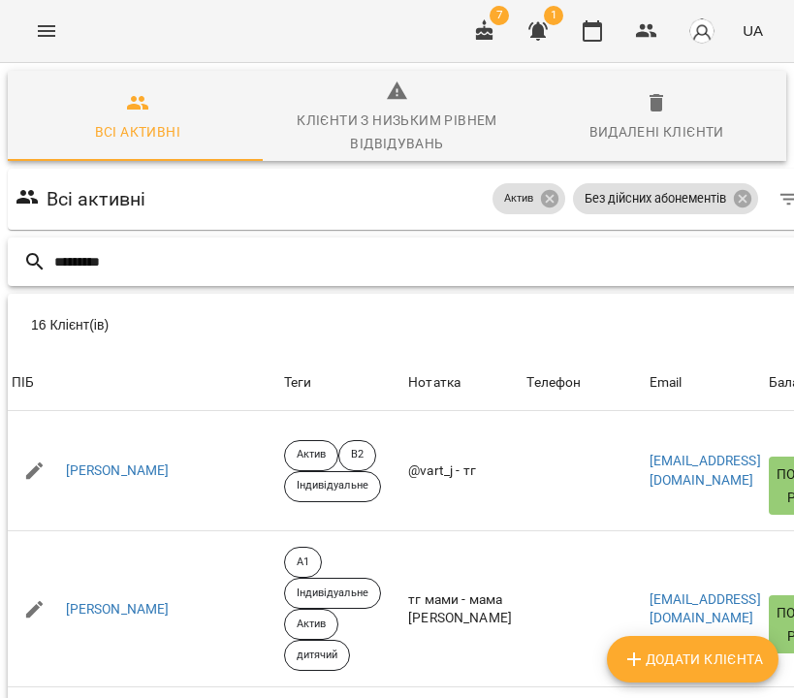
type input "*********"
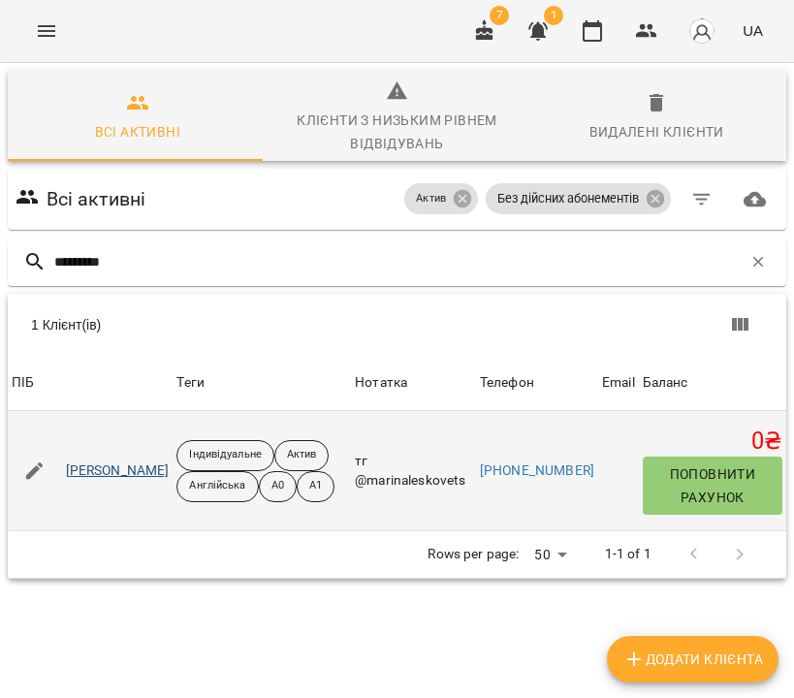
click at [170, 481] on link "Лесковець Марина Володимирівна" at bounding box center [118, 471] width 104 height 19
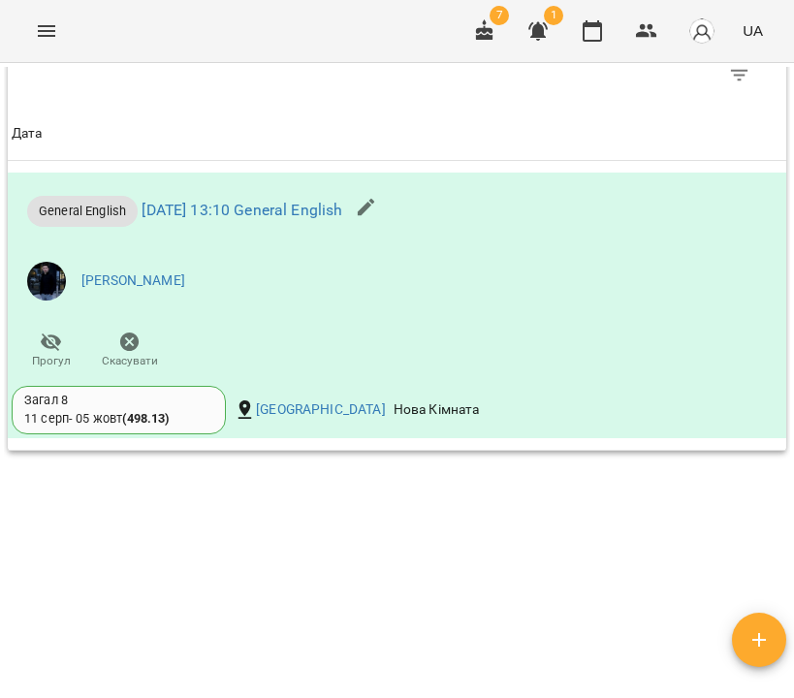
scroll to position [1288, 0]
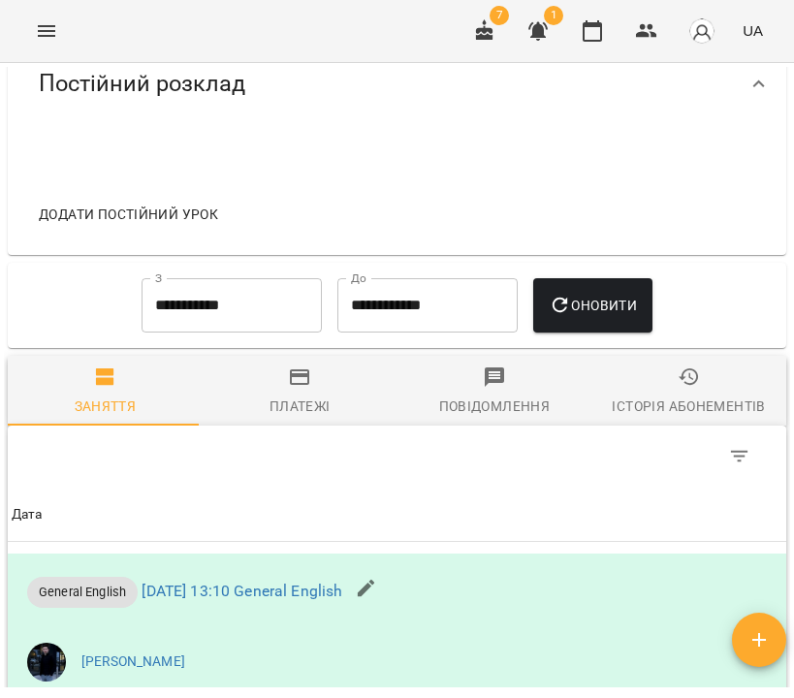
click at [699, 405] on div "Історія абонементів" at bounding box center [688, 406] width 153 height 23
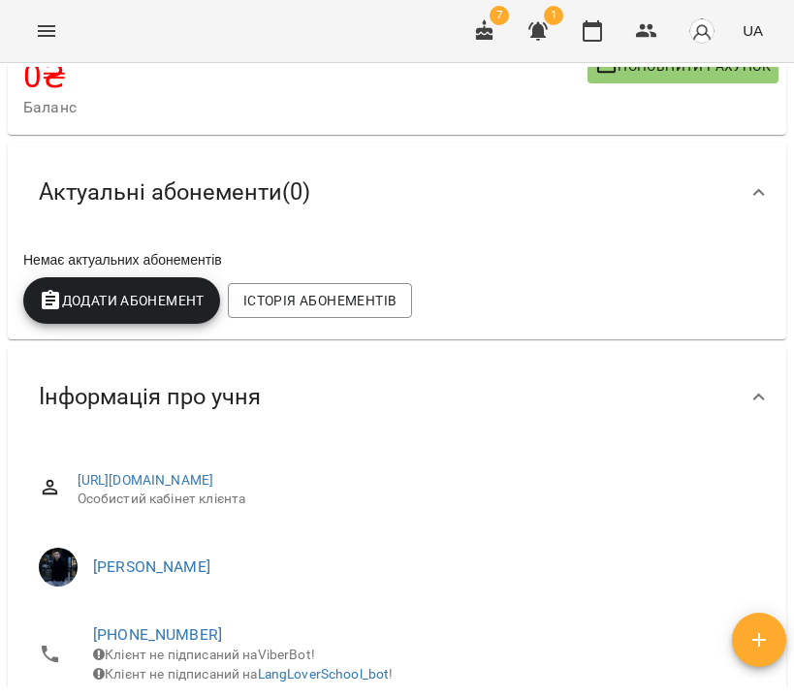
scroll to position [0, 0]
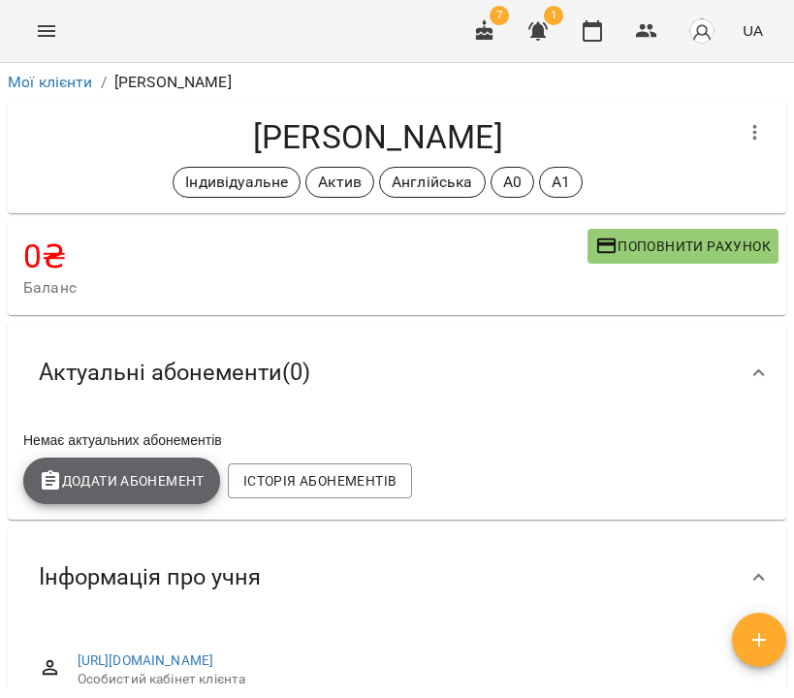
click at [147, 469] on span "Додати Абонемент" at bounding box center [122, 480] width 166 height 23
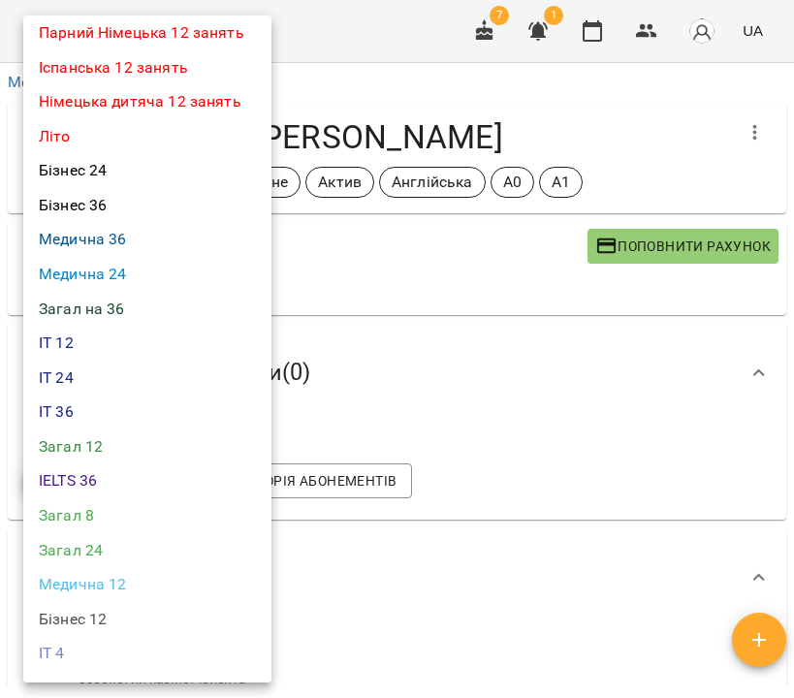
scroll to position [607, 0]
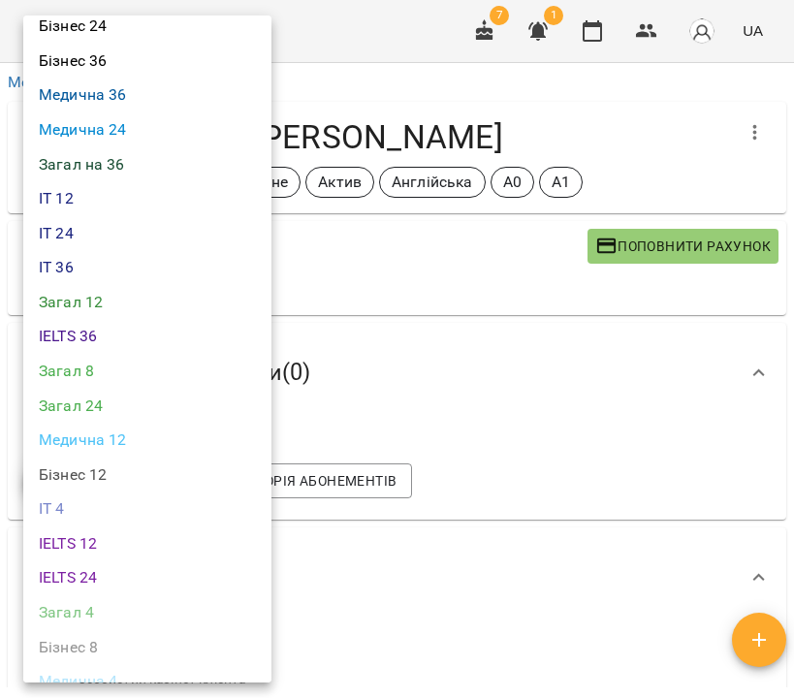
click at [122, 356] on li "Загал 8" at bounding box center [147, 371] width 248 height 35
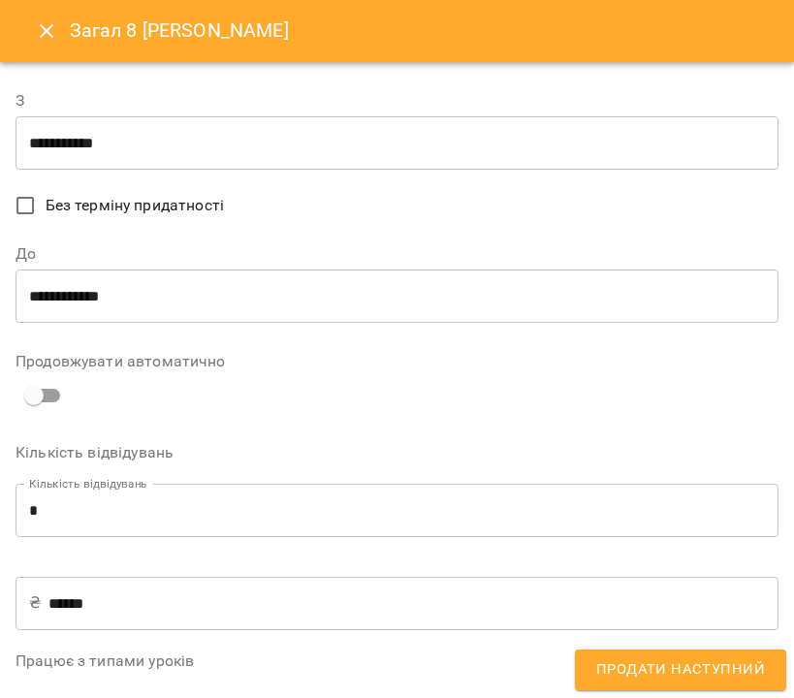
scroll to position [578, 0]
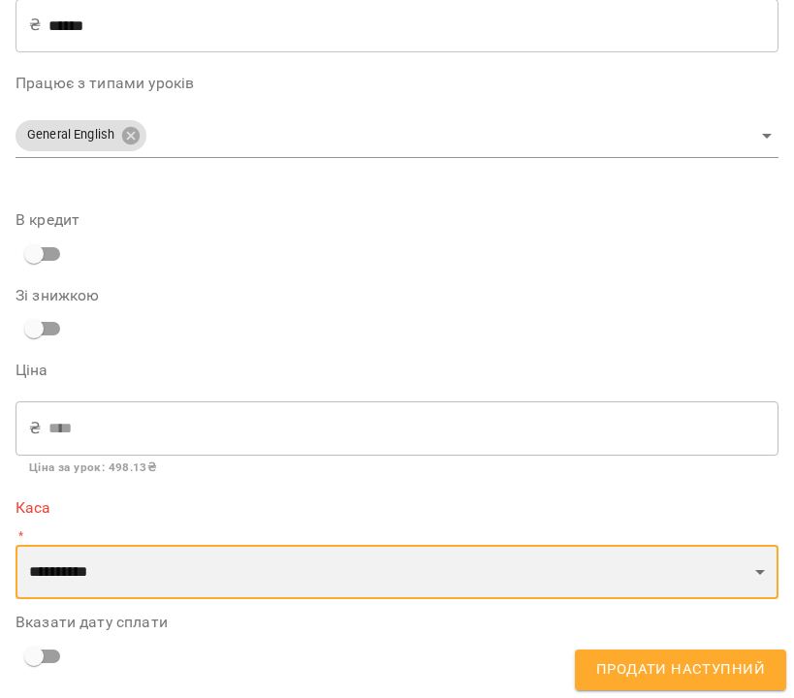
select select "****"
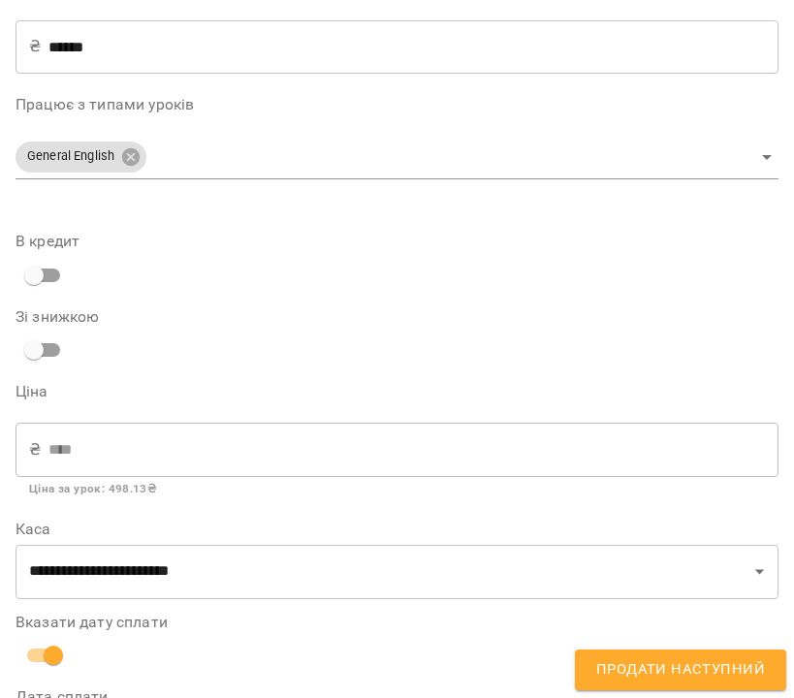
scroll to position [648, 0]
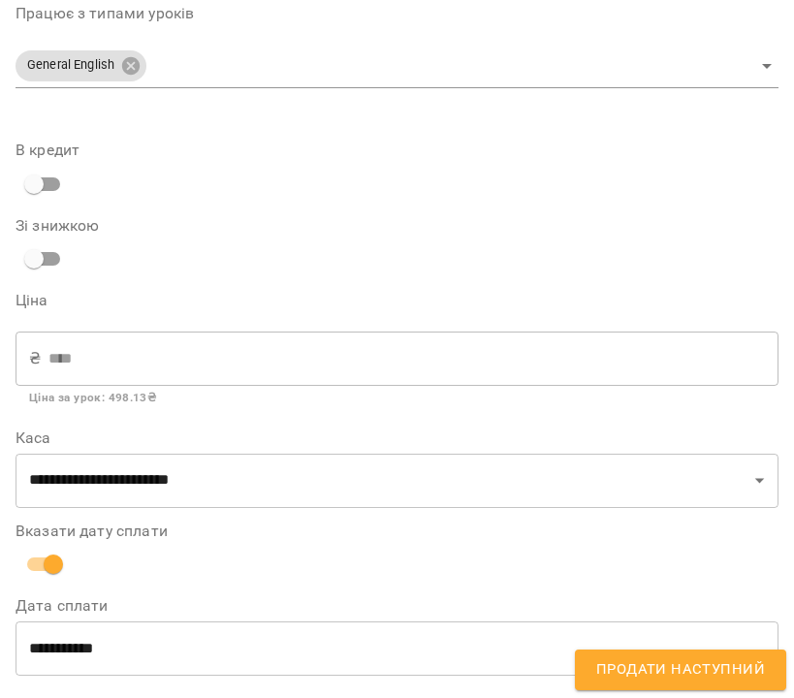
click at [698, 670] on span "Продати наступний" at bounding box center [680, 670] width 169 height 25
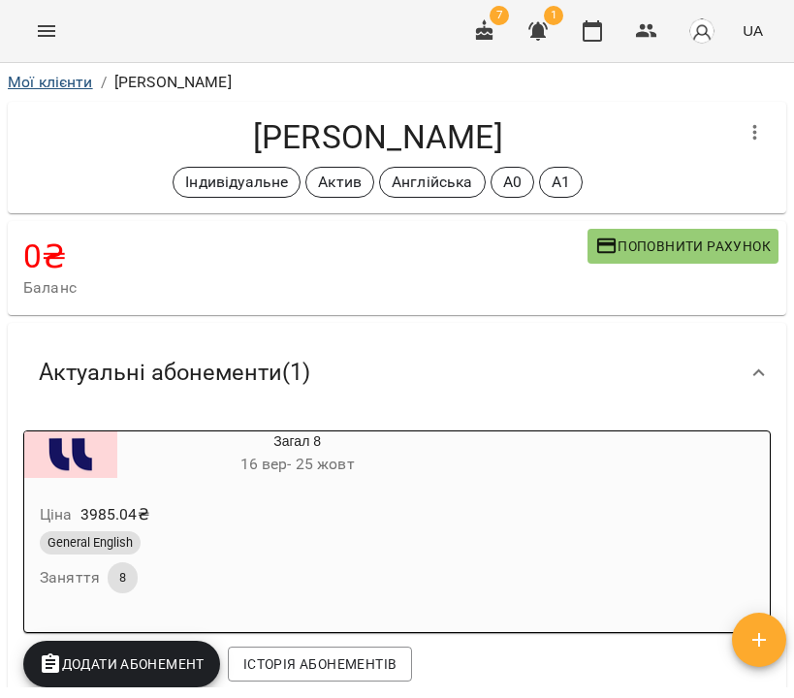
click at [46, 81] on link "Мої клієнти" at bounding box center [50, 82] width 85 height 18
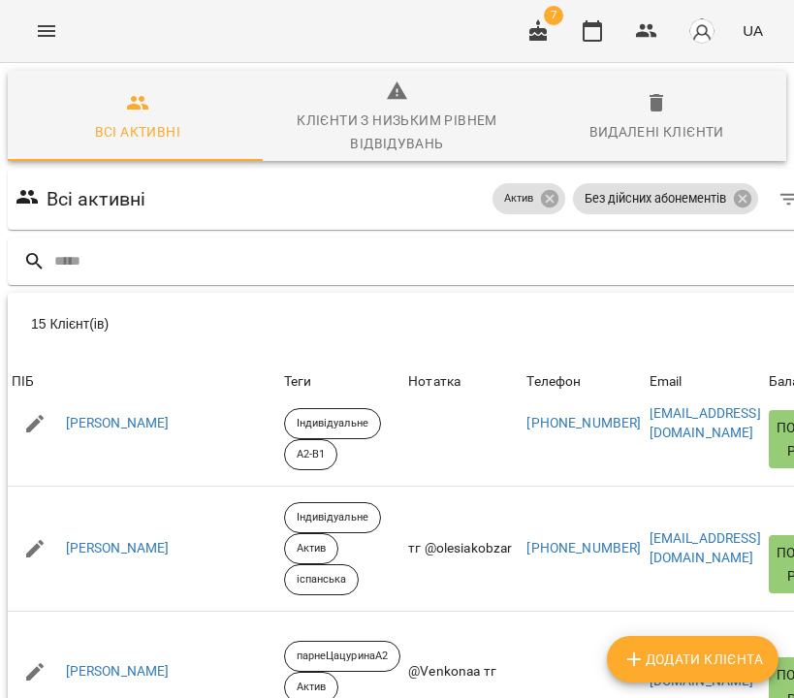
scroll to position [70, 0]
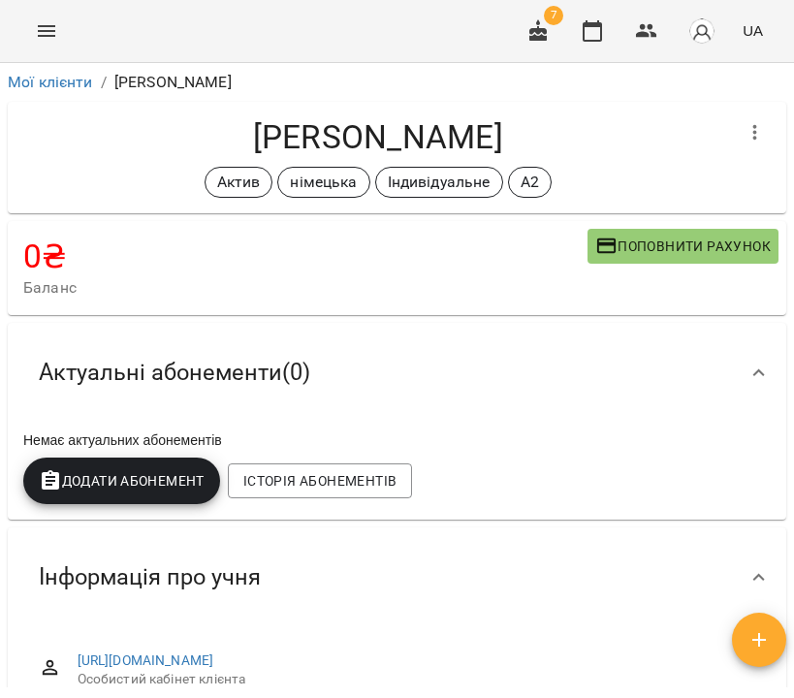
click at [744, 125] on icon "button" at bounding box center [755, 132] width 23 height 23
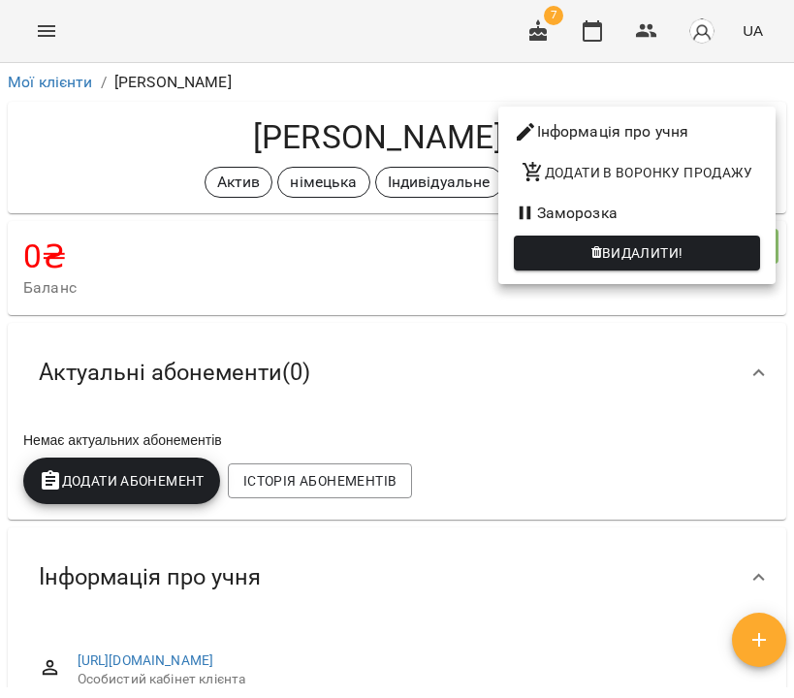
click at [725, 127] on li "Інформація про учня" at bounding box center [637, 131] width 277 height 35
select select "**"
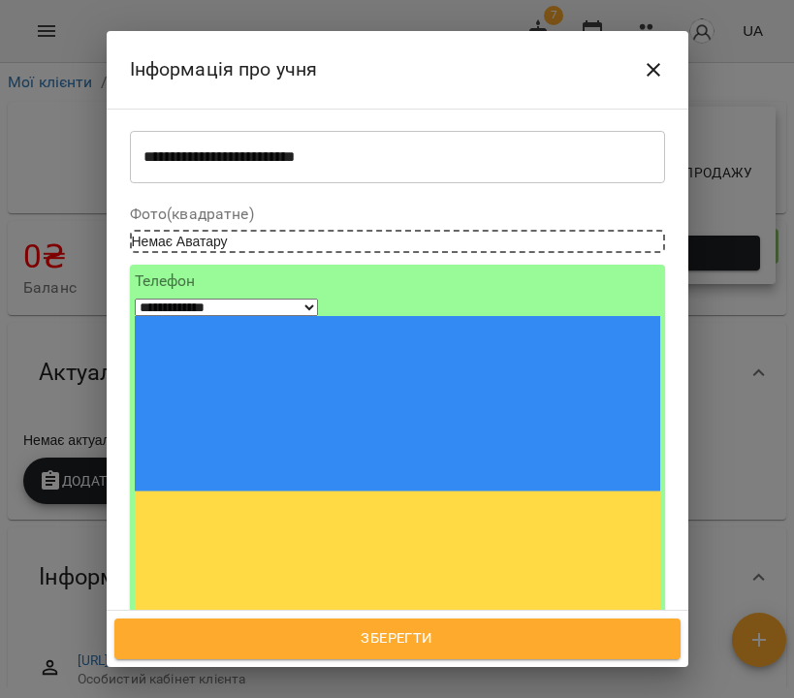
scroll to position [150, 0]
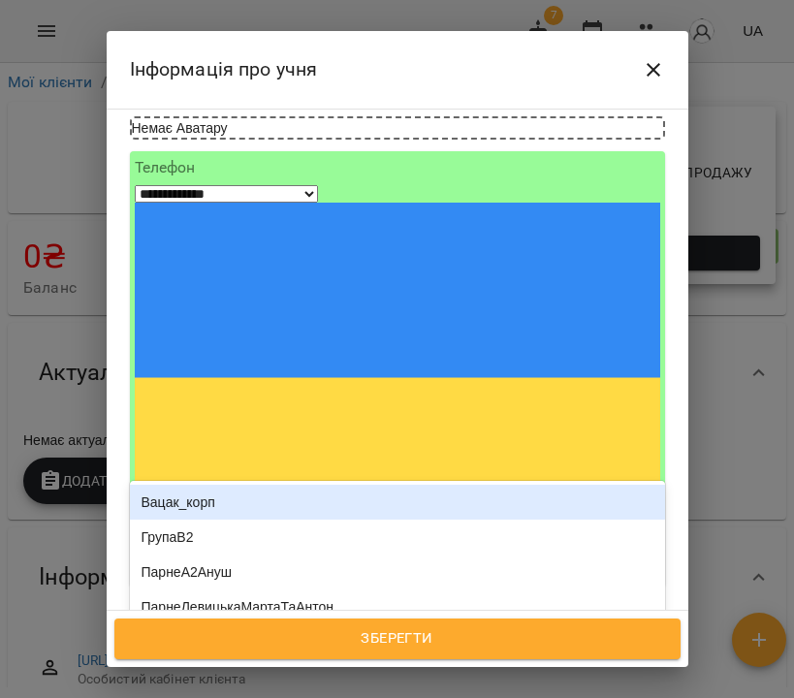
type input "***"
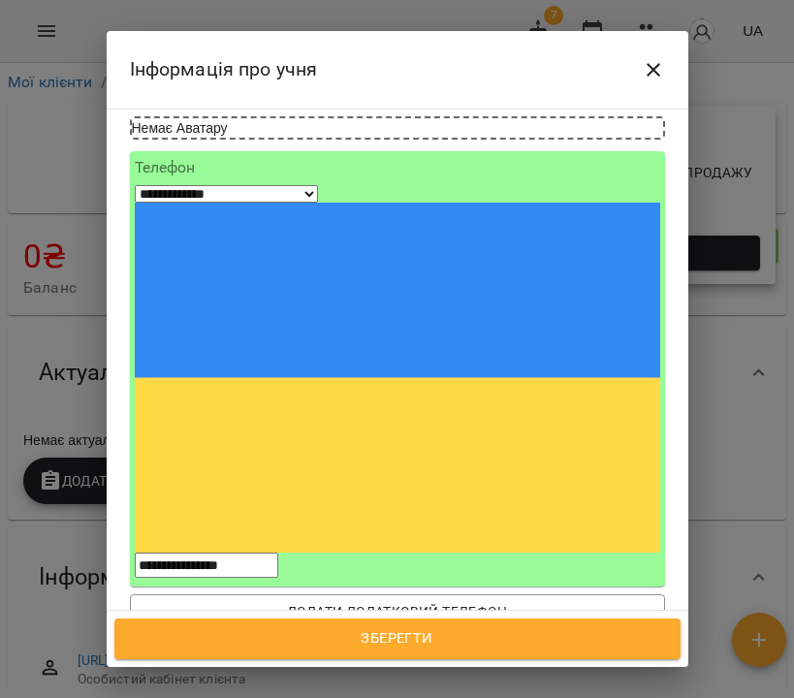
click at [418, 637] on span "Зберегти" at bounding box center [398, 639] width 524 height 25
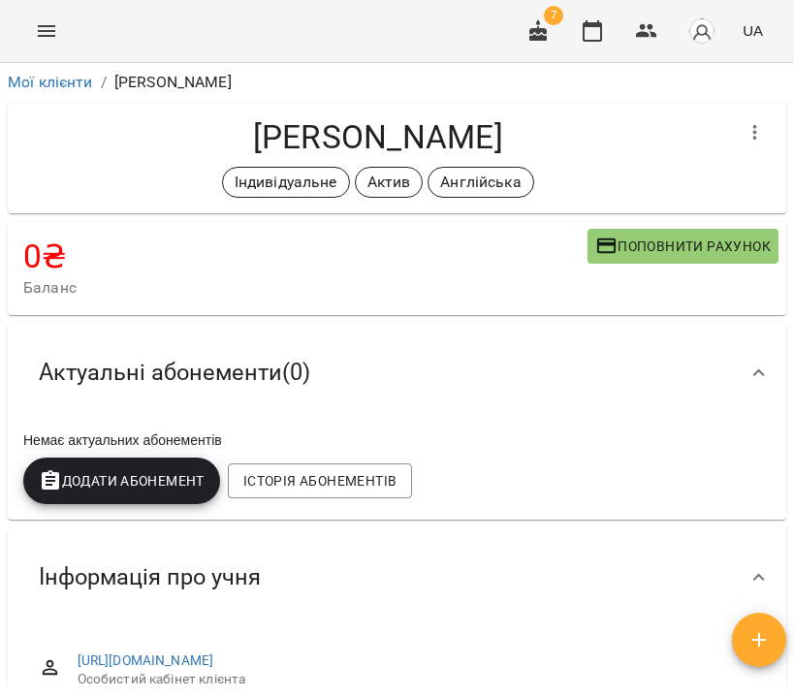
click at [744, 137] on icon "button" at bounding box center [755, 132] width 23 height 23
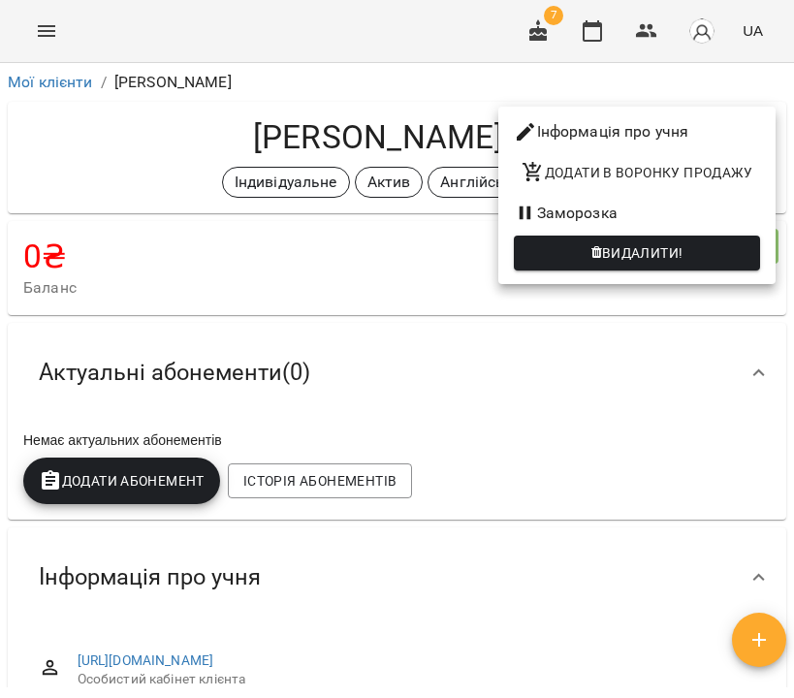
click at [719, 136] on li "Інформація про учня" at bounding box center [637, 131] width 277 height 35
select select "**"
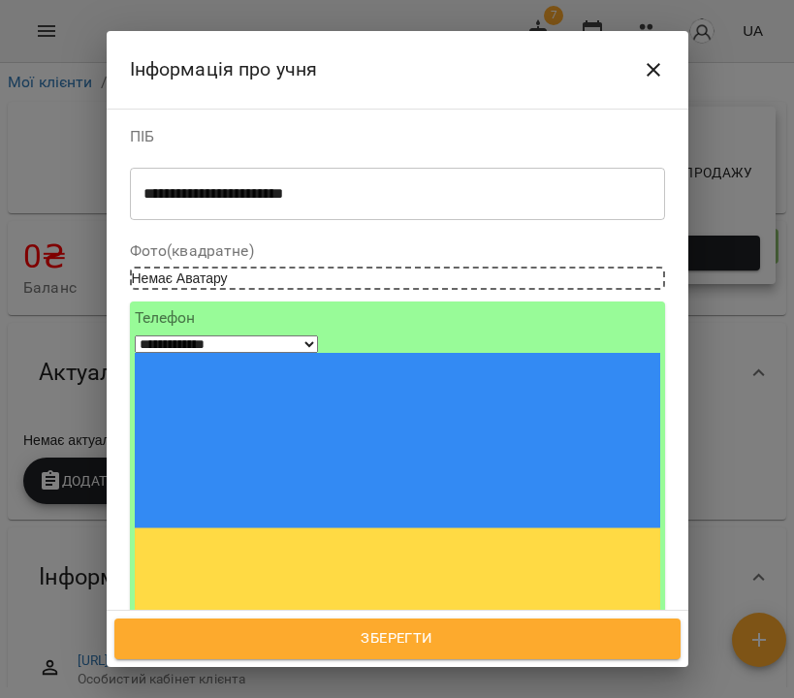
scroll to position [171, 0]
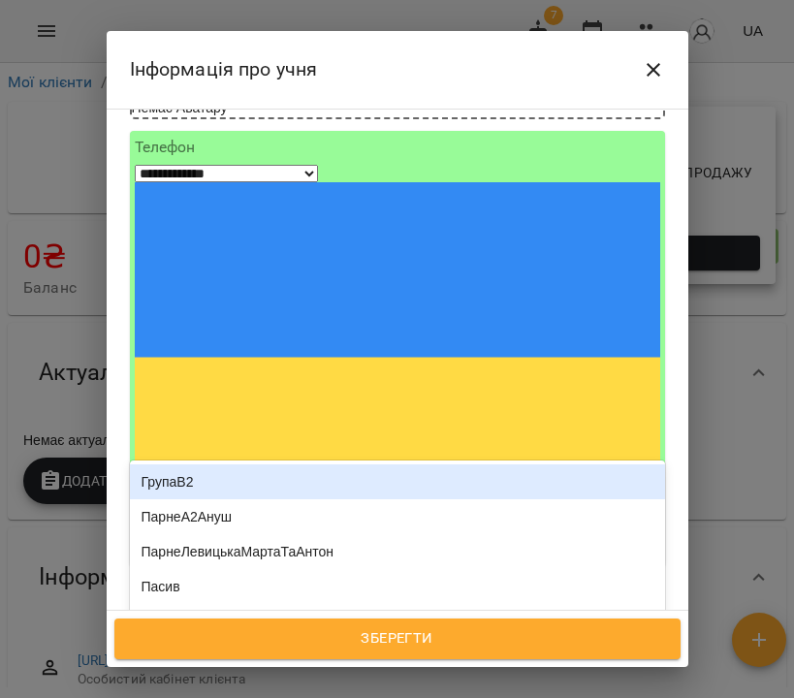
type input "***"
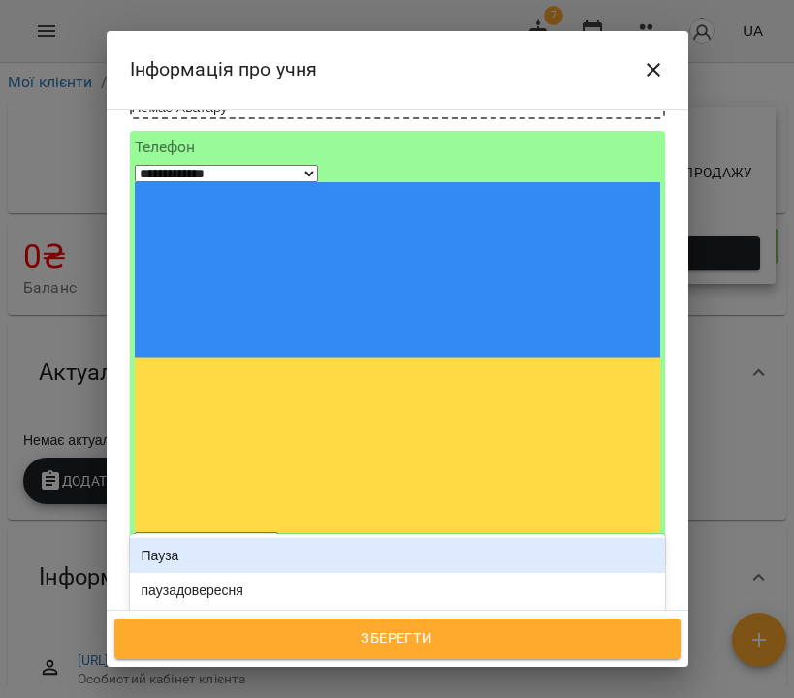
click at [237, 538] on div "Пауза" at bounding box center [397, 555] width 535 height 35
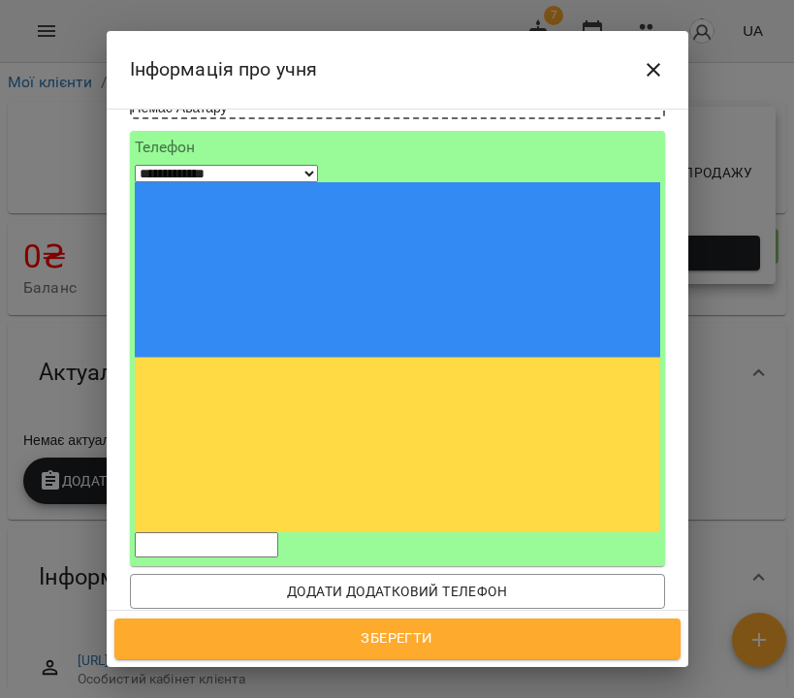
click at [455, 633] on span "Зберегти" at bounding box center [398, 639] width 524 height 25
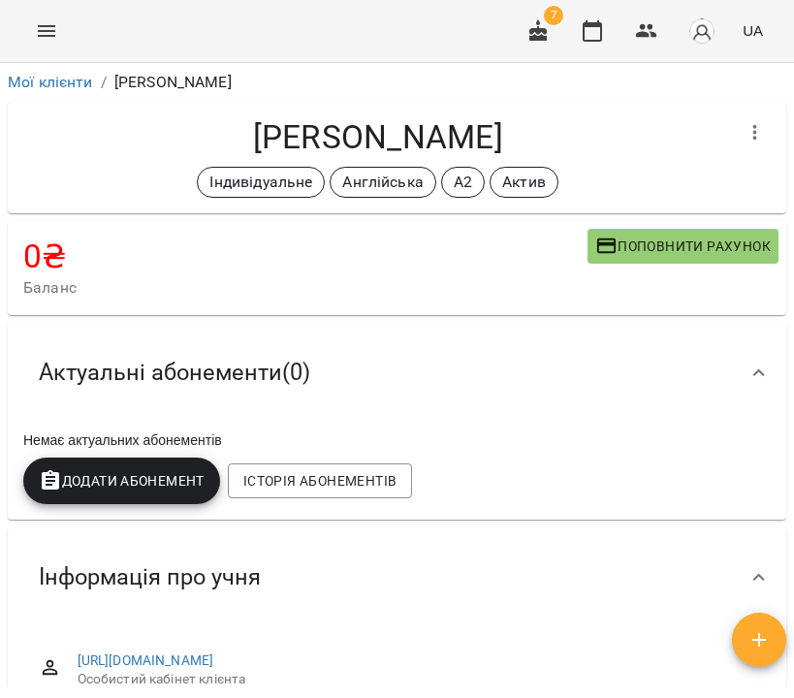
scroll to position [29, 0]
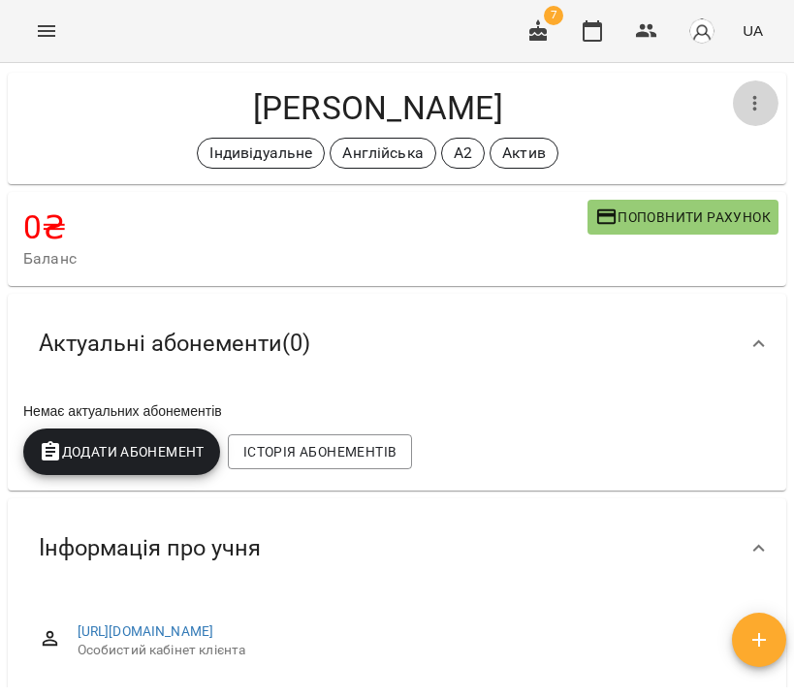
click at [744, 100] on icon "button" at bounding box center [755, 103] width 23 height 23
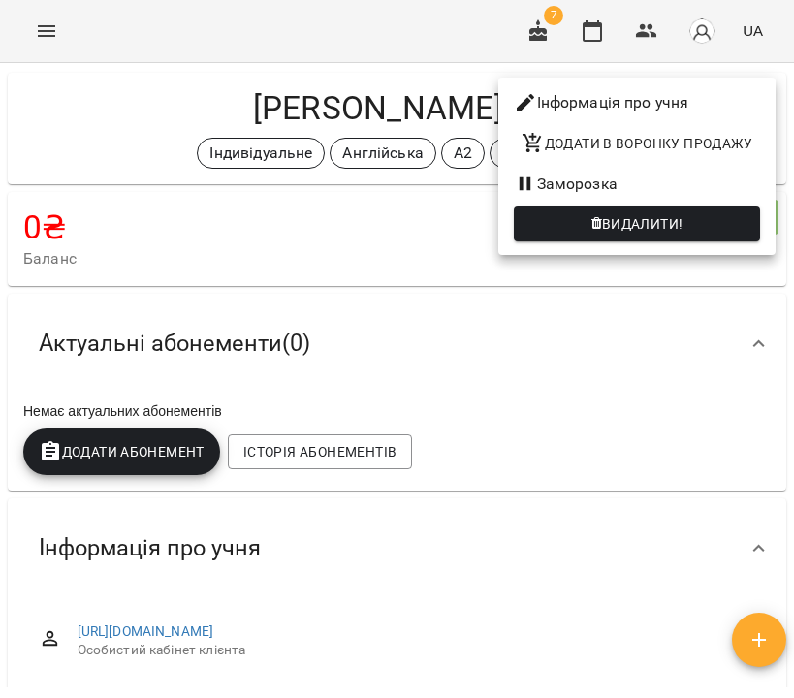
click at [724, 96] on li "Інформація про учня" at bounding box center [637, 102] width 277 height 35
select select "**"
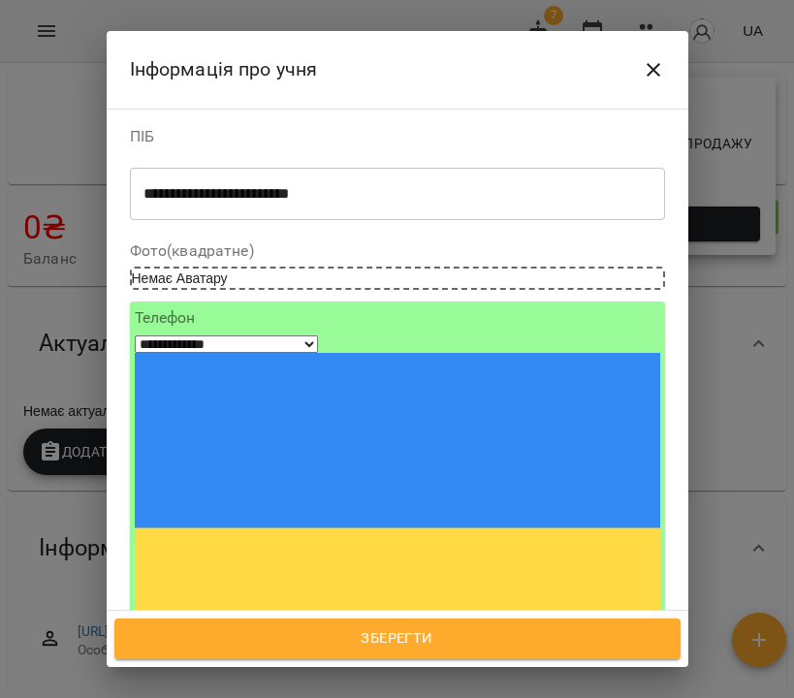
scroll to position [142, 0]
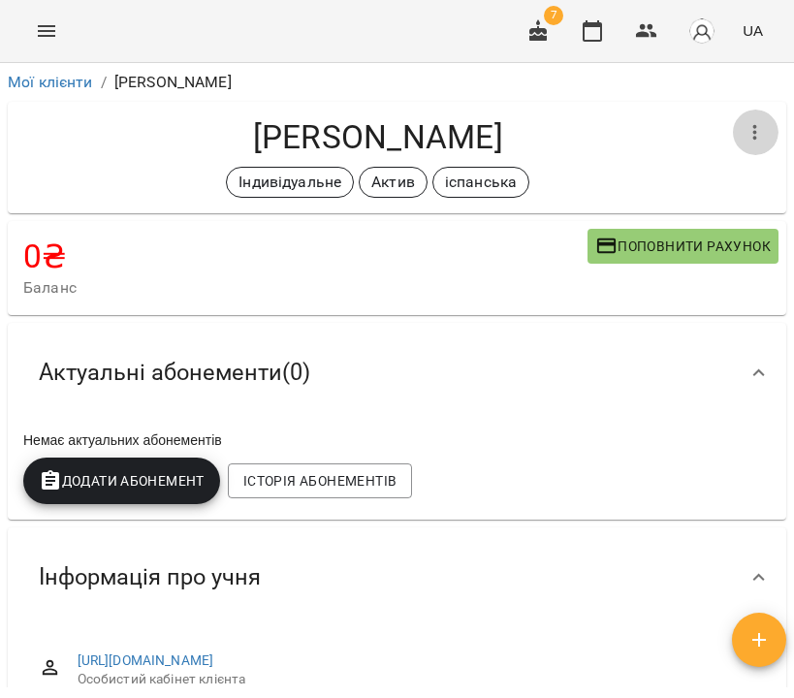
click at [744, 130] on icon "button" at bounding box center [755, 132] width 23 height 23
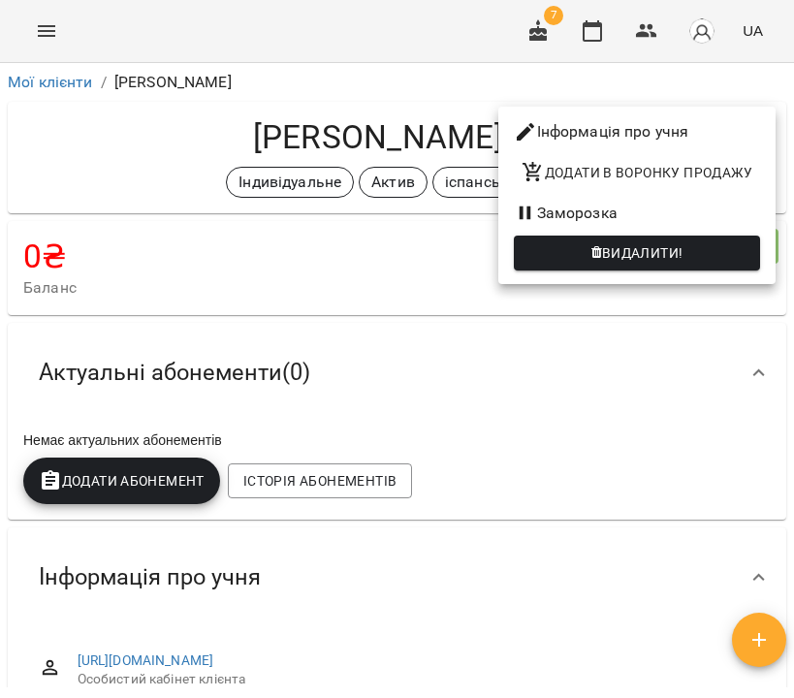
click at [602, 135] on li "Інформація про учня" at bounding box center [637, 131] width 277 height 35
select select "**"
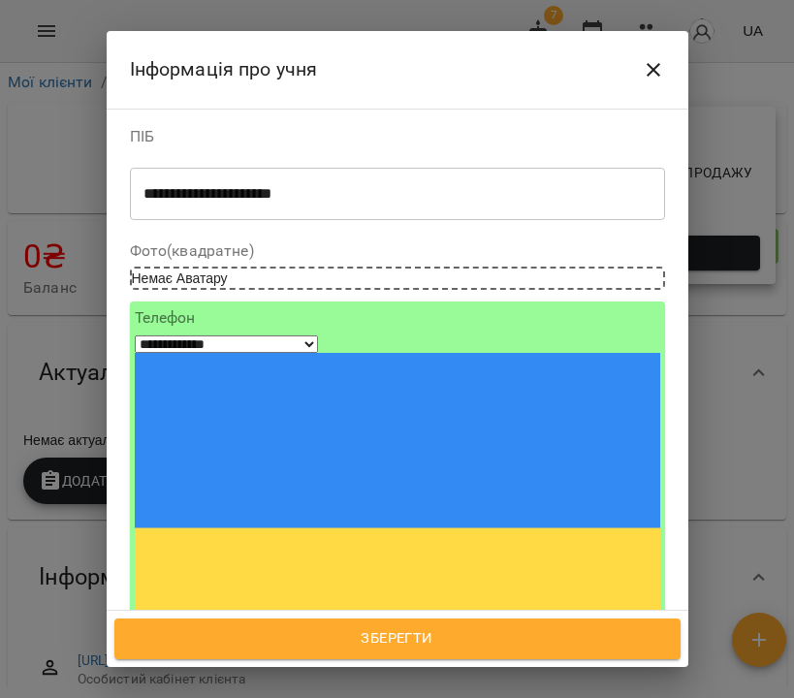
scroll to position [137, 0]
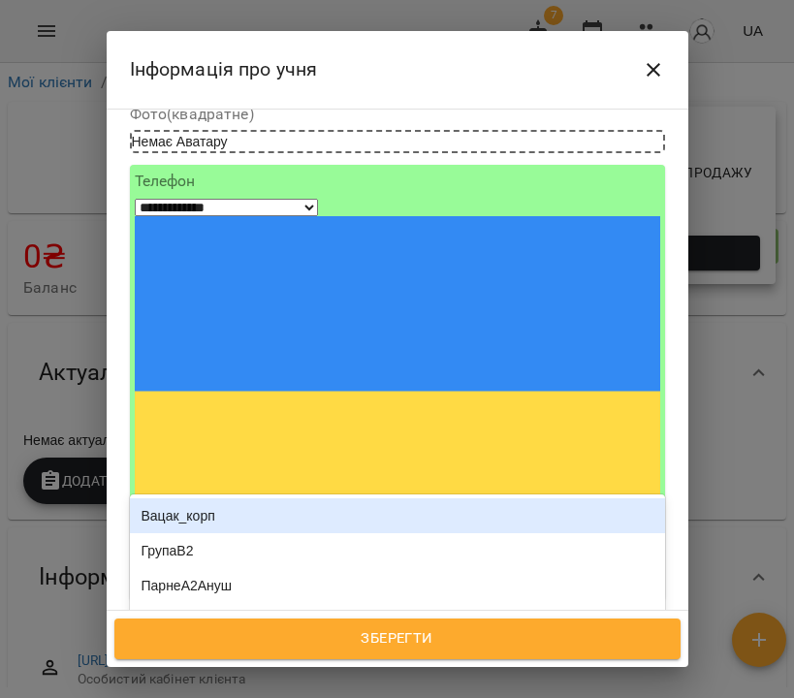
type input "***"
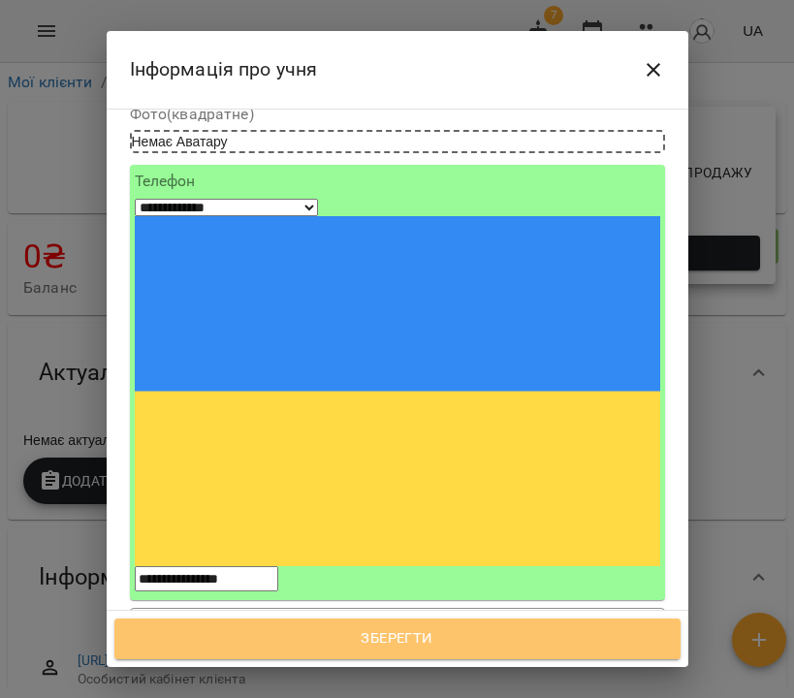
click at [413, 632] on span "Зберегти" at bounding box center [398, 639] width 524 height 25
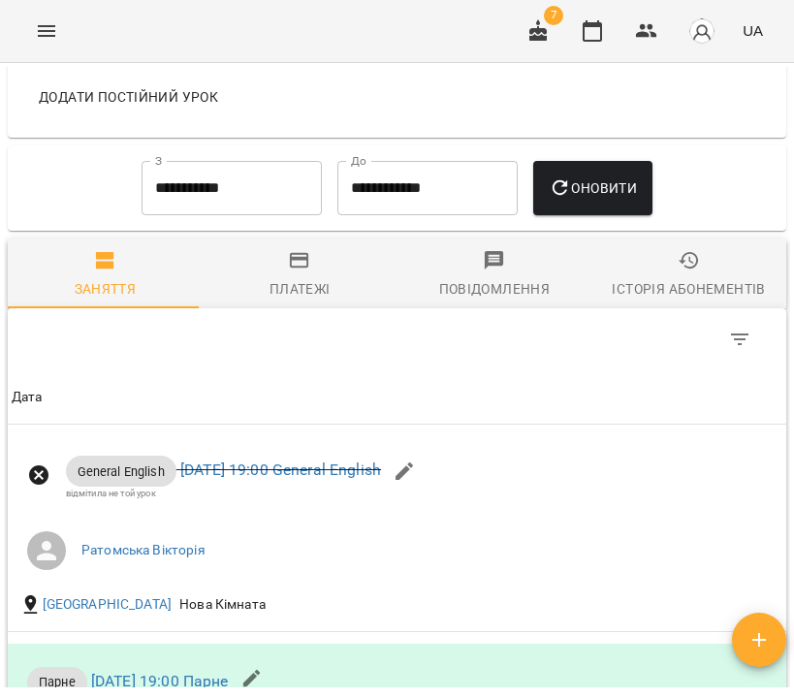
click at [678, 262] on icon "button" at bounding box center [689, 260] width 23 height 23
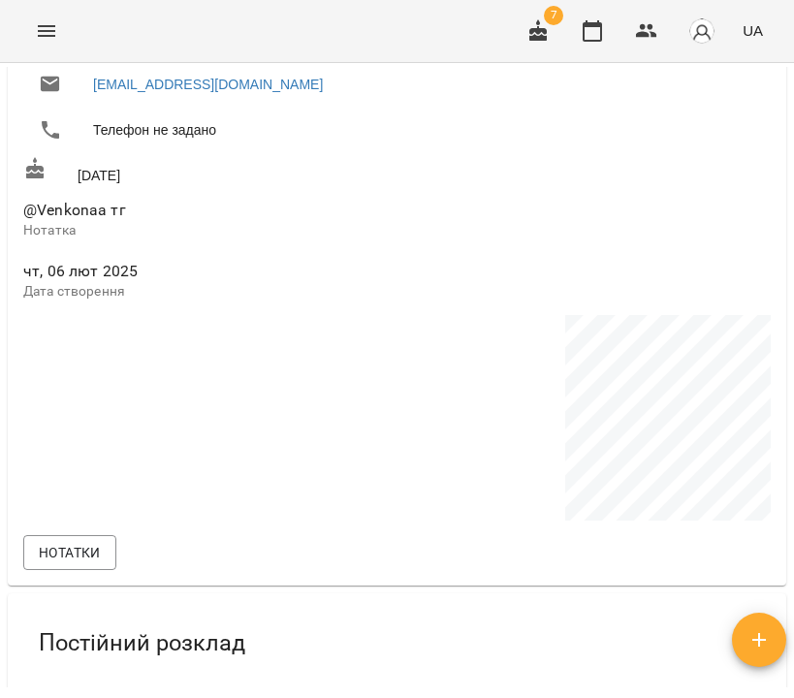
scroll to position [1500, 0]
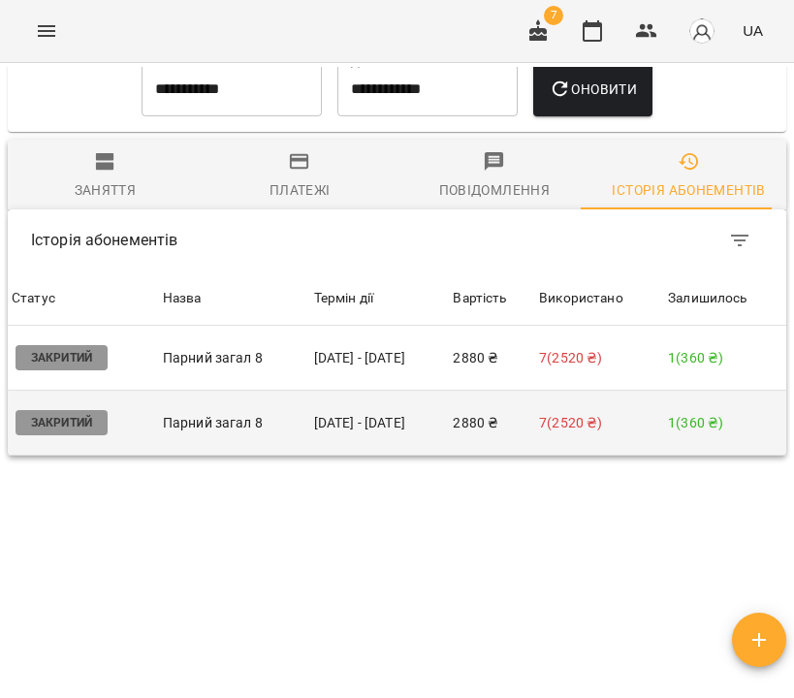
click at [397, 417] on td "[DATE] - [DATE]" at bounding box center [380, 423] width 140 height 65
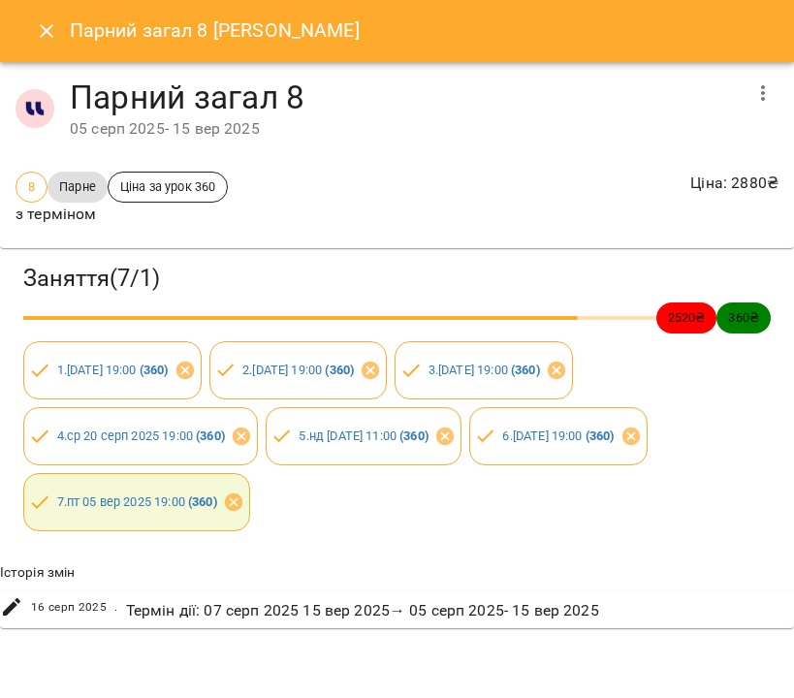
click at [65, 24] on button "Close" at bounding box center [46, 31] width 47 height 47
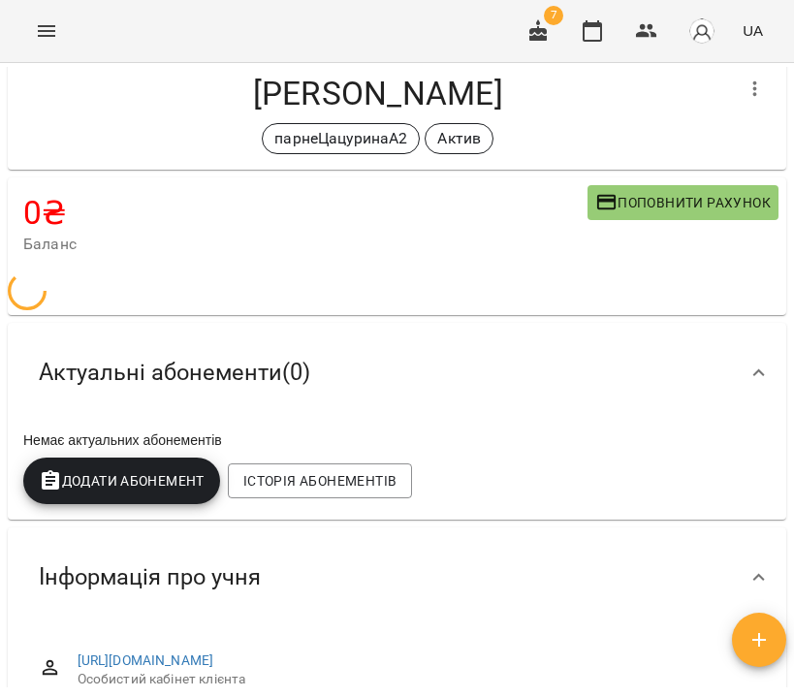
scroll to position [0, 0]
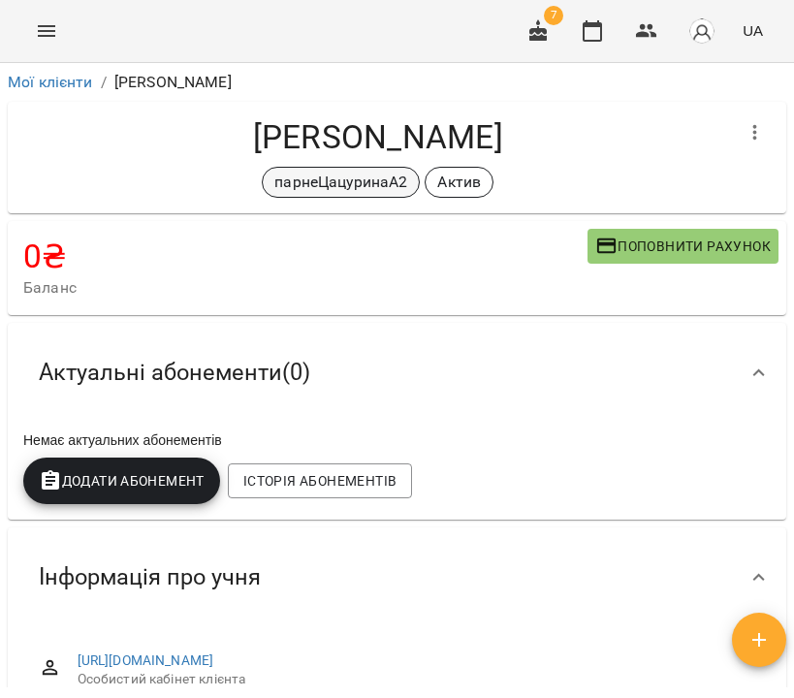
click at [353, 178] on p "парнеЦацуринаА2" at bounding box center [340, 182] width 133 height 23
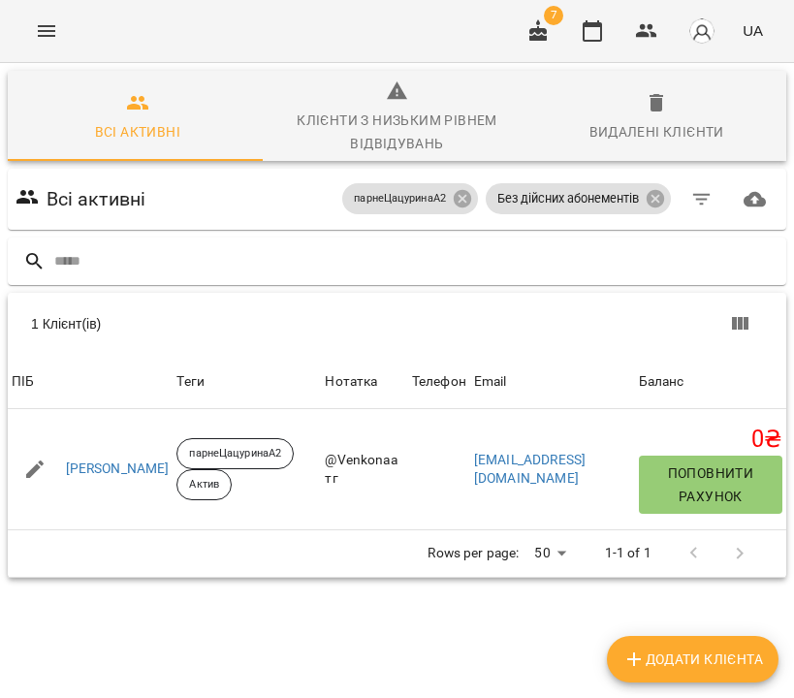
scroll to position [104, 0]
click at [653, 190] on icon at bounding box center [655, 198] width 17 height 17
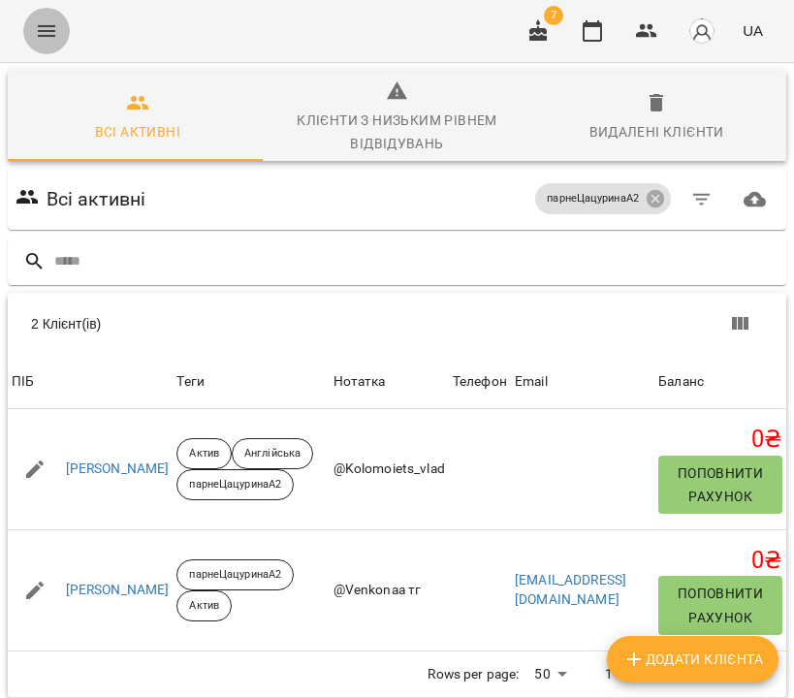
click at [42, 22] on icon "Menu" at bounding box center [46, 30] width 23 height 23
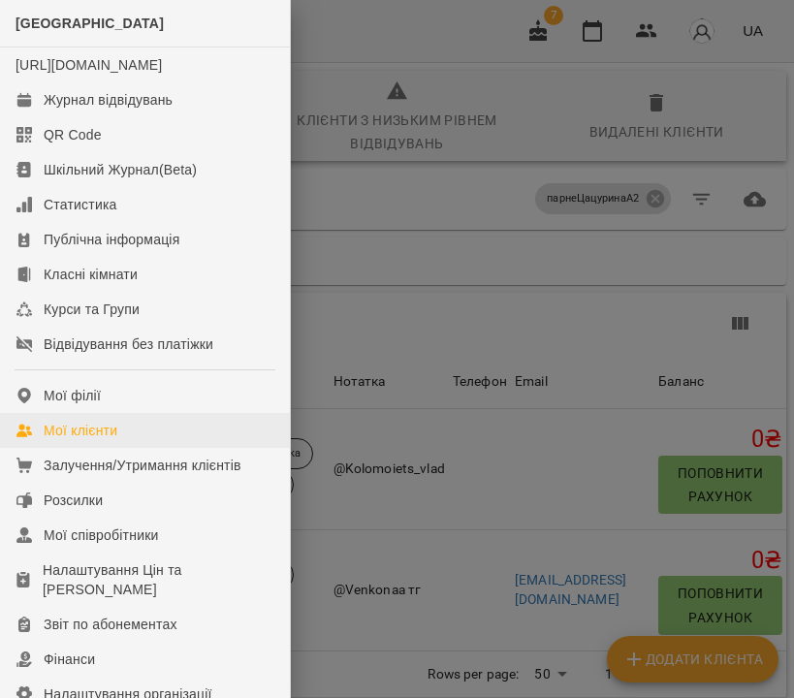
click at [108, 440] on div "Мої клієнти" at bounding box center [81, 430] width 74 height 19
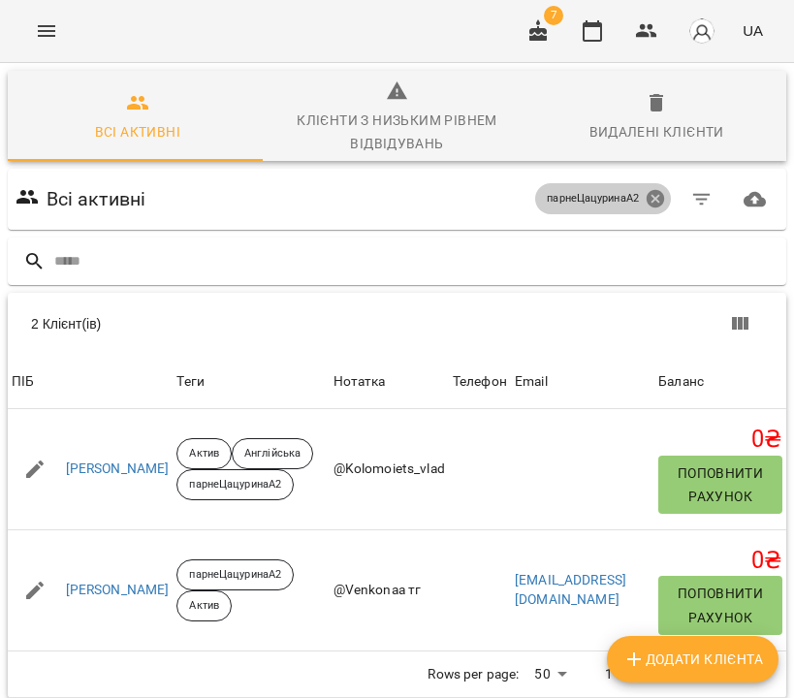
click at [664, 199] on icon at bounding box center [655, 198] width 17 height 17
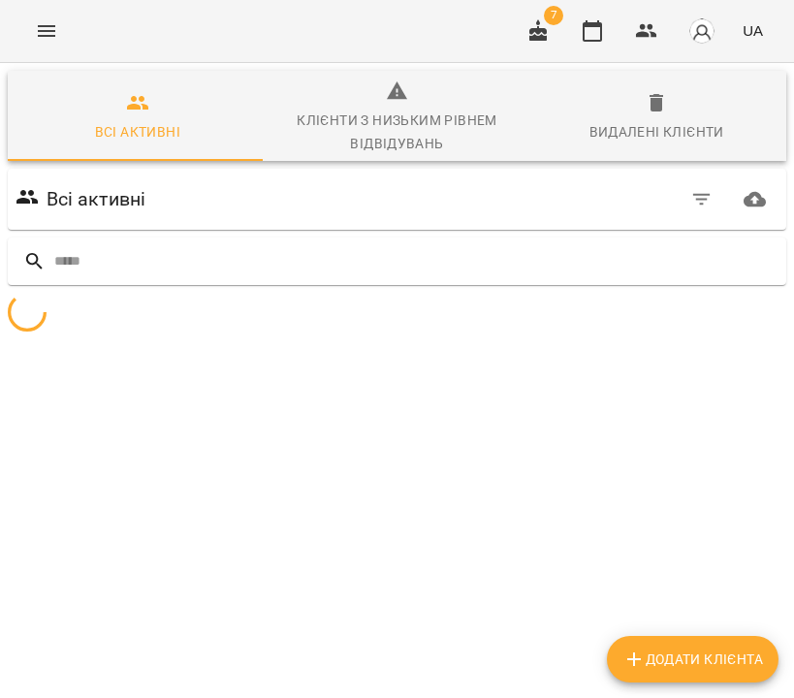
click at [691, 197] on icon "button" at bounding box center [702, 199] width 23 height 23
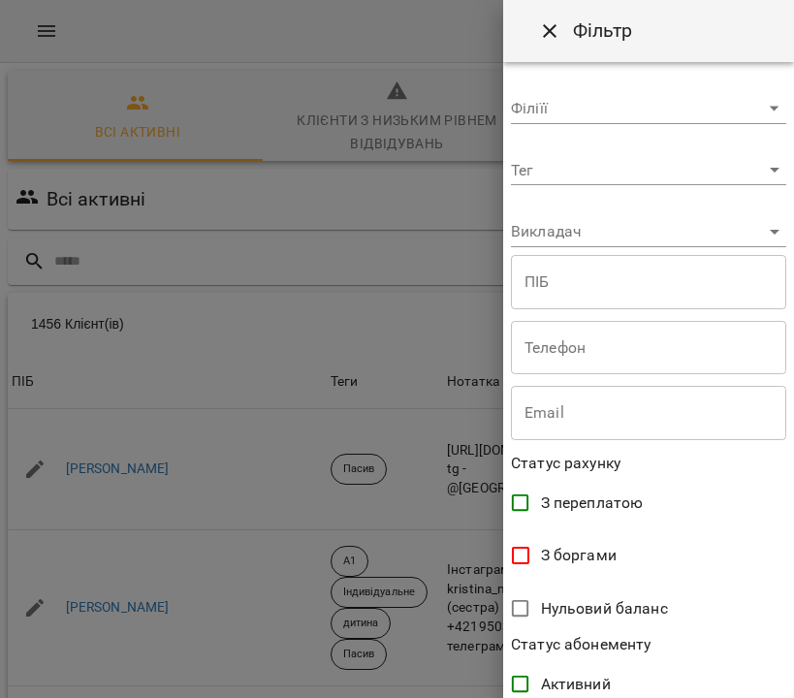
click at [568, 173] on body "For Business 7 UA Всі активні Клієнти з низьким рівнем відвідувань Видалені клі…" at bounding box center [397, 514] width 794 height 1029
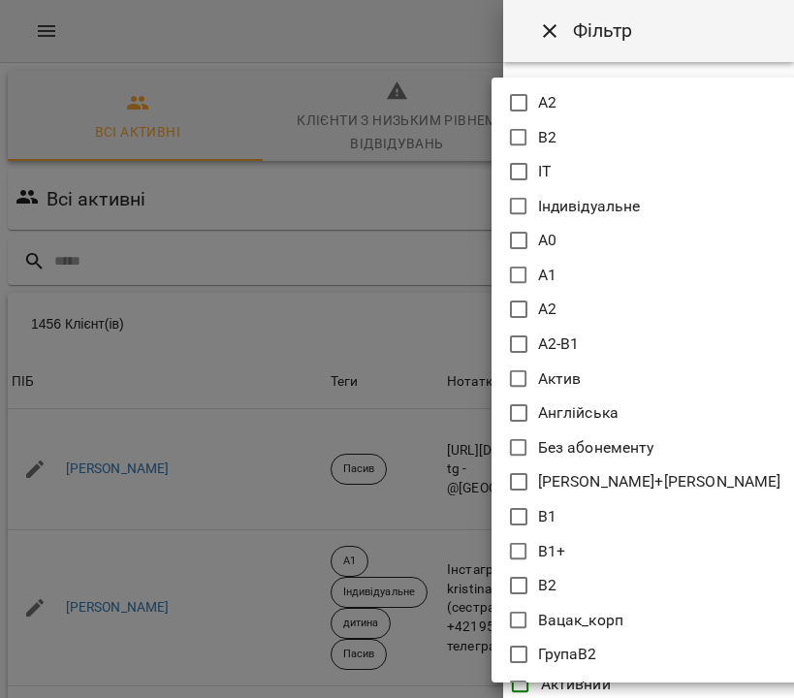
click at [517, 372] on icon at bounding box center [518, 379] width 23 height 23
type input "*****"
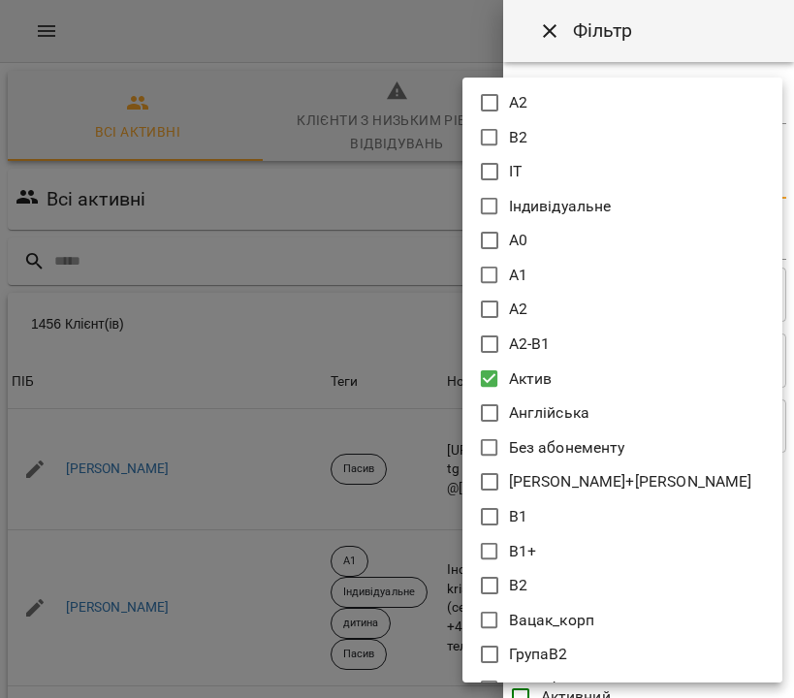
click at [388, 196] on div at bounding box center [397, 349] width 794 height 698
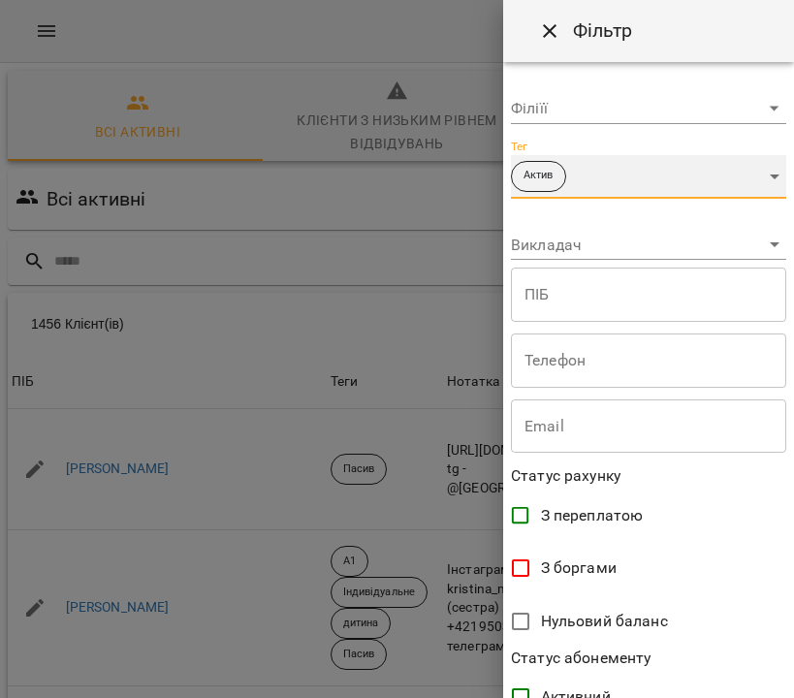
scroll to position [393, 0]
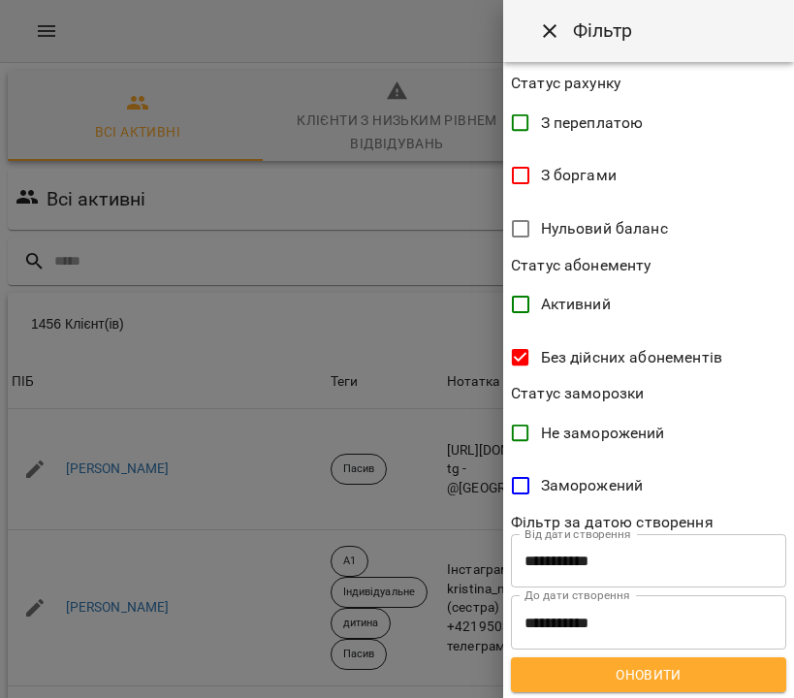
click at [671, 671] on span "Оновити" at bounding box center [649, 674] width 244 height 23
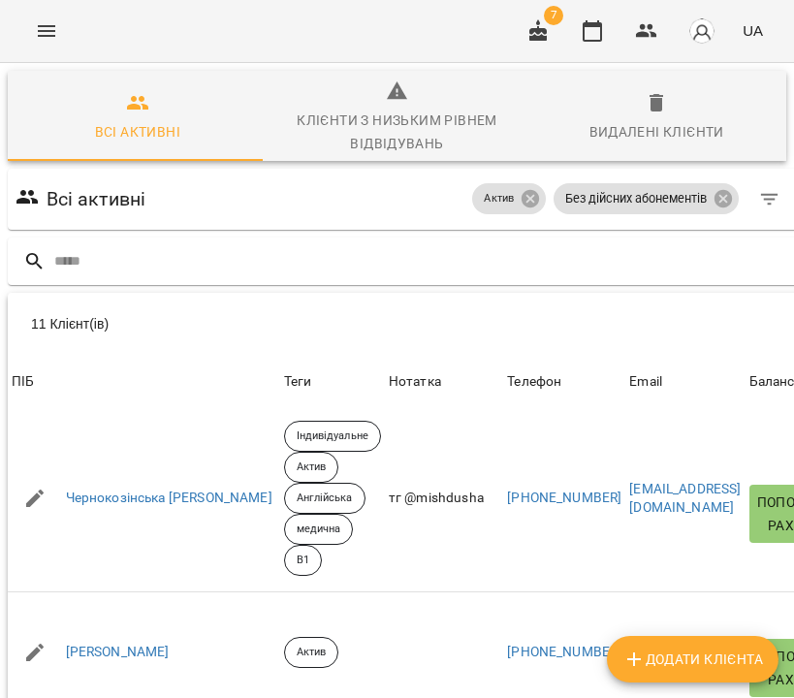
scroll to position [191, 0]
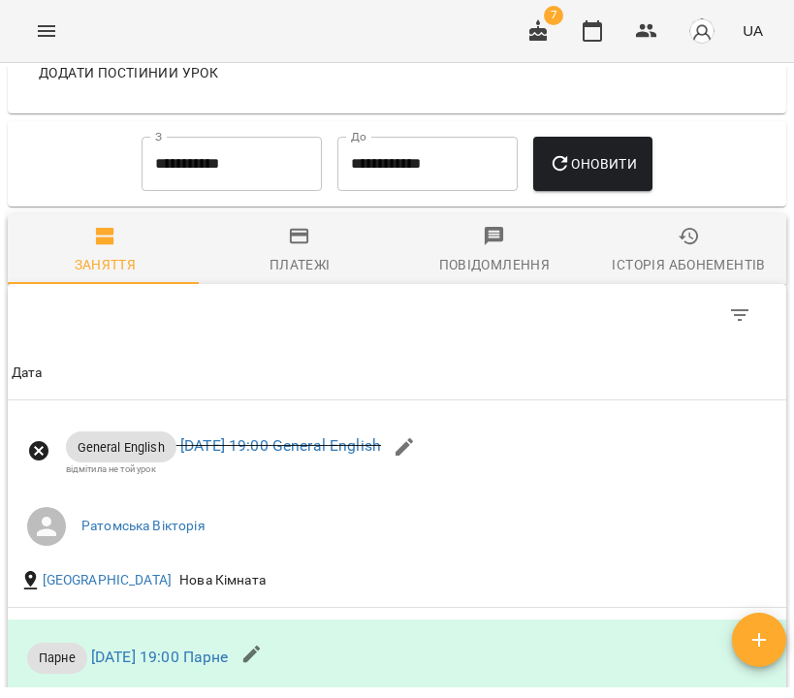
click at [662, 274] on button "Історія абонементів" at bounding box center [689, 249] width 195 height 70
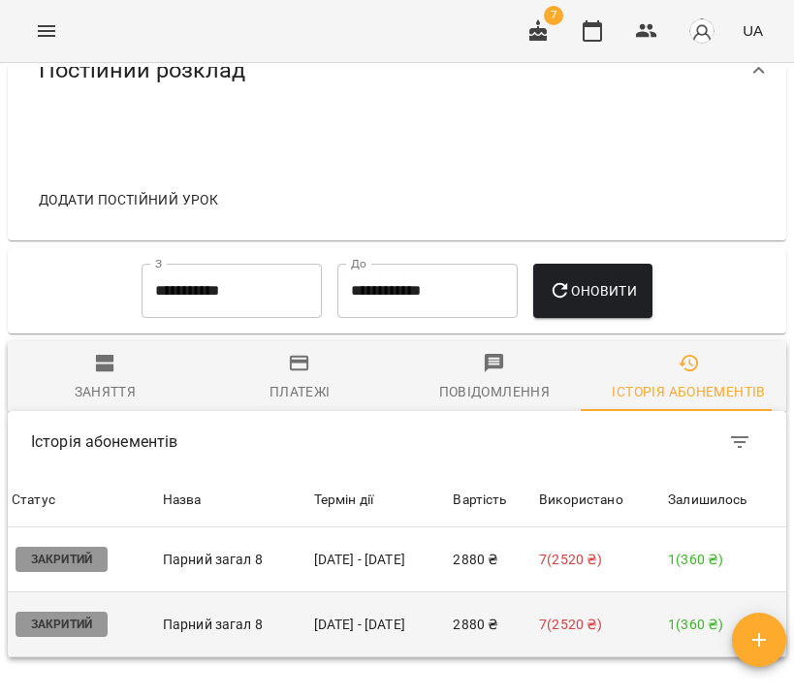
click at [578, 616] on p "7 ( 2520 ₴ )" at bounding box center [599, 625] width 121 height 20
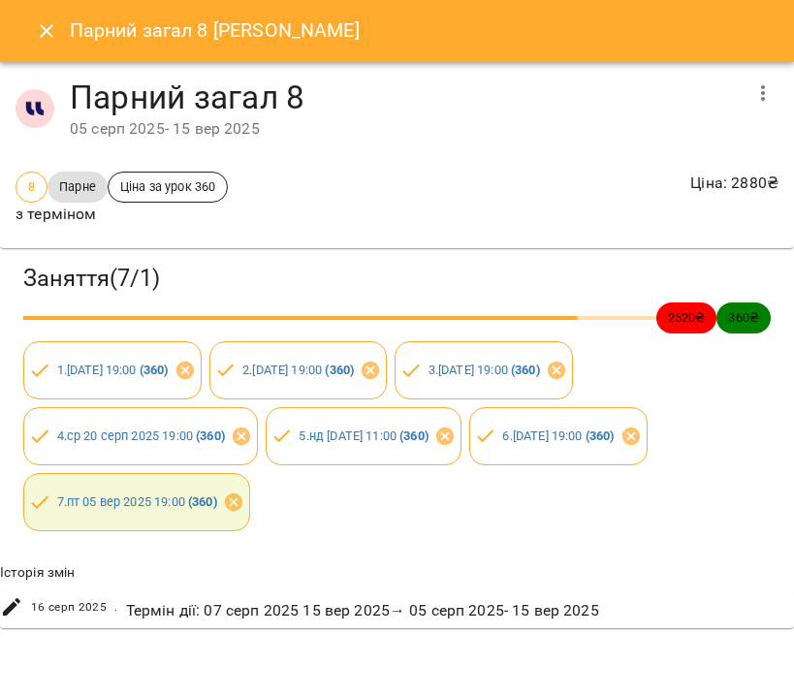
click at [759, 97] on icon "button" at bounding box center [763, 92] width 23 height 23
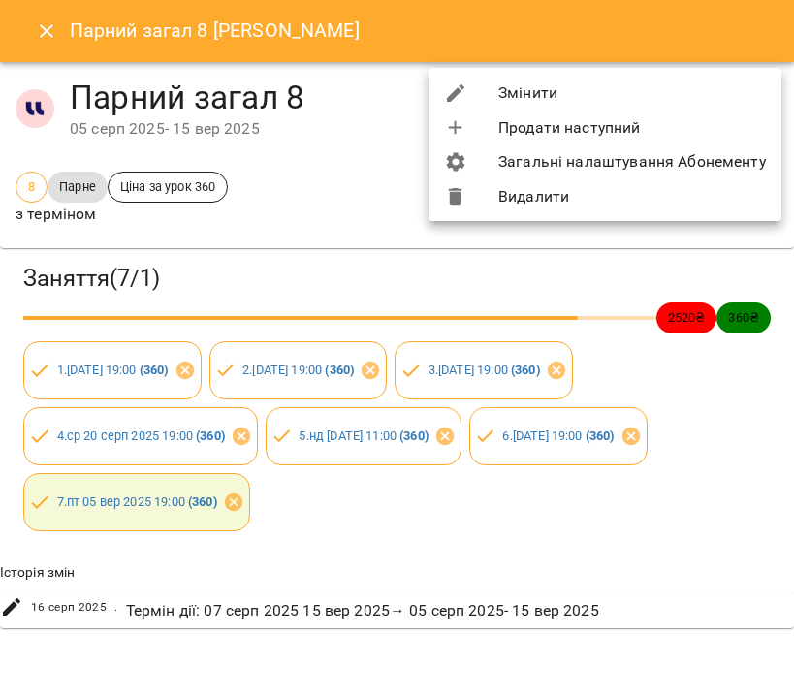
click at [732, 93] on li "Змінити" at bounding box center [605, 93] width 353 height 35
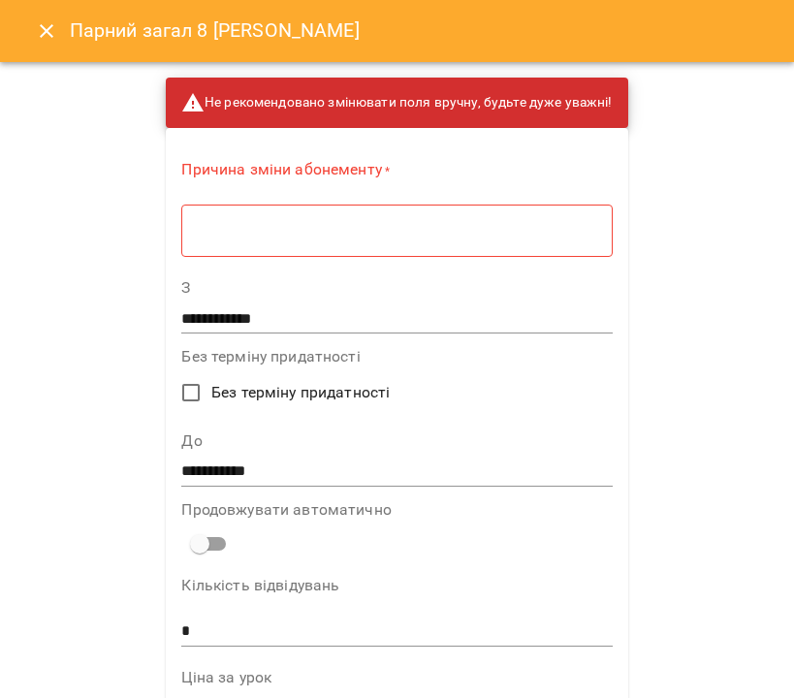
click at [560, 209] on div "* ​" at bounding box center [396, 230] width 431 height 53
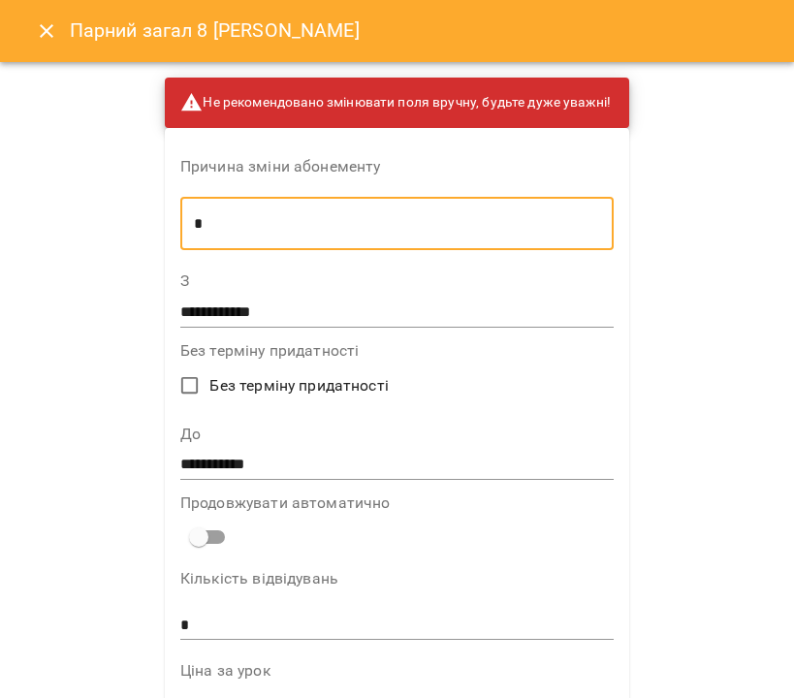
type textarea "*"
click at [317, 467] on input "**********" at bounding box center [397, 465] width 434 height 31
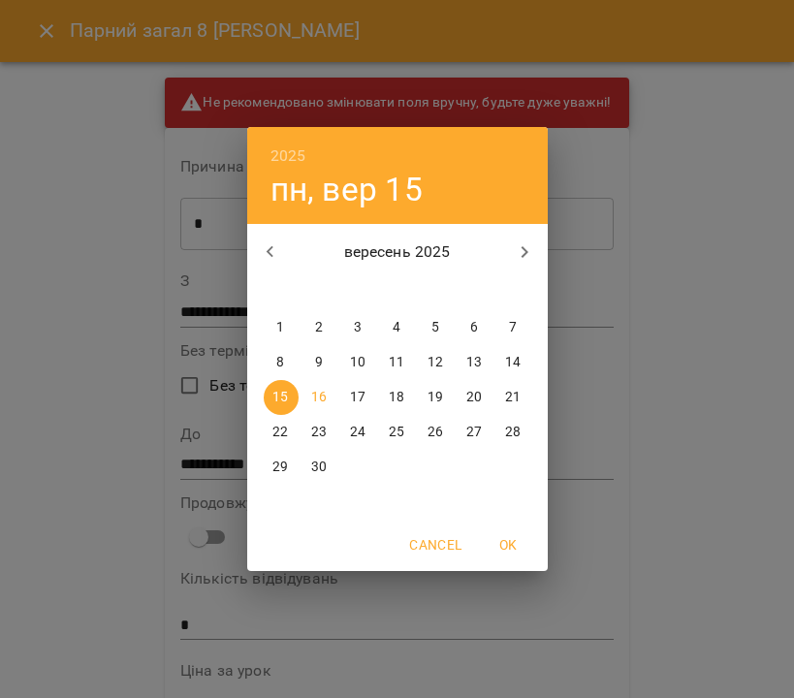
click at [515, 397] on p "21" at bounding box center [513, 397] width 16 height 19
type input "**********"
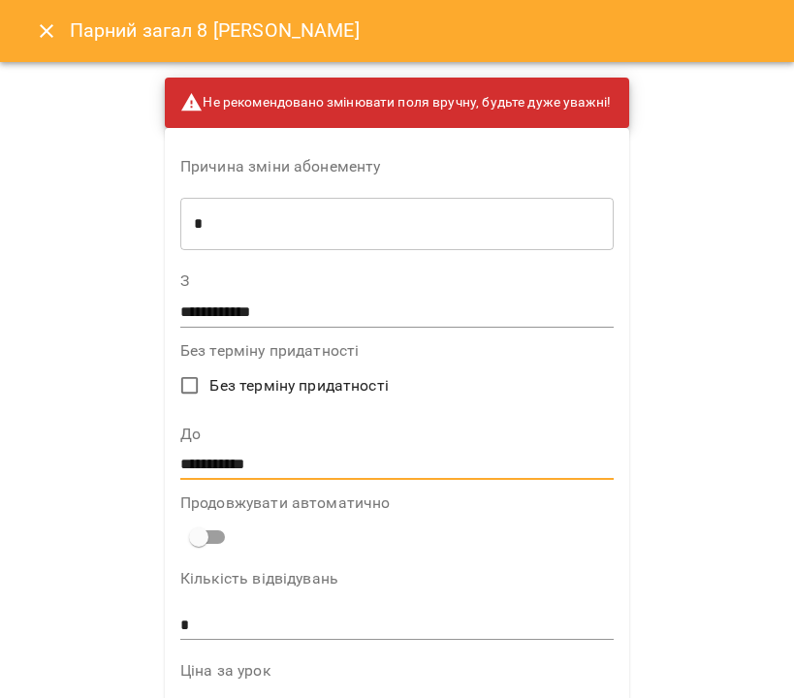
scroll to position [1249, 0]
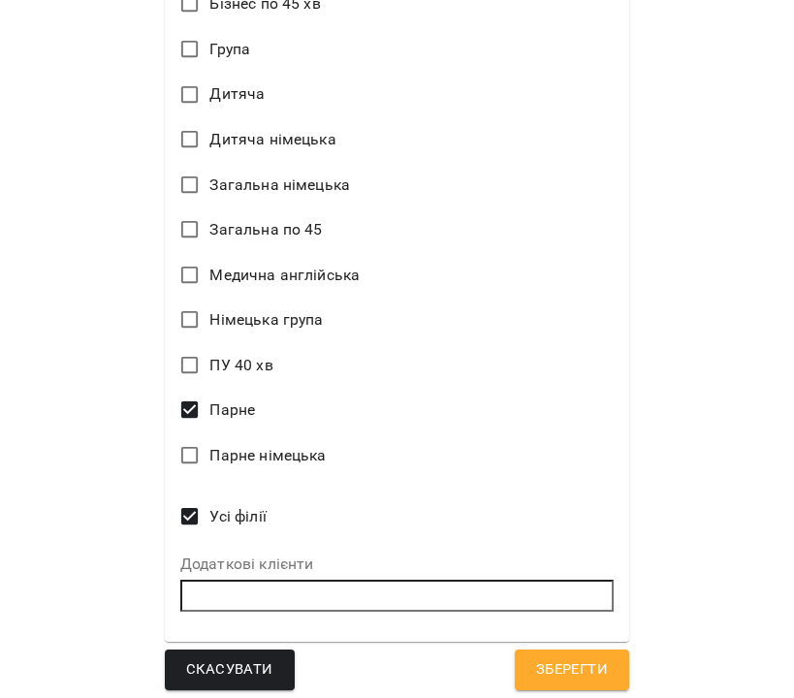
click at [601, 659] on button "Зберегти" at bounding box center [572, 670] width 114 height 41
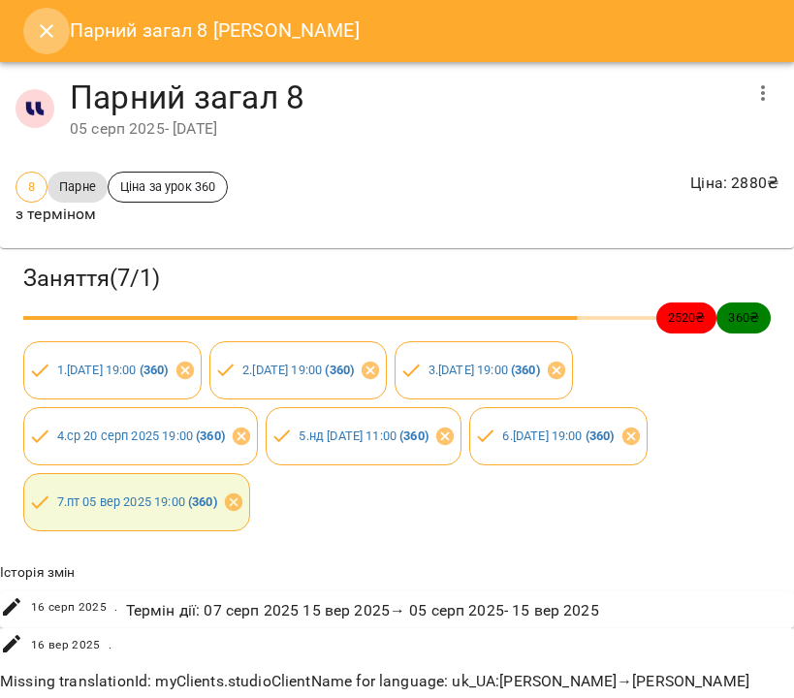
click at [46, 19] on icon "Close" at bounding box center [46, 30] width 23 height 23
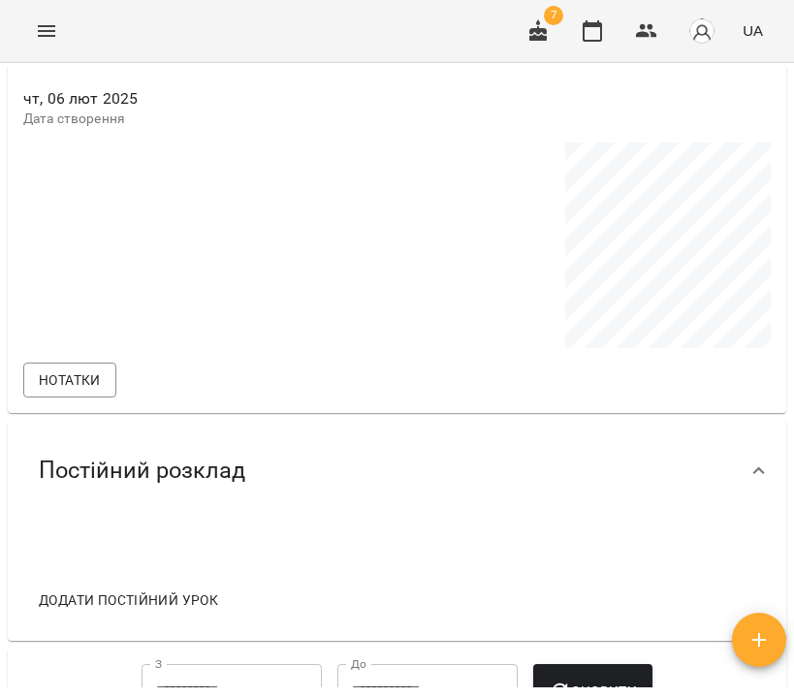
scroll to position [1683, 0]
